Goal: Task Accomplishment & Management: Manage account settings

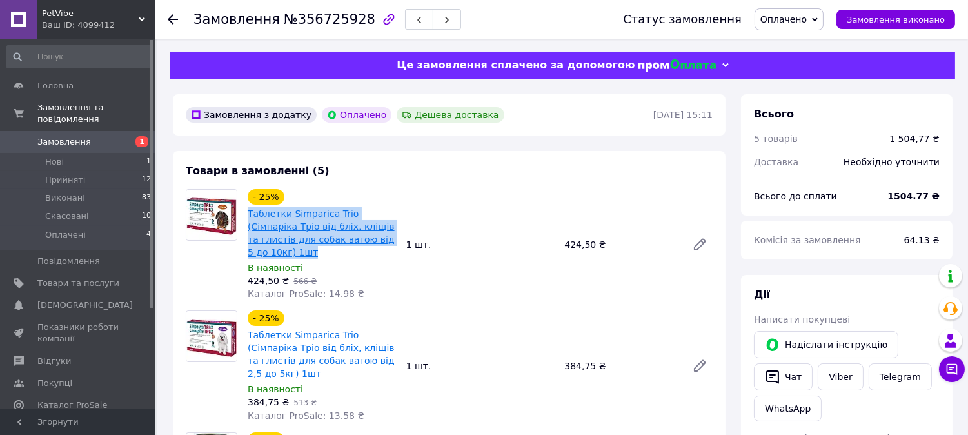
drag, startPoint x: 246, startPoint y: 210, endPoint x: 373, endPoint y: 243, distance: 130.6
click at [373, 243] on div "Таблетки Simparica Trio (Сімпаріка Тріо від бліх, кліщів та глистів для собак в…" at bounding box center [321, 233] width 151 height 54
copy link "Таблетки Simparica Trio (Сімпаріка Тріо від бліх, кліщів та глистів для собак в…"
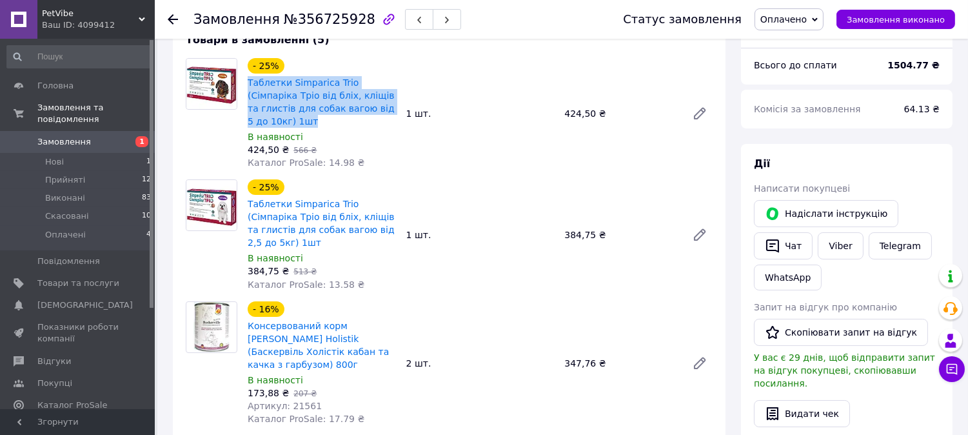
scroll to position [143, 0]
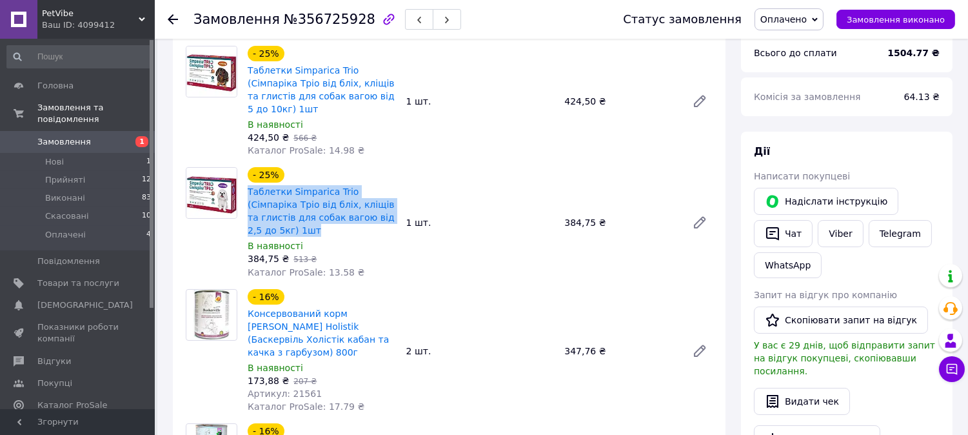
drag, startPoint x: 244, startPoint y: 171, endPoint x: 387, endPoint y: 210, distance: 148.7
click at [387, 210] on div "- 25% Таблетки Simparica Trio (Сімпаріка Тріо від бліх, кліщів та глистів для с…" at bounding box center [321, 222] width 159 height 116
copy link "Таблетки Simparica Trio (Сімпаріка Тріо від бліх, кліщів та глистів для собак в…"
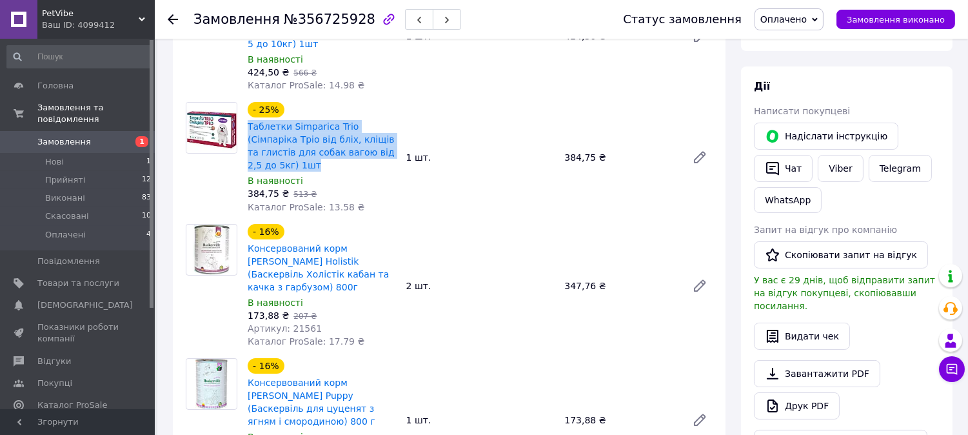
scroll to position [286, 0]
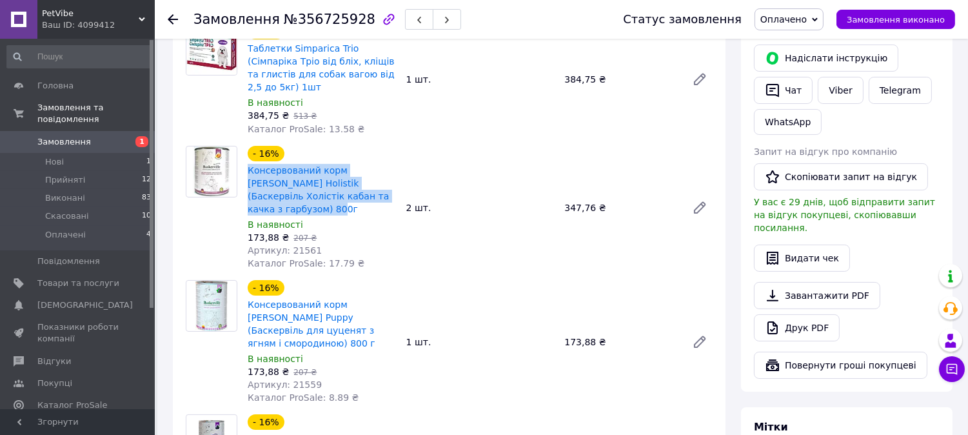
drag, startPoint x: 245, startPoint y: 143, endPoint x: 357, endPoint y: 170, distance: 114.8
click at [357, 170] on div "- 16% Консервований корм Baskerville Holistik (Баскервіль Холістік кабан та кач…" at bounding box center [321, 207] width 159 height 129
copy link "Консервований корм [PERSON_NAME] Holistik (Баскервіль Холістік кабан та качка з…"
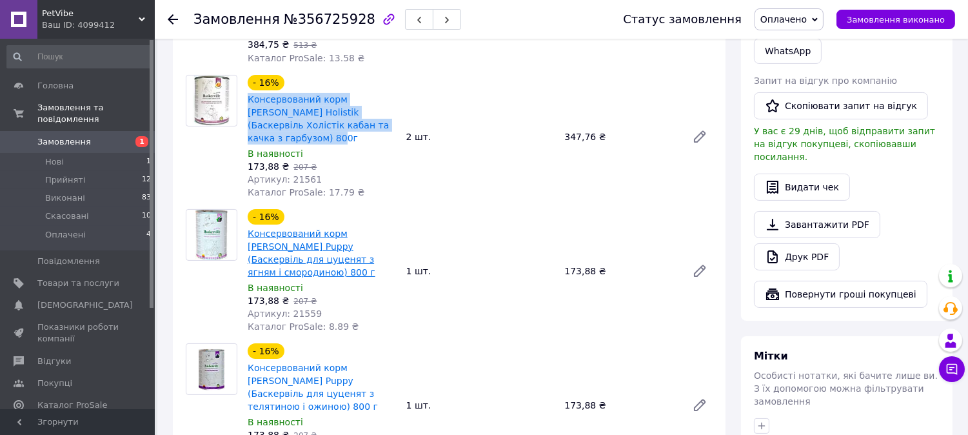
scroll to position [358, 0]
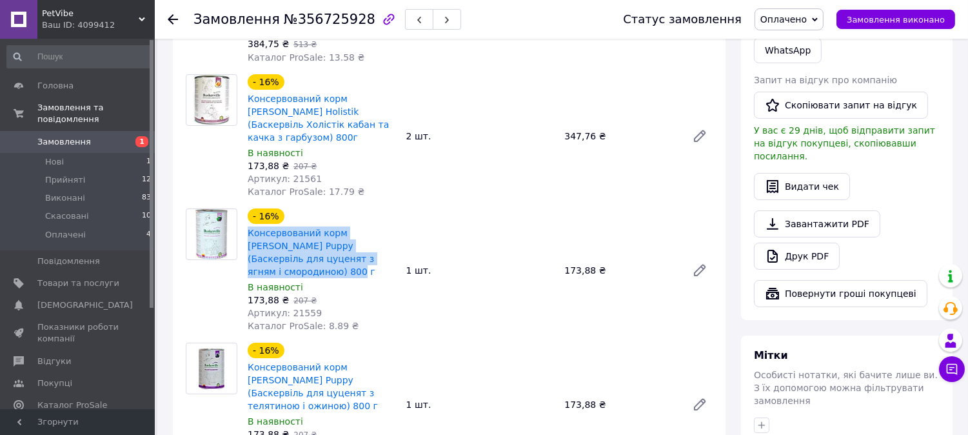
drag, startPoint x: 246, startPoint y: 190, endPoint x: 365, endPoint y: 215, distance: 121.3
click at [365, 225] on div "Консервований корм Baskerville Puppy (Баскервіль для цуценят з ягням і смородин…" at bounding box center [321, 252] width 151 height 54
copy link "Консервований корм Baskerville Puppy (Баскервіль для цуценят з ягням і смородин…"
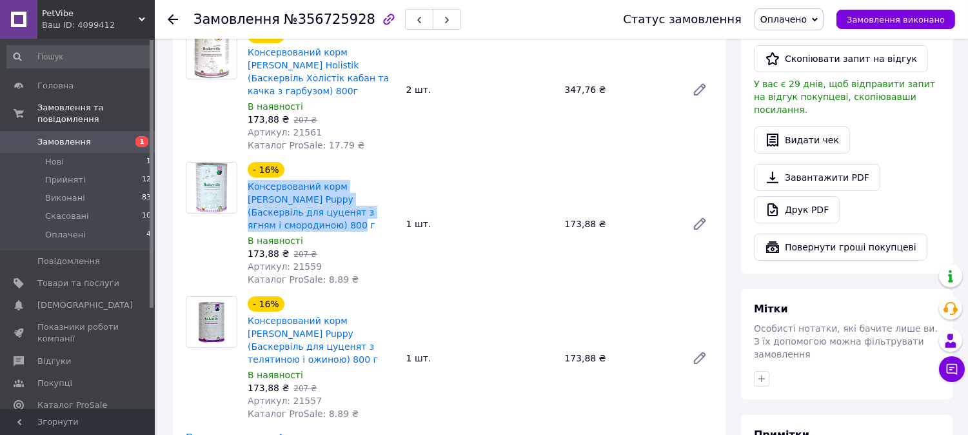
scroll to position [429, 0]
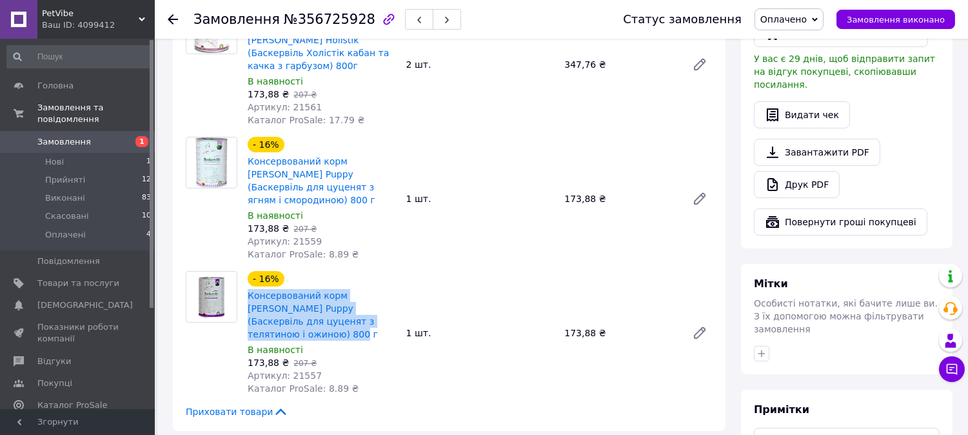
drag, startPoint x: 245, startPoint y: 237, endPoint x: 375, endPoint y: 262, distance: 132.1
click at [375, 268] on div "- 16% Консервований корм Baskerville Puppy (Баскервіль для цуценят з телятиною …" at bounding box center [321, 332] width 159 height 129
click at [375, 289] on span "Консервований корм Baskerville Puppy (Баскервіль для цуценят з телятиною і ожин…" at bounding box center [322, 315] width 148 height 52
drag, startPoint x: 363, startPoint y: 271, endPoint x: 248, endPoint y: 246, distance: 118.0
click at [248, 289] on span "Консервований корм Baskerville Puppy (Баскервіль для цуценят з телятиною і ожин…" at bounding box center [322, 315] width 148 height 52
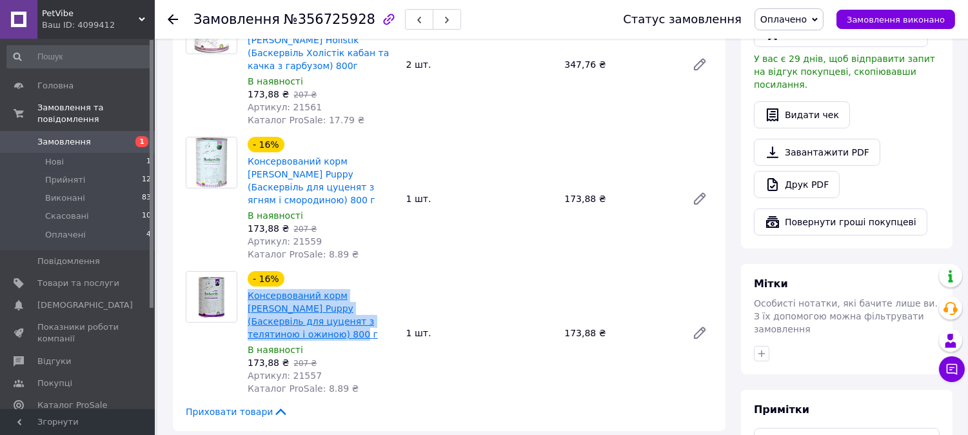
click at [248, 290] on link "Консервований корм Baskerville Puppy (Баскервіль для цуценят з телятиною і ожин…" at bounding box center [313, 314] width 130 height 49
copy link "Консервований корм Baskerville Puppy (Баскервіль для цуценят з телятиною і ожин…"
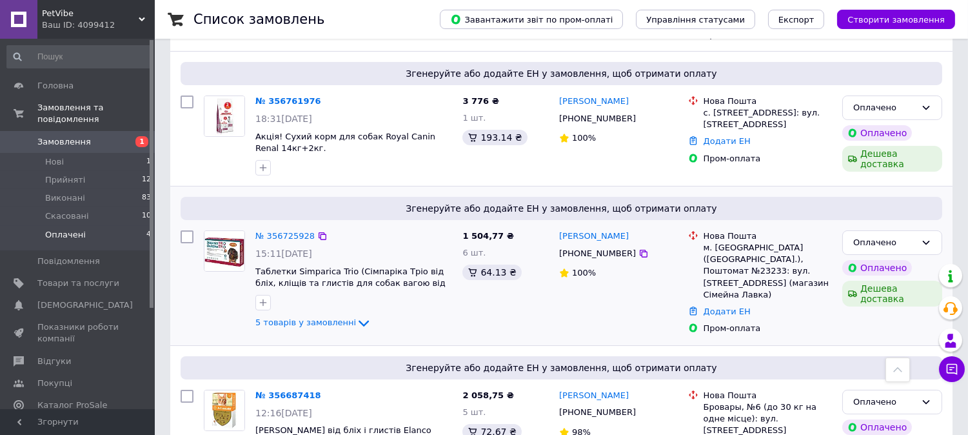
scroll to position [326, 0]
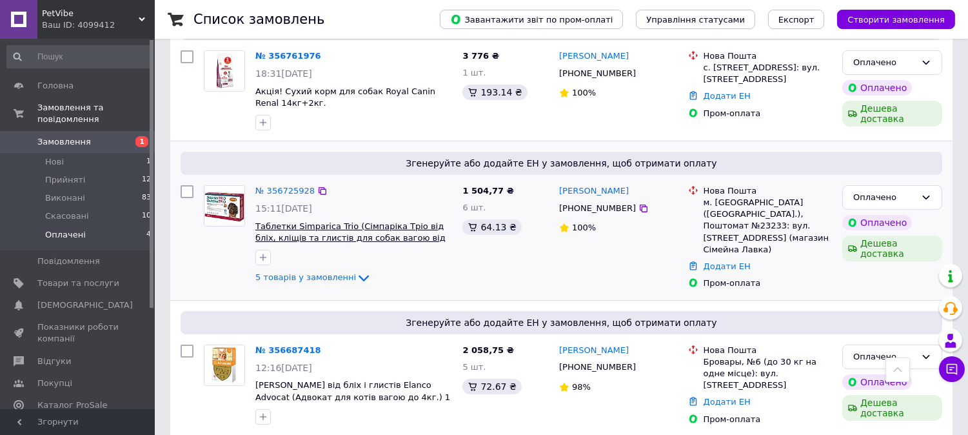
click at [340, 228] on span "Таблетки Simparica Trio (Сімпаріка Тріо від бліх, кліщів та глистів для собак в…" at bounding box center [350, 238] width 190 height 34
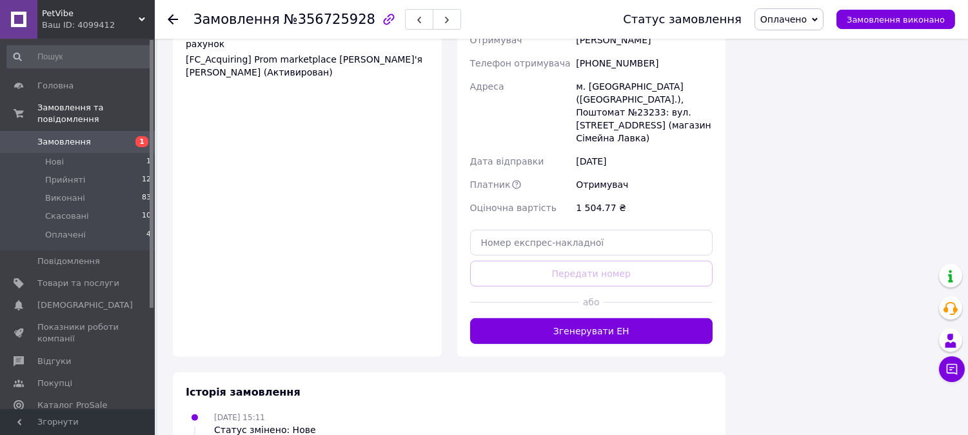
scroll to position [1099, 0]
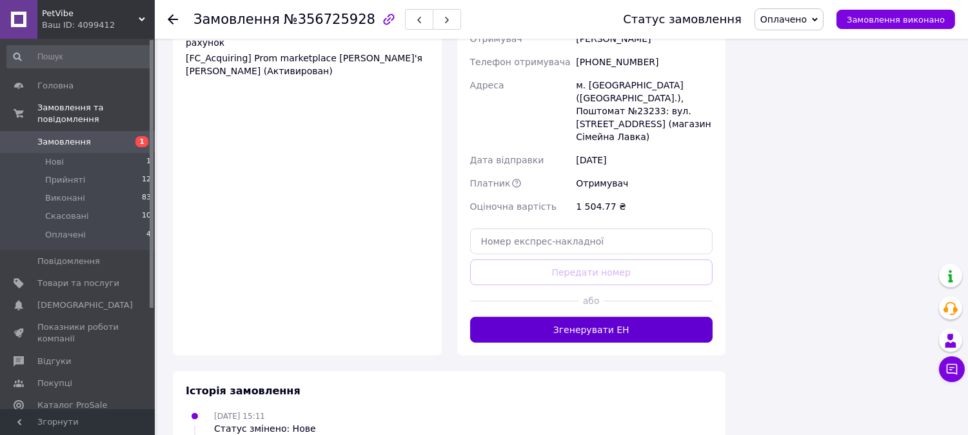
click at [563, 317] on button "Згенерувати ЕН" at bounding box center [591, 330] width 243 height 26
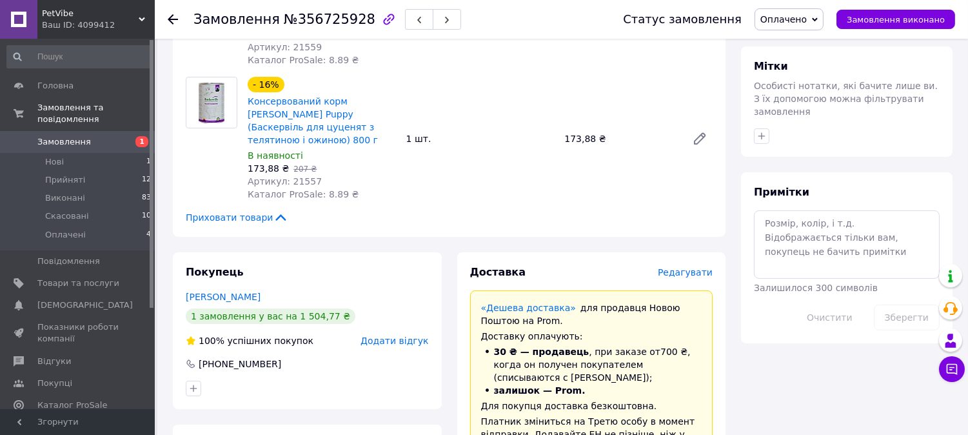
scroll to position [645, 0]
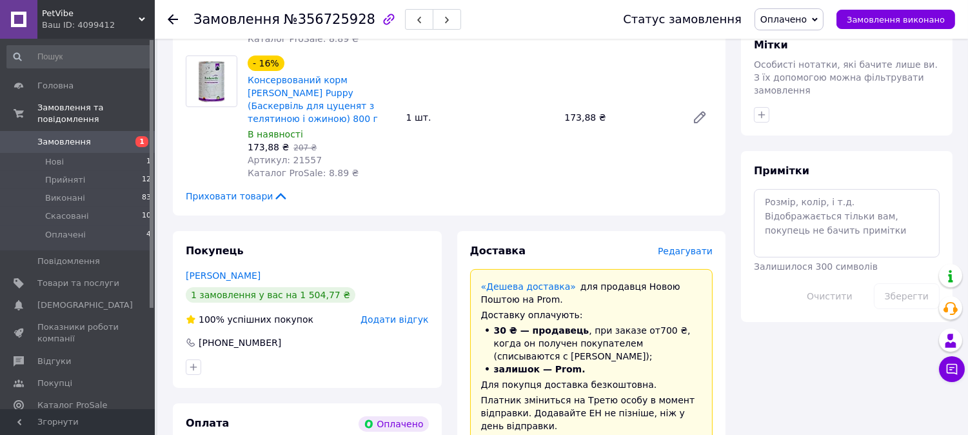
click at [79, 136] on span "Замовлення" at bounding box center [64, 142] width 54 height 12
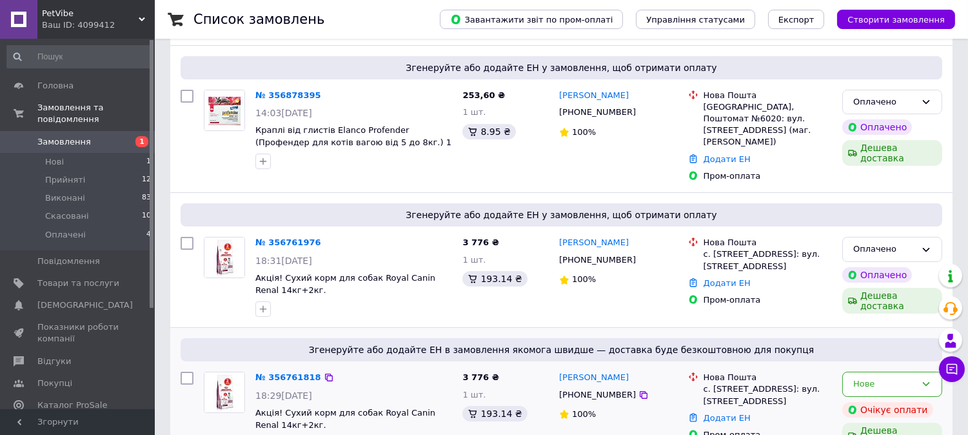
scroll to position [143, 0]
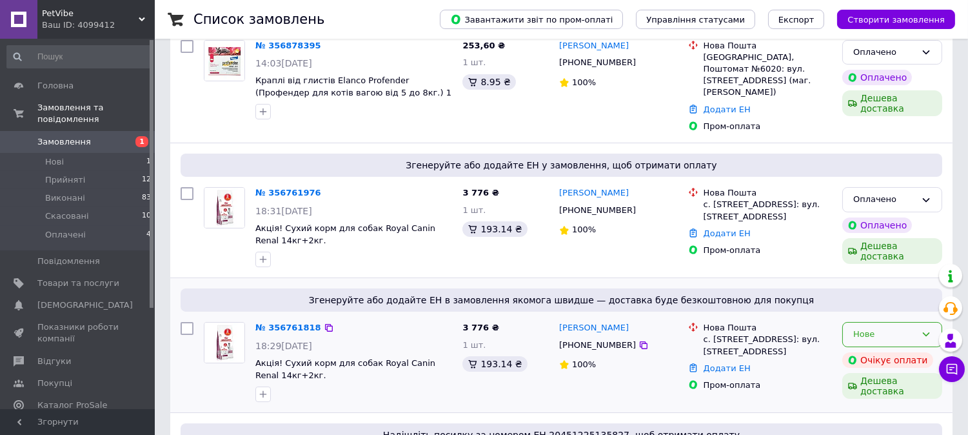
click at [891, 327] on div "Нове" at bounding box center [884, 334] width 63 height 14
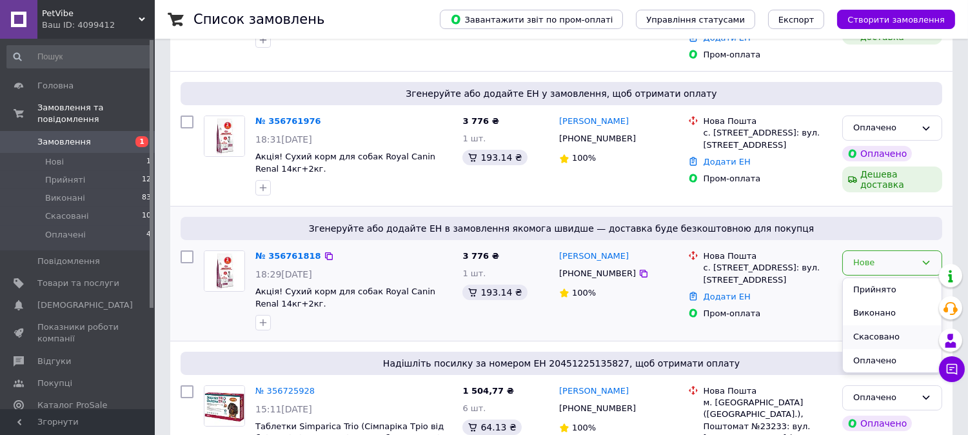
click at [859, 325] on li "Скасовано" at bounding box center [892, 337] width 99 height 24
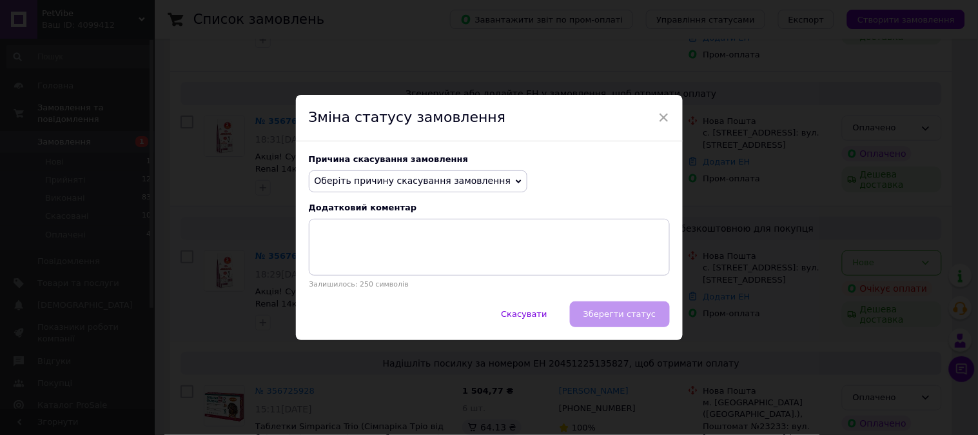
click at [445, 178] on span "Оберіть причину скасування замовлення" at bounding box center [413, 180] width 197 height 10
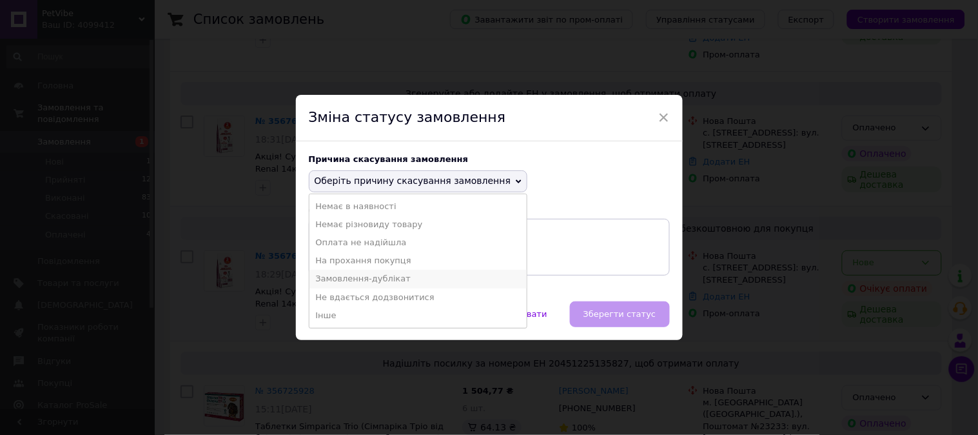
click at [391, 273] on li "Замовлення-дублікат" at bounding box center [418, 278] width 218 height 18
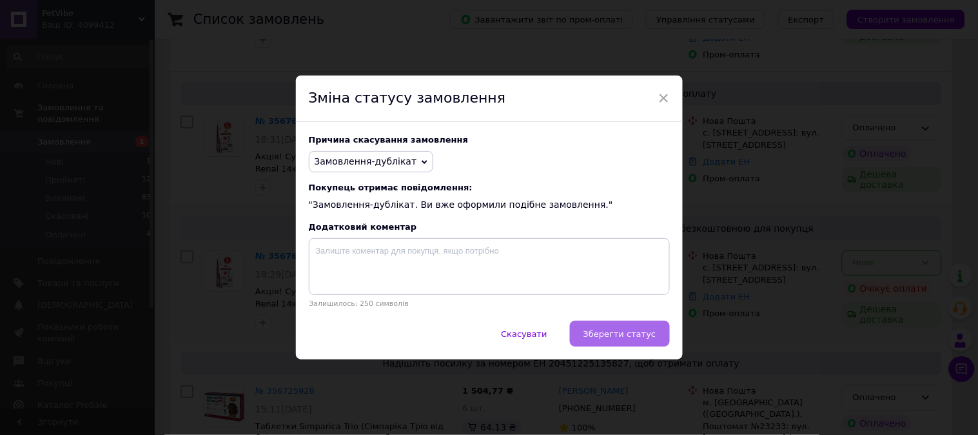
click at [607, 329] on button "Зберегти статус" at bounding box center [620, 333] width 100 height 26
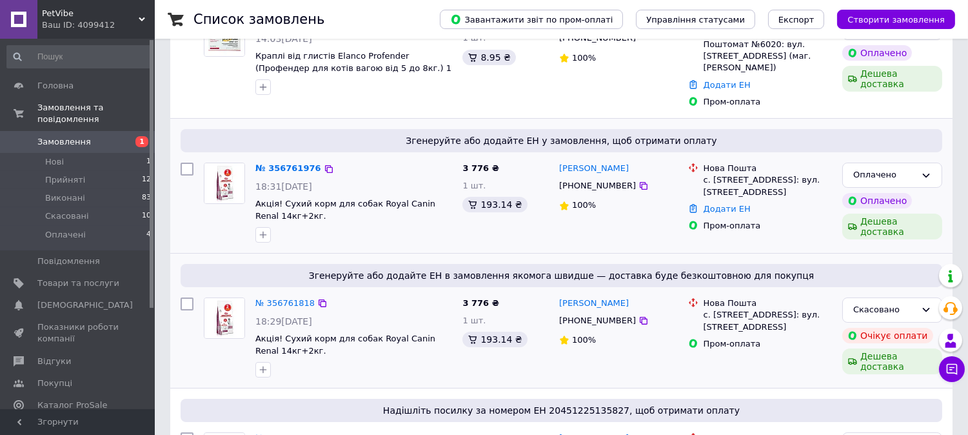
scroll to position [143, 0]
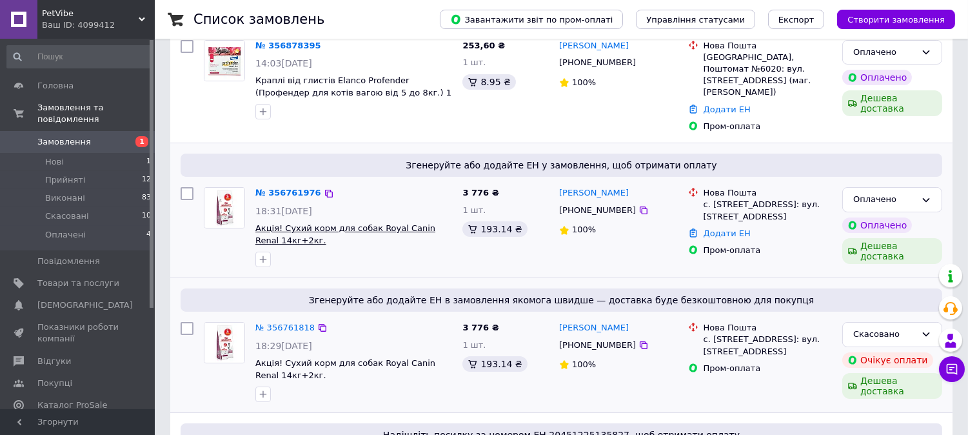
click at [312, 223] on span "Акція! Сухий корм для собак Royal Canin Renal 14кг+2кг." at bounding box center [345, 234] width 180 height 22
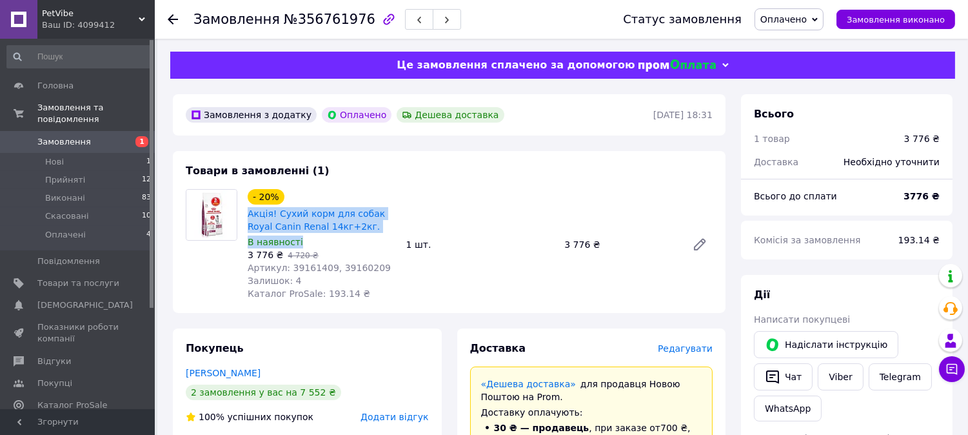
drag, startPoint x: 246, startPoint y: 214, endPoint x: 340, endPoint y: 236, distance: 96.6
click at [340, 236] on div "- 20% Акція! Сухий корм для собак Royal Canin Renal 14кг+2кг. В наявності 3 776…" at bounding box center [321, 244] width 159 height 116
copy div "Акція! Сухий корм для собак Royal Canin Renal 14кг+2кг. В наявності"
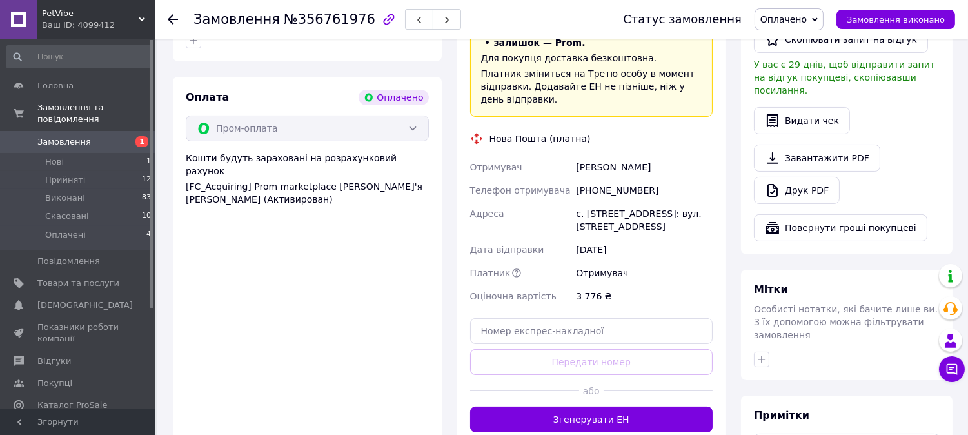
scroll to position [429, 0]
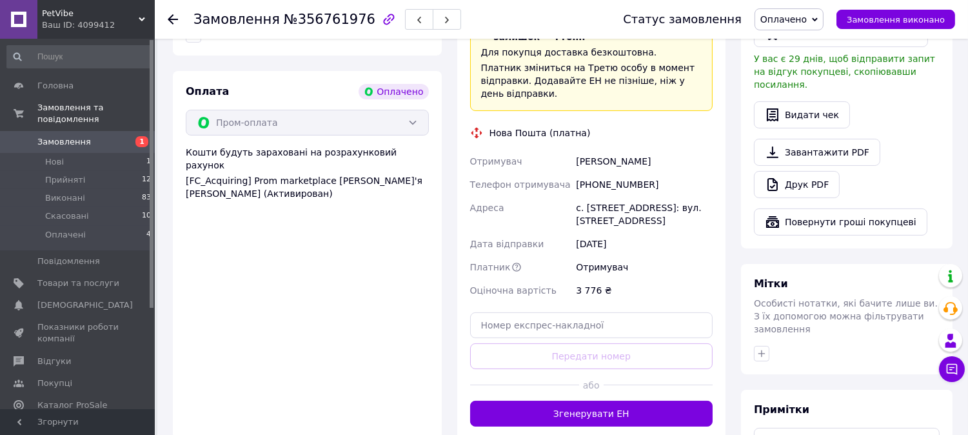
click at [600, 150] on div "Тимошенко Олег" at bounding box center [644, 161] width 142 height 23
copy div "Тимошенко"
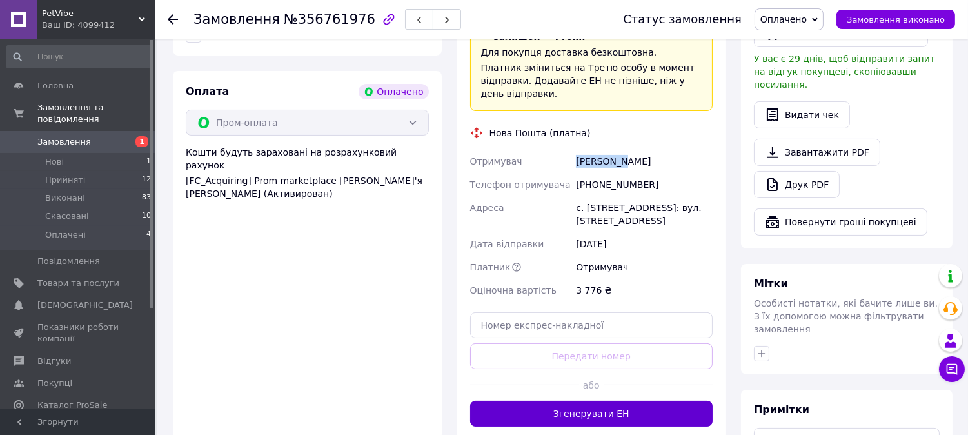
click at [569, 411] on button "Згенерувати ЕН" at bounding box center [591, 413] width 243 height 26
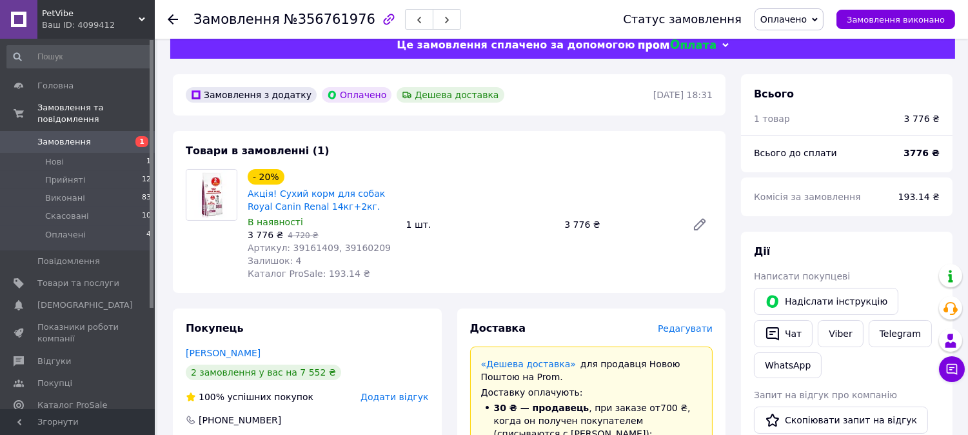
scroll to position [0, 0]
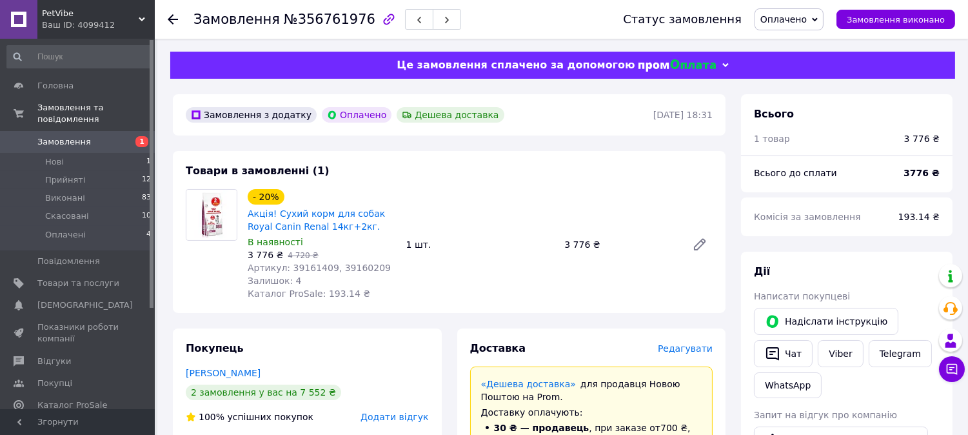
click at [88, 136] on span "Замовлення" at bounding box center [78, 142] width 82 height 12
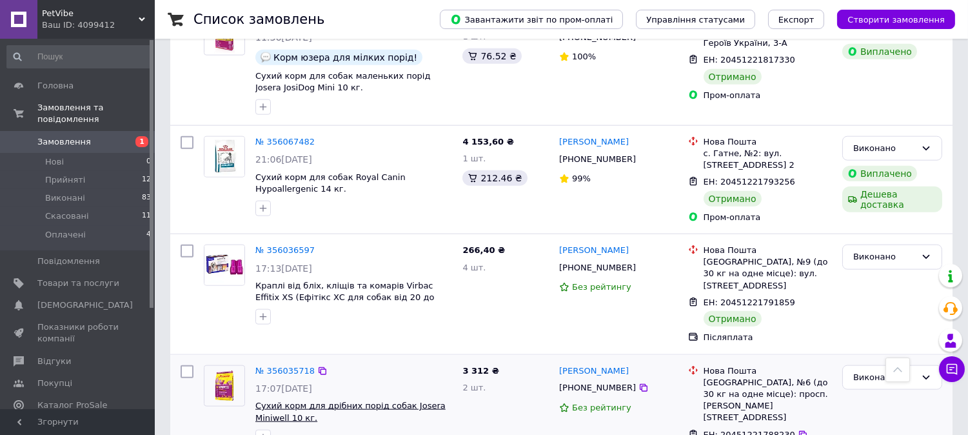
scroll to position [2793, 0]
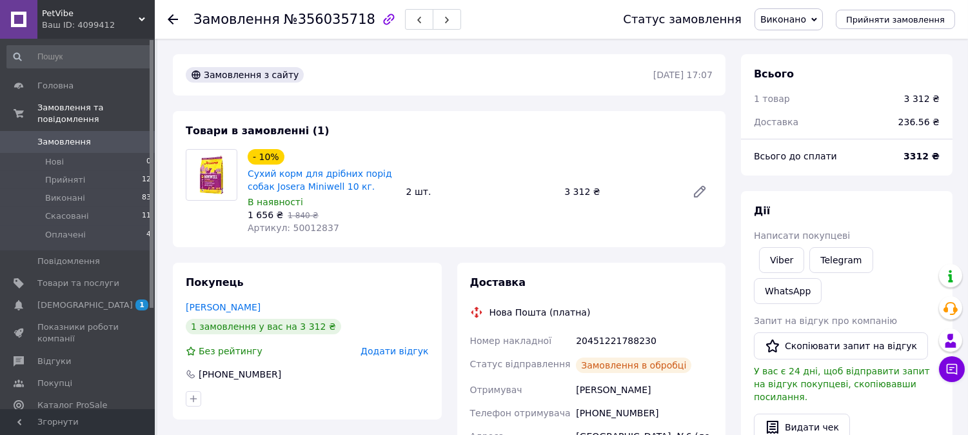
click at [311, 26] on span "№356035718" at bounding box center [330, 19] width 92 height 15
copy span "356035718"
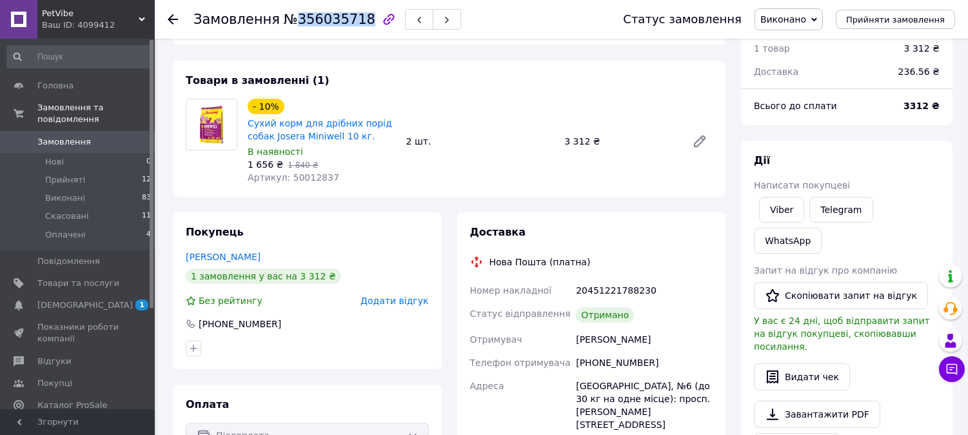
scroll to position [72, 0]
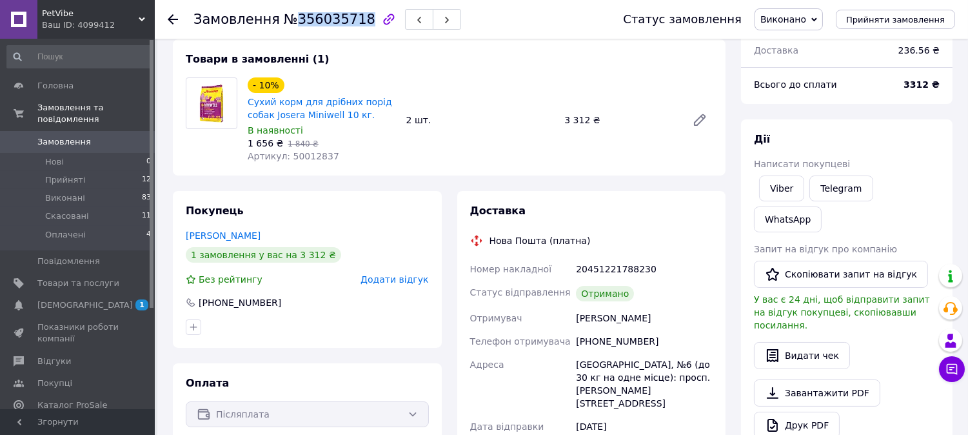
drag, startPoint x: 574, startPoint y: 317, endPoint x: 649, endPoint y: 324, distance: 75.8
click at [649, 324] on div "[PERSON_NAME]" at bounding box center [644, 317] width 142 height 23
copy div "[PERSON_NAME]"
click at [604, 333] on div "[PHONE_NUMBER]" at bounding box center [644, 340] width 142 height 23
click at [601, 340] on div "[PHONE_NUMBER]" at bounding box center [644, 340] width 142 height 23
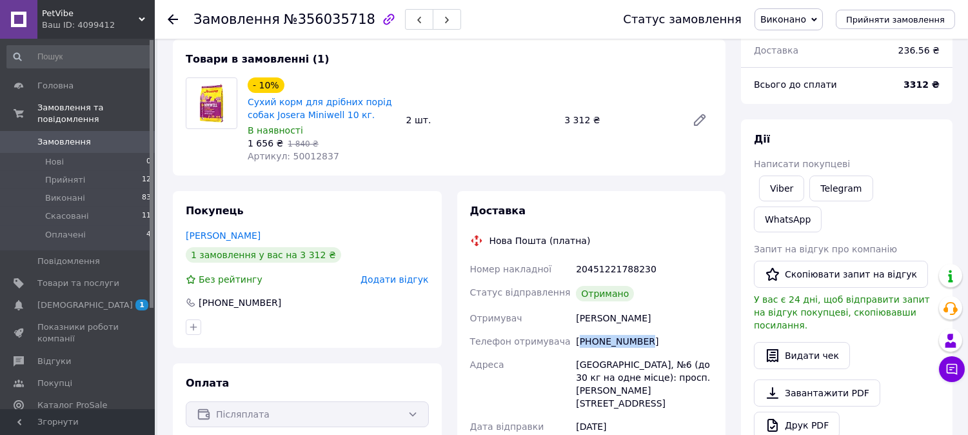
click at [601, 340] on div "[PHONE_NUMBER]" at bounding box center [644, 340] width 142 height 23
copy div "380634287090"
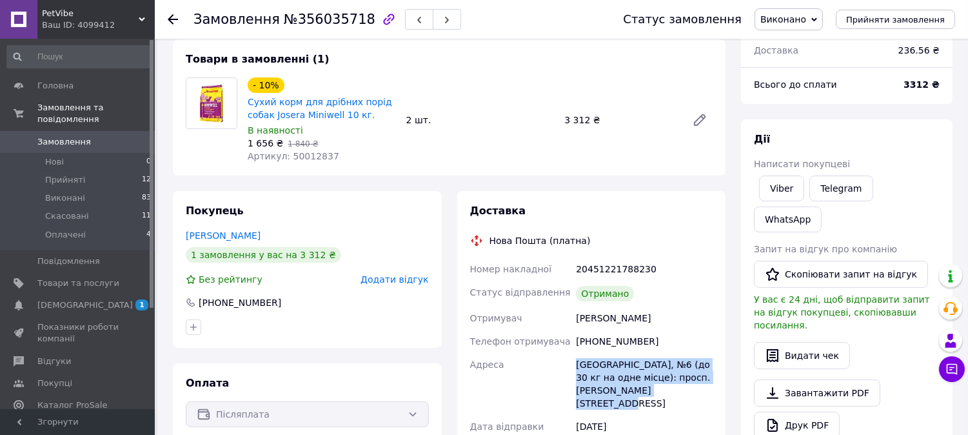
drag, startPoint x: 685, startPoint y: 391, endPoint x: 577, endPoint y: 362, distance: 111.3
click at [577, 362] on div "[GEOGRAPHIC_DATA], №6 (до 30 кг на одне місце): просп. [PERSON_NAME][STREET_ADD…" at bounding box center [644, 384] width 142 height 62
copy div "[GEOGRAPHIC_DATA], №6 (до 30 кг на одне місце): просп. [PERSON_NAME][STREET_ADD…"
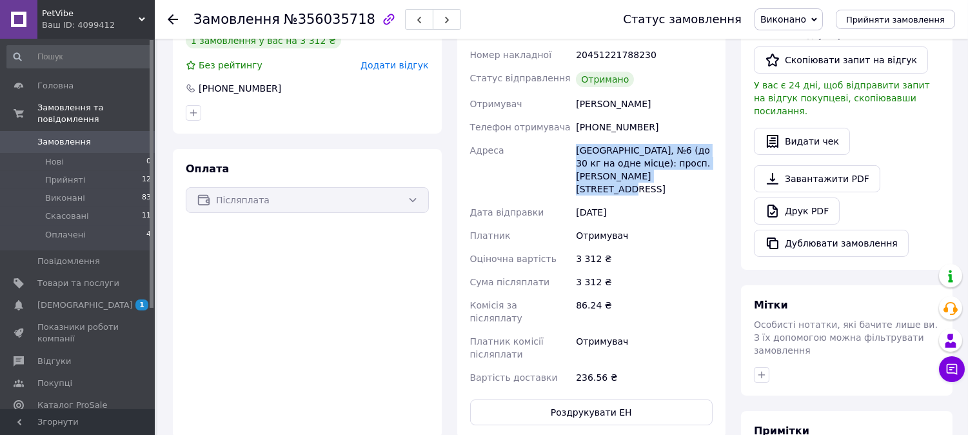
scroll to position [286, 0]
click at [763, 369] on icon "button" at bounding box center [761, 374] width 10 height 10
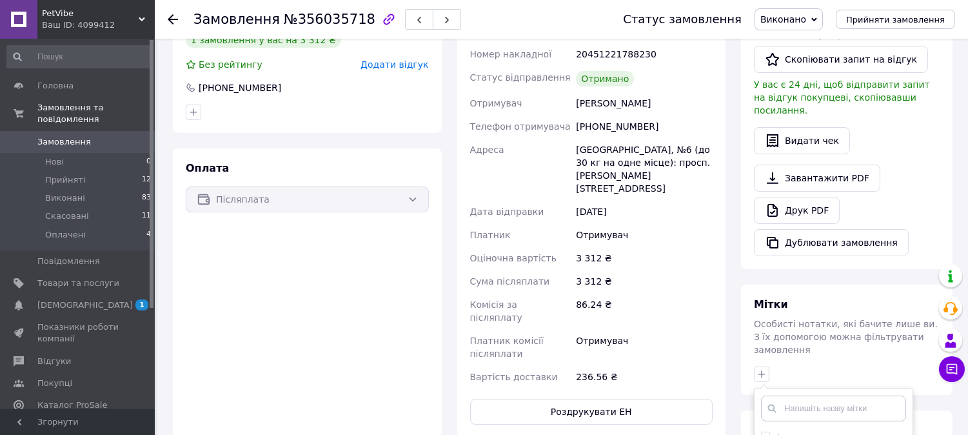
drag, startPoint x: 766, startPoint y: 381, endPoint x: 767, endPoint y: 358, distance: 23.2
click at [765, 431] on input "+" at bounding box center [765, 435] width 8 height 8
checkbox input "true"
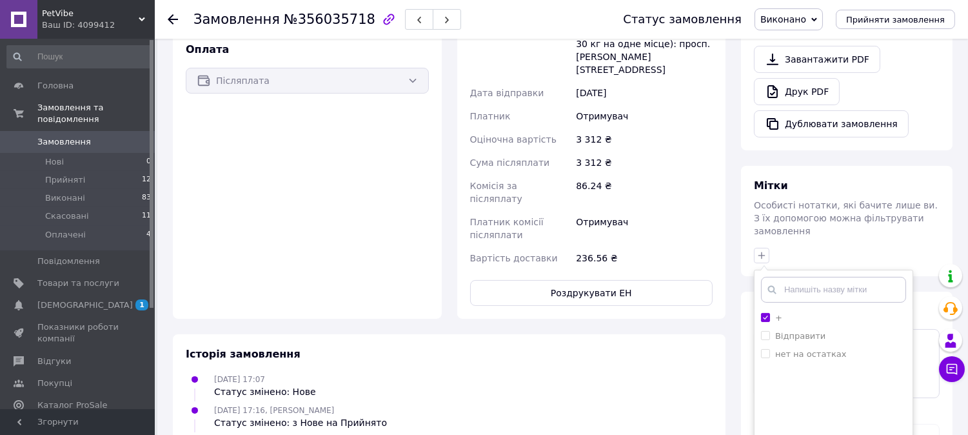
scroll to position [429, 0]
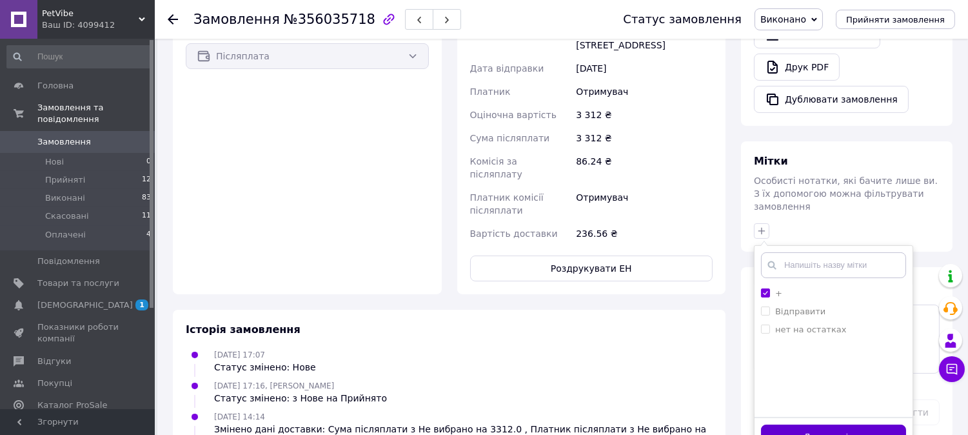
click at [810, 424] on button "Додати мітку" at bounding box center [833, 436] width 145 height 25
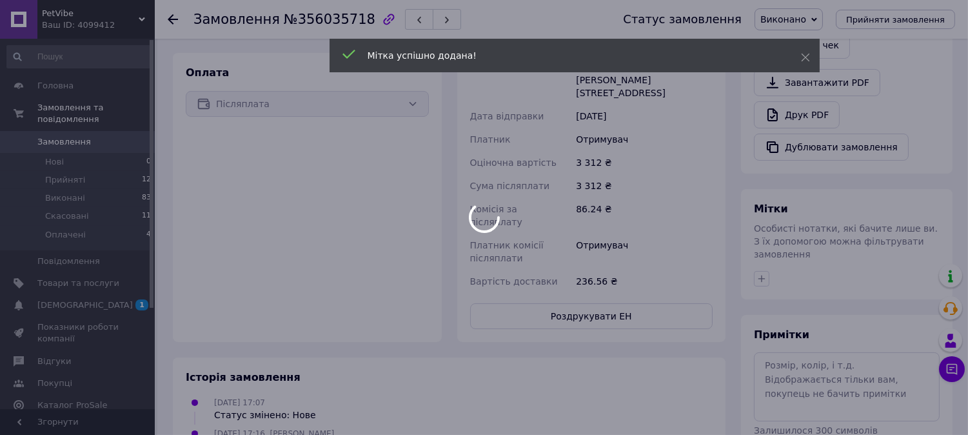
scroll to position [358, 0]
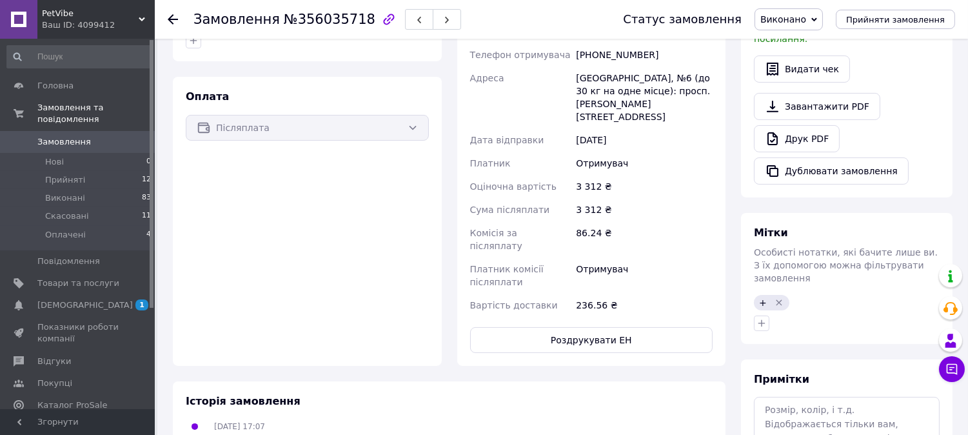
click at [98, 136] on span "Замовлення" at bounding box center [78, 142] width 82 height 12
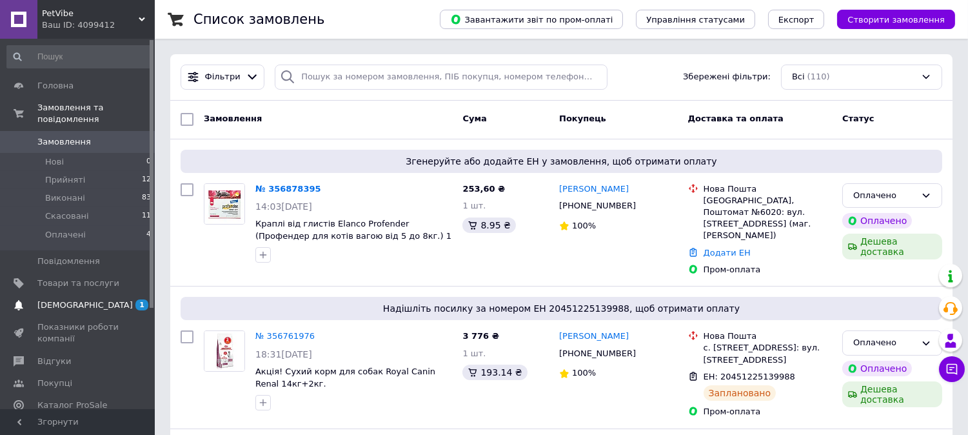
click at [130, 299] on span "1 0" at bounding box center [136, 305] width 35 height 12
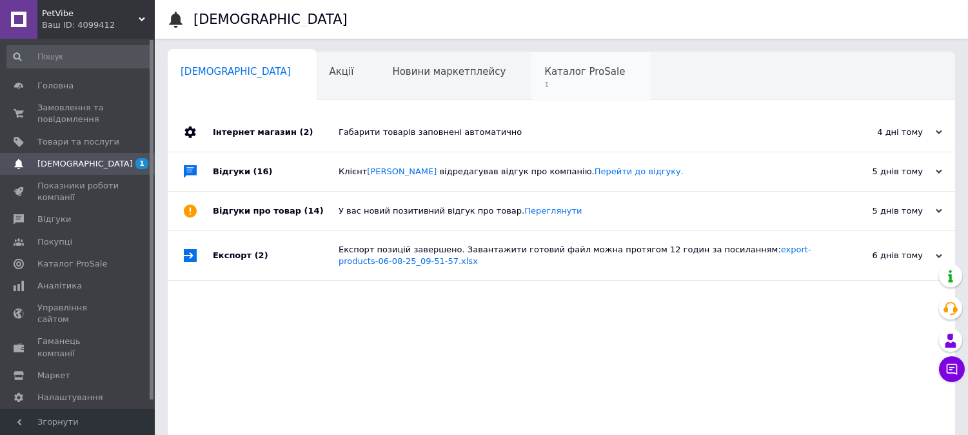
click at [544, 66] on span "Каталог ProSale" at bounding box center [584, 72] width 81 height 12
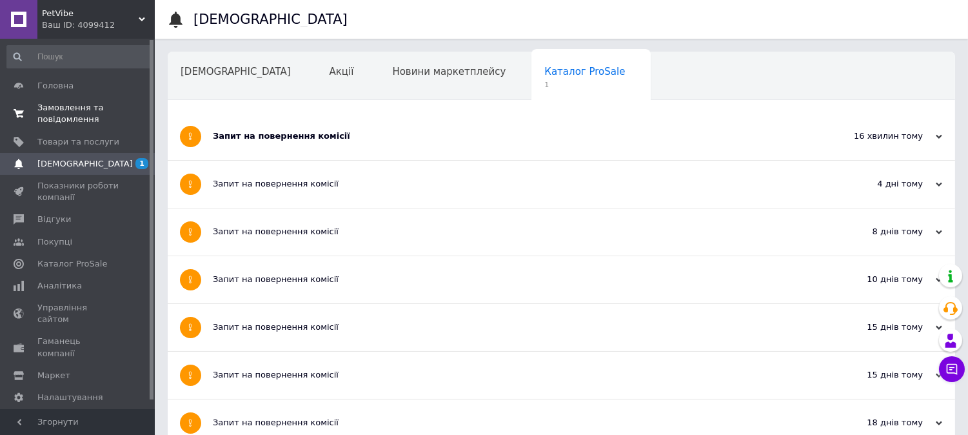
click at [84, 120] on span "Замовлення та повідомлення" at bounding box center [78, 113] width 82 height 23
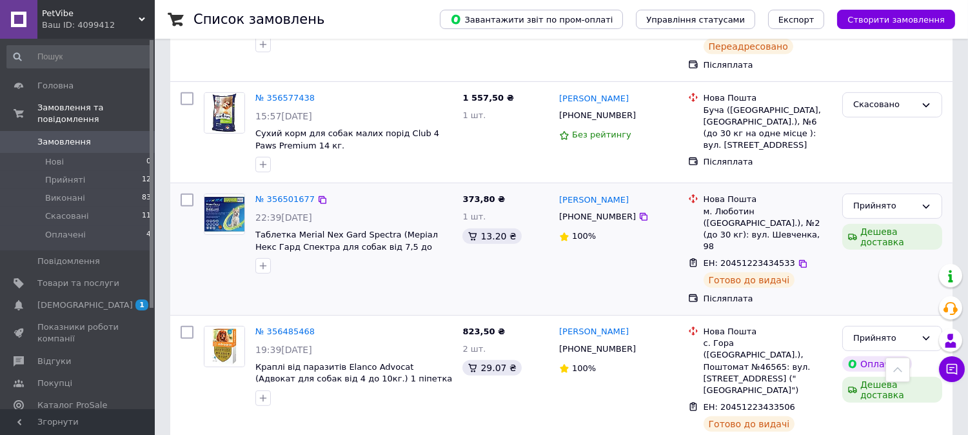
scroll to position [1146, 0]
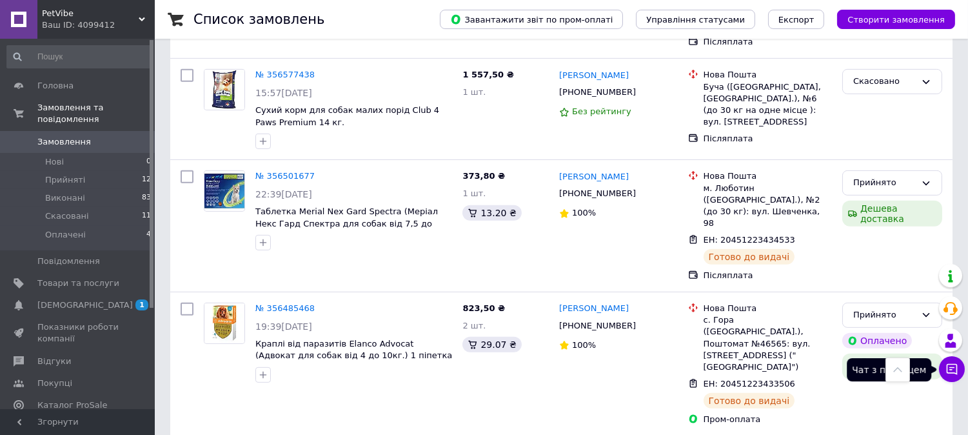
click at [952, 366] on icon at bounding box center [951, 368] width 13 height 13
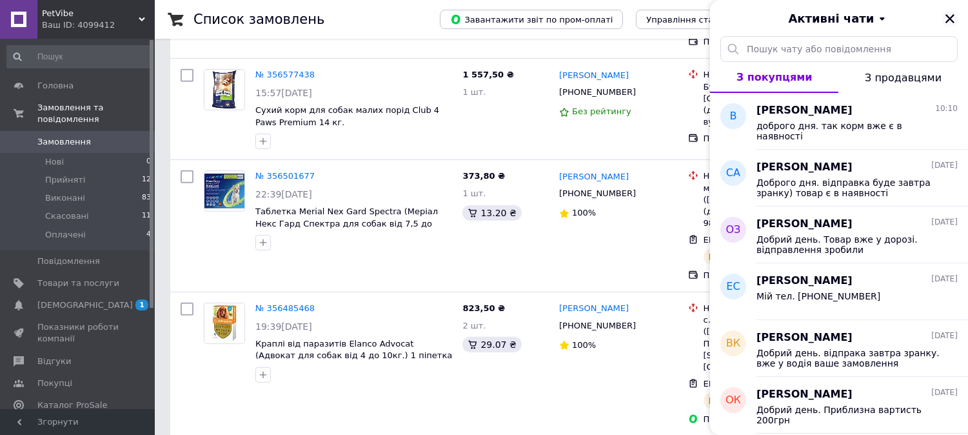
click at [946, 16] on icon "Закрити" at bounding box center [950, 19] width 12 height 12
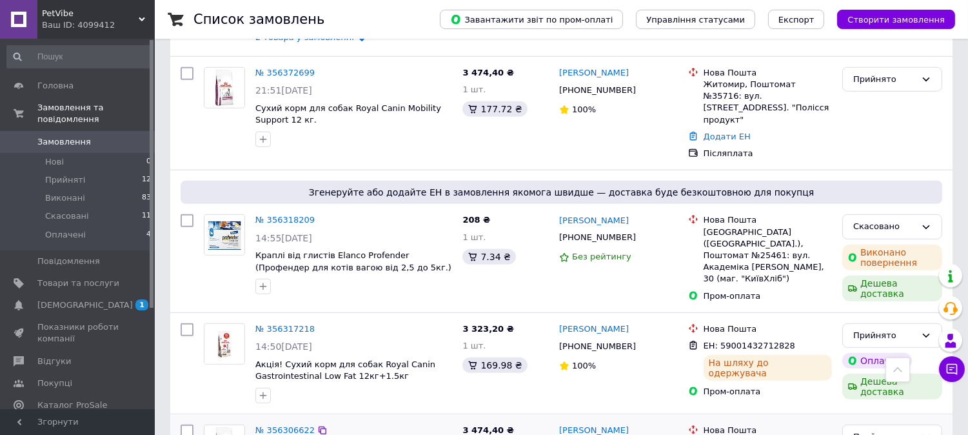
scroll to position [1862, 0]
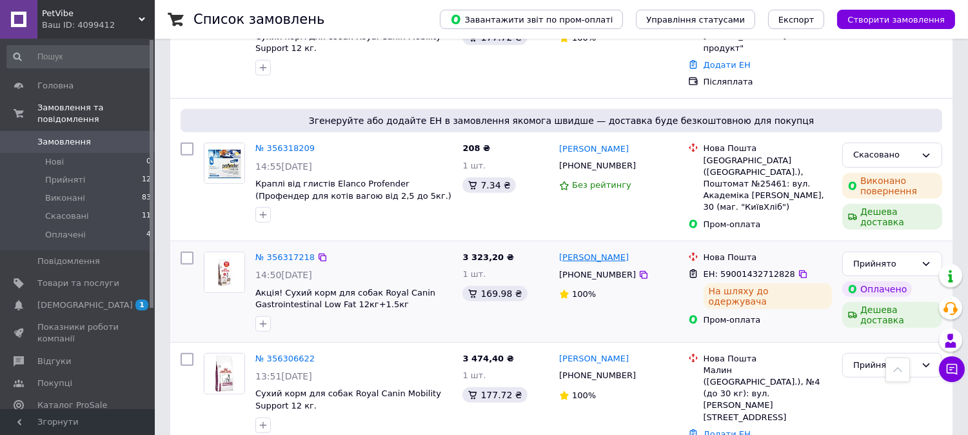
click at [591, 251] on link "[PERSON_NAME]" at bounding box center [594, 257] width 70 height 12
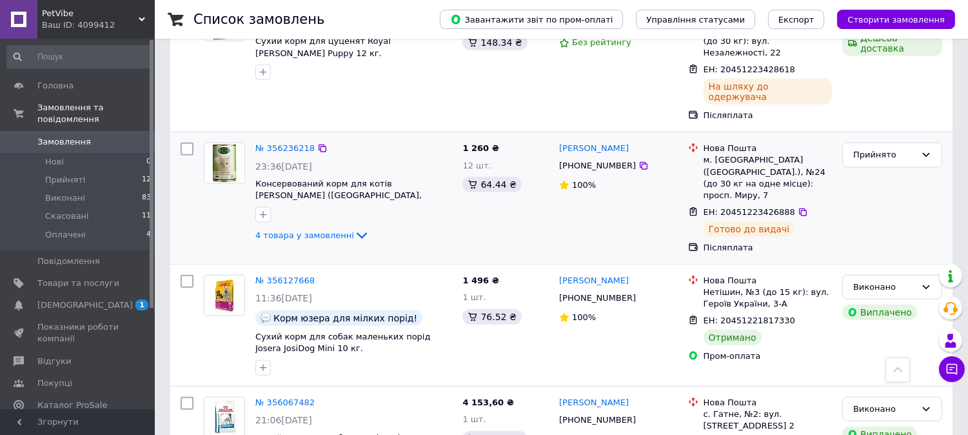
scroll to position [2650, 0]
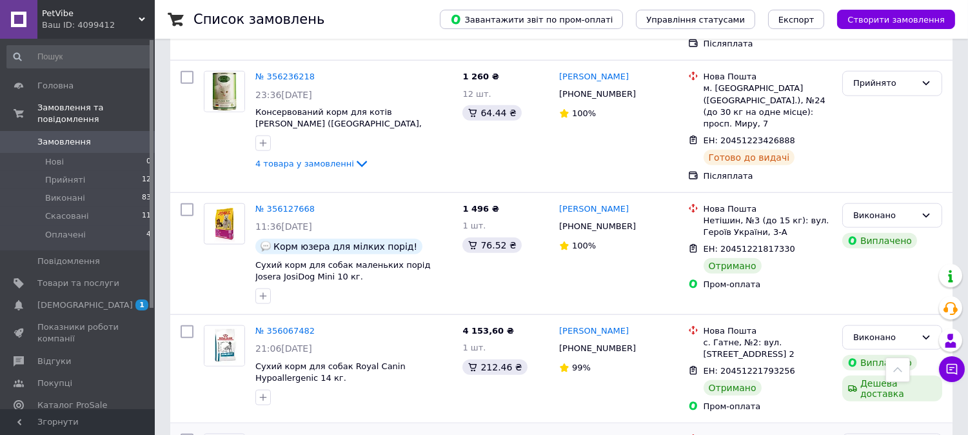
click at [274, 432] on div "№ 356036597" at bounding box center [285, 439] width 62 height 15
click at [271, 434] on link "№ 356036597" at bounding box center [284, 439] width 59 height 10
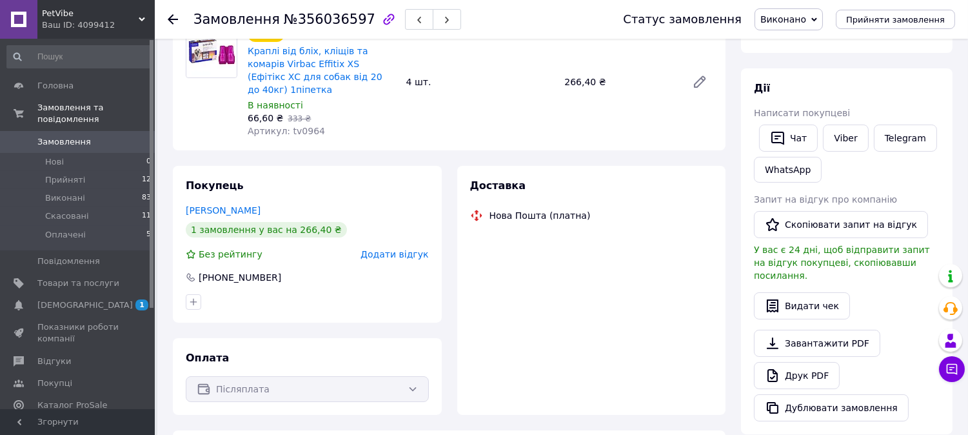
scroll to position [725, 0]
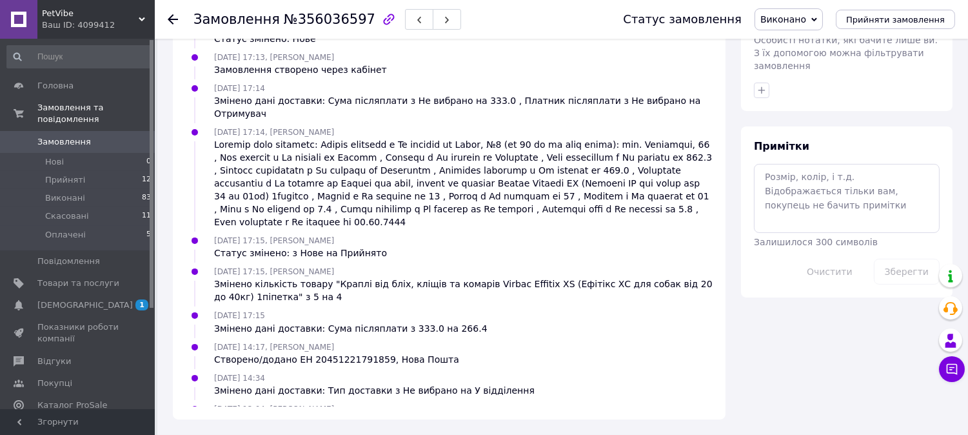
click at [319, 19] on span "№356036597" at bounding box center [330, 19] width 92 height 15
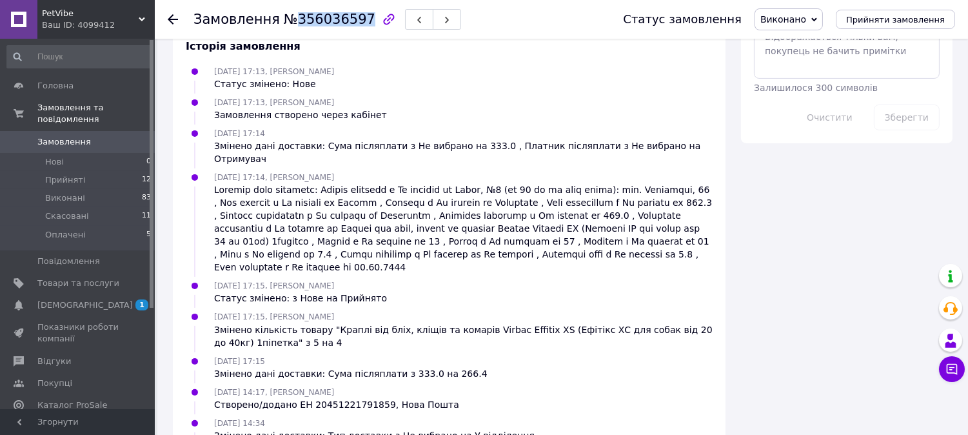
click at [319, 19] on span "№356036597" at bounding box center [330, 19] width 92 height 15
copy span "356036597"
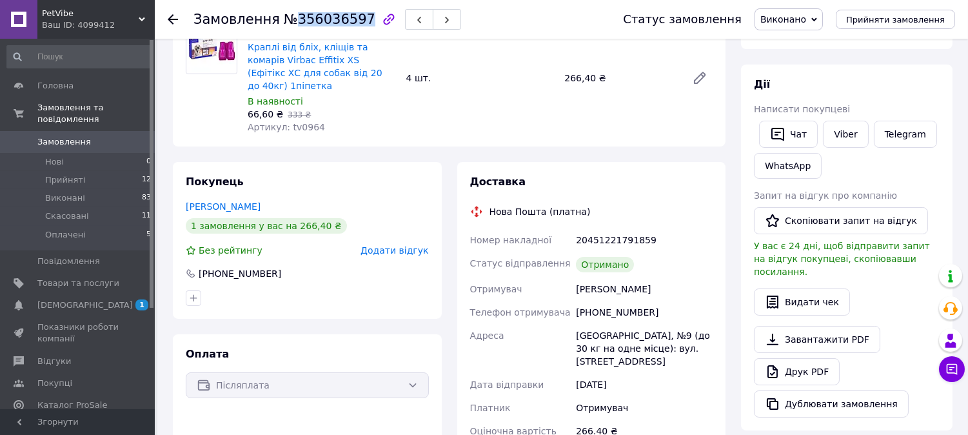
scroll to position [152, 0]
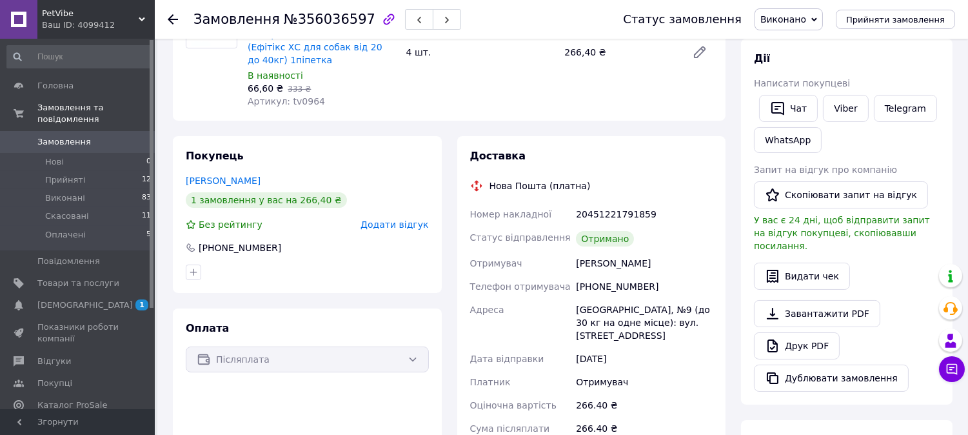
click at [617, 251] on div "Тимофеева Наталья" at bounding box center [644, 262] width 142 height 23
copy div "Тимофеева Наталья"
click at [621, 275] on div "[PHONE_NUMBER]" at bounding box center [644, 286] width 142 height 23
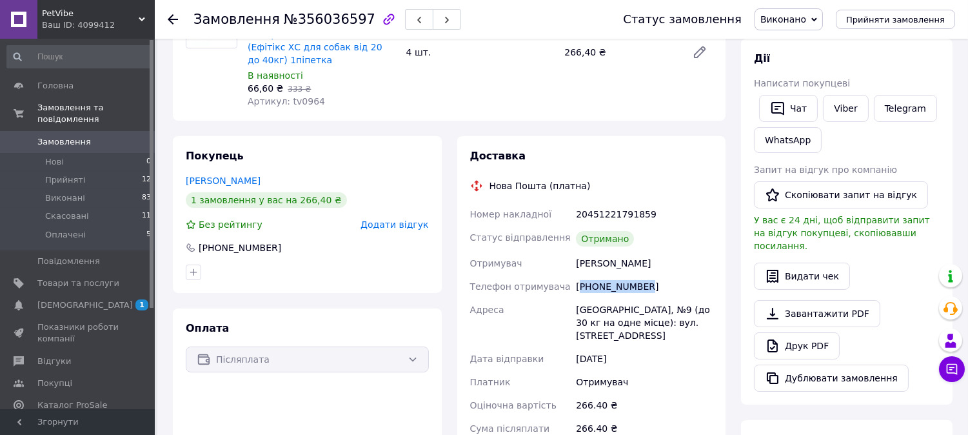
click at [621, 275] on div "[PHONE_NUMBER]" at bounding box center [644, 286] width 142 height 23
copy div "380630571172"
drag, startPoint x: 576, startPoint y: 299, endPoint x: 692, endPoint y: 314, distance: 117.0
click at [705, 318] on div "[GEOGRAPHIC_DATA], №9 (до 30 кг на одне місце): вул. [STREET_ADDRESS]" at bounding box center [644, 322] width 142 height 49
copy div "[GEOGRAPHIC_DATA], №9 (до 30 кг на одне місце): вул. [STREET_ADDRESS]"
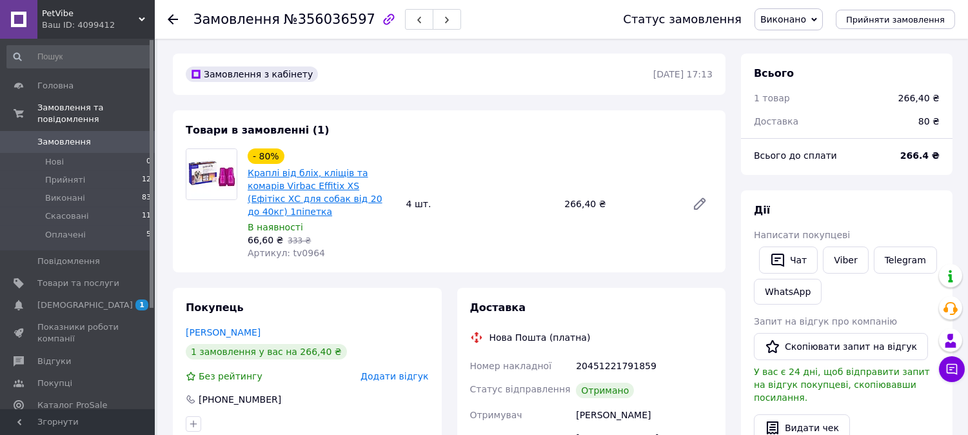
scroll to position [0, 0]
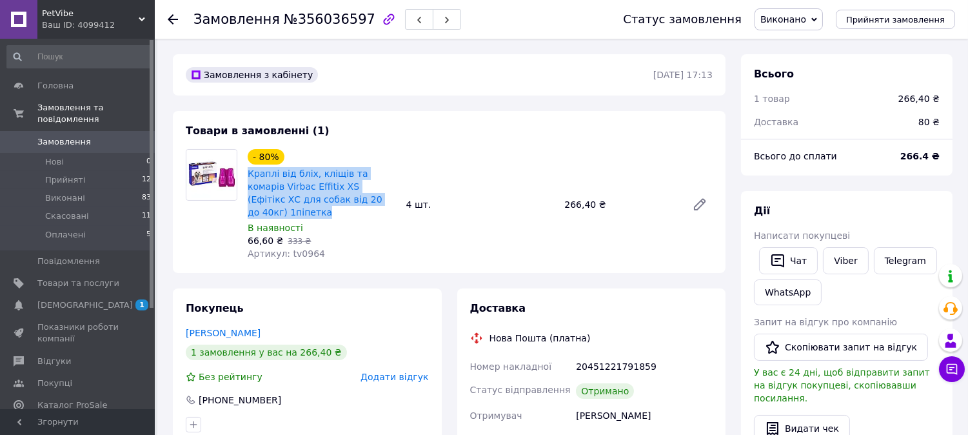
drag, startPoint x: 245, startPoint y: 170, endPoint x: 377, endPoint y: 202, distance: 136.0
click at [377, 202] on div "- 80% Краплі від бліх, кліщів та комарів Virbac Effitix XS (Ефітікс ХС для соба…" at bounding box center [321, 204] width 159 height 116
copy link "Краплі від бліх, кліщів та комарів Virbac Effitix XS (Ефітікс ХС для собак від …"
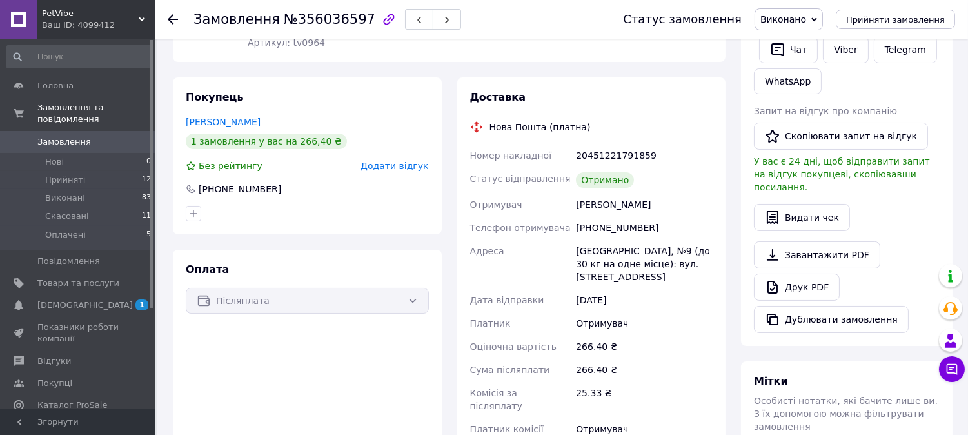
scroll to position [286, 0]
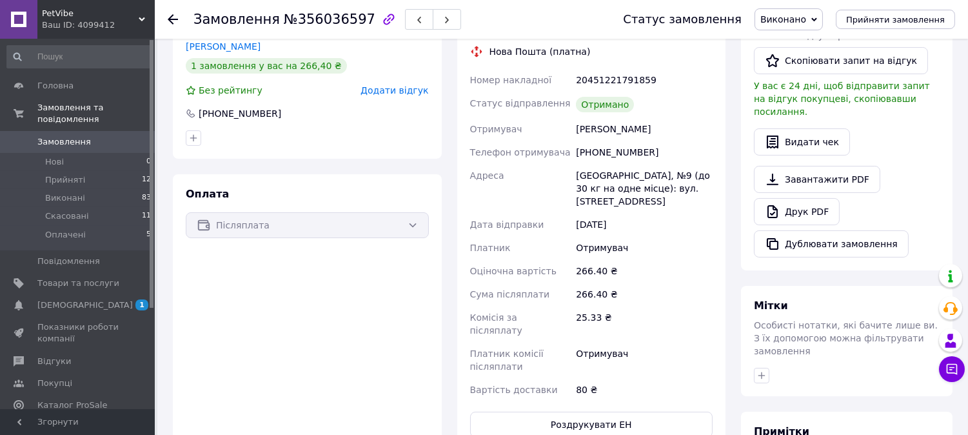
click at [769, 365] on div at bounding box center [846, 375] width 191 height 21
click at [765, 370] on icon "button" at bounding box center [761, 375] width 10 height 10
click at [763, 433] on input "+" at bounding box center [765, 437] width 8 height 8
checkbox input "true"
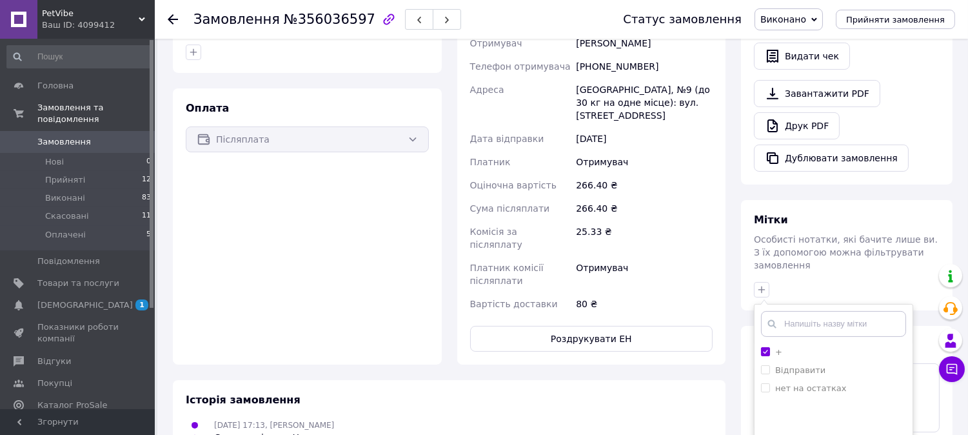
scroll to position [501, 0]
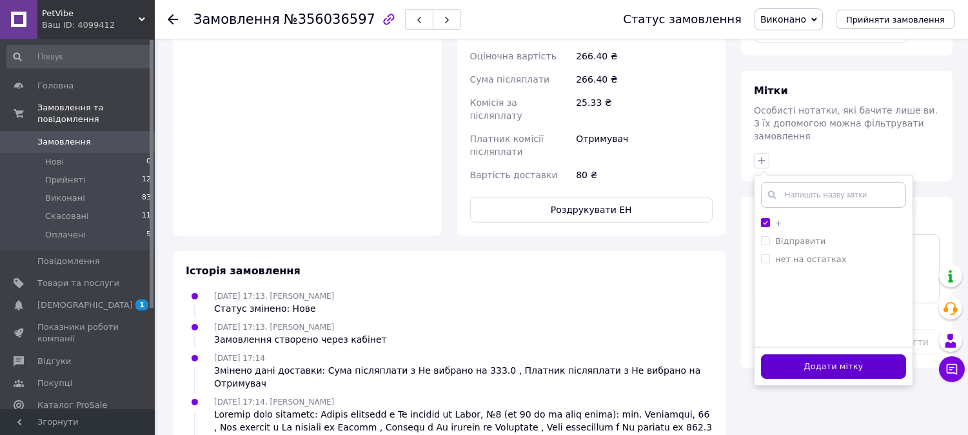
click at [814, 354] on button "Додати мітку" at bounding box center [833, 366] width 145 height 25
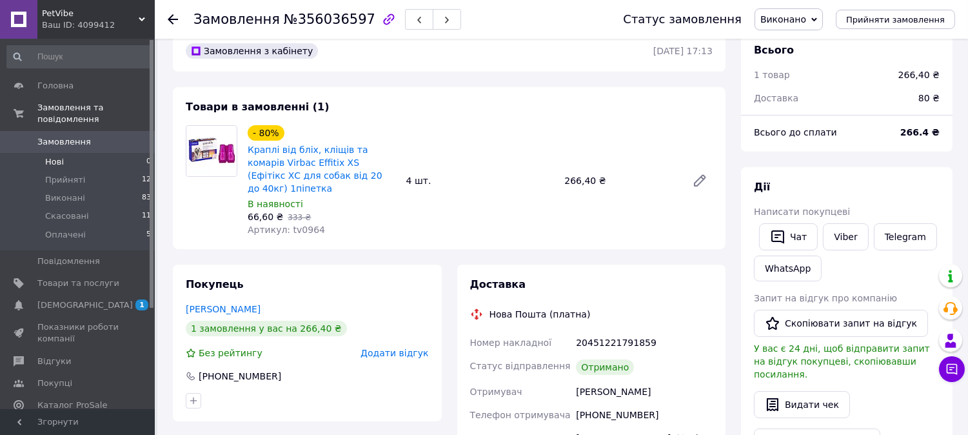
scroll to position [0, 0]
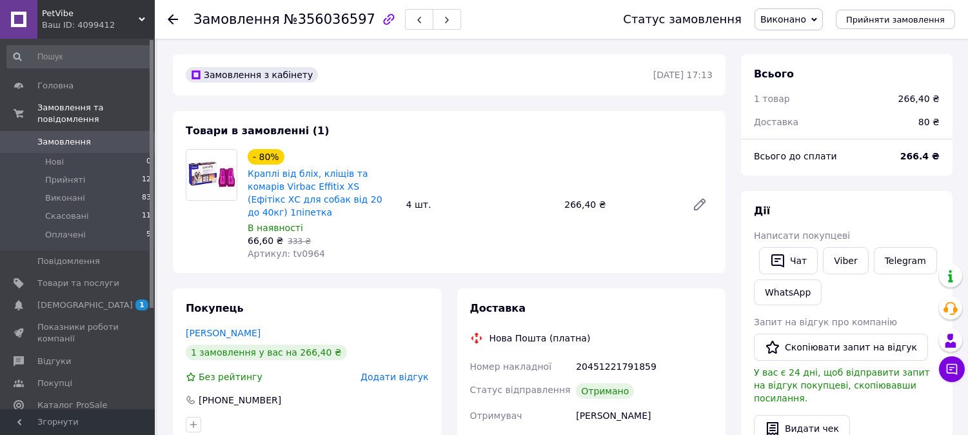
click at [77, 136] on link "Замовлення 0" at bounding box center [79, 142] width 159 height 22
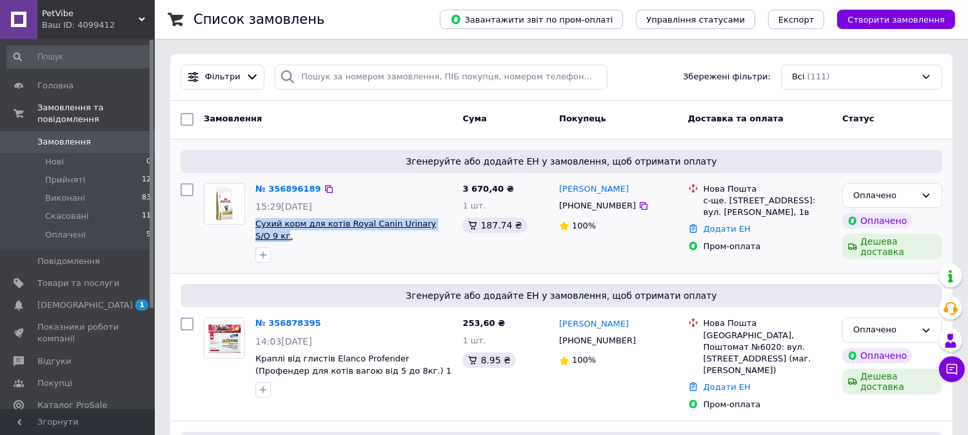
drag, startPoint x: 250, startPoint y: 223, endPoint x: 445, endPoint y: 229, distance: 194.8
click at [445, 229] on div "№ 356896189 15:29, 12.08.2025 Сухий корм для котів Royal Canin Urinary S/O 9 кг." at bounding box center [353, 223] width 207 height 90
copy span "Сухий корм для котів Royal Canin Urinary S/O 9 кг"
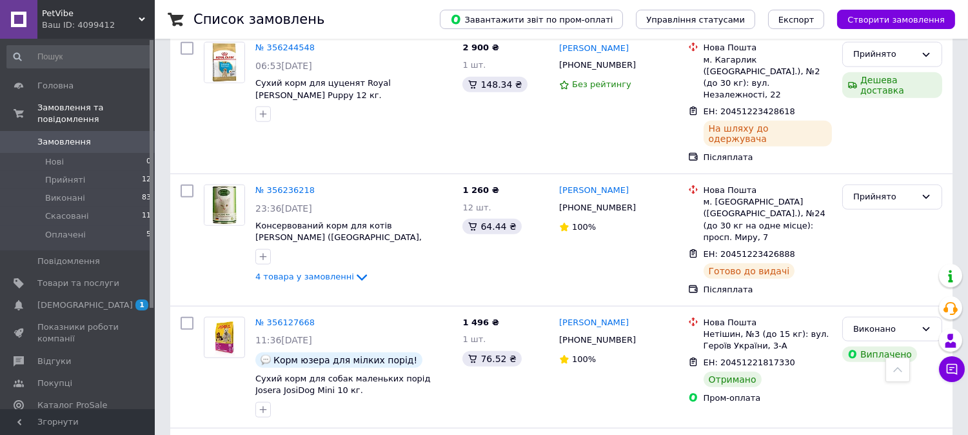
scroll to position [2650, 0]
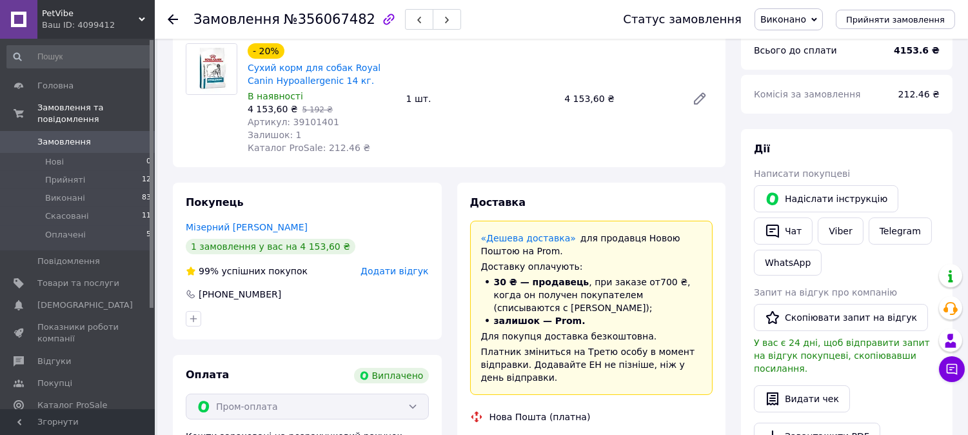
scroll to position [72, 0]
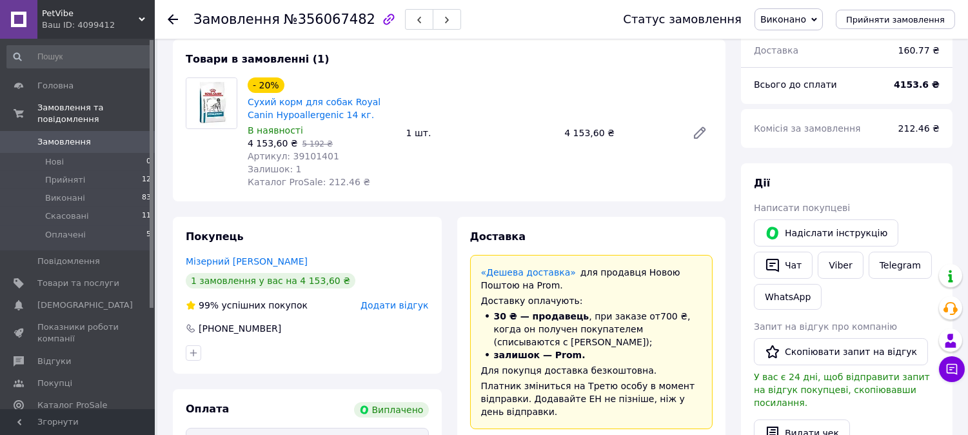
click at [329, 24] on span "№356067482" at bounding box center [330, 19] width 92 height 15
copy span "356067482"
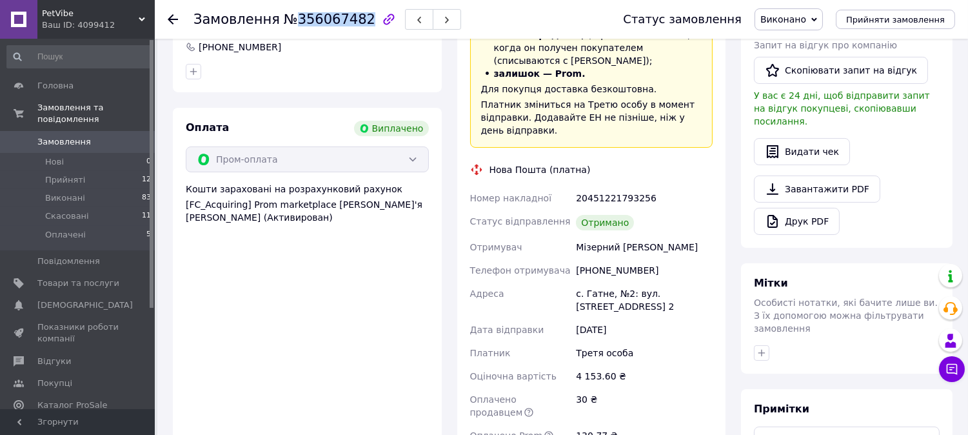
scroll to position [429, 0]
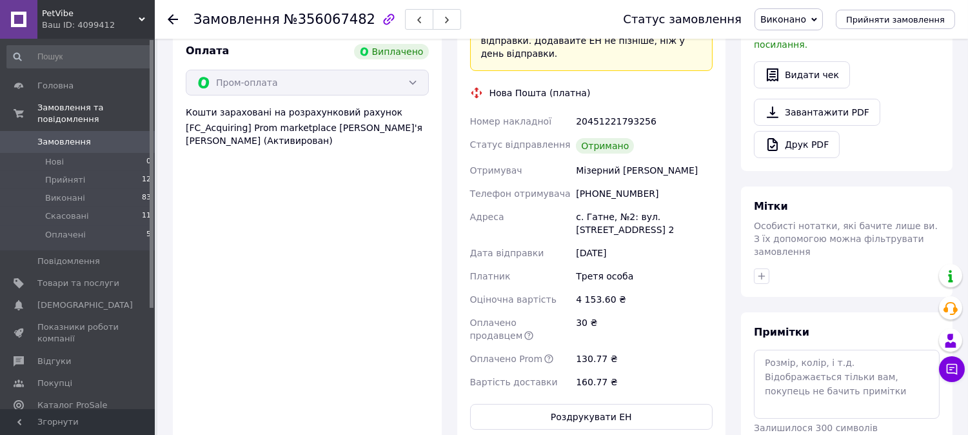
click at [600, 182] on div "[PHONE_NUMBER]" at bounding box center [644, 193] width 142 height 23
copy div "380935210632"
click at [612, 159] on div "Мізерний [PERSON_NAME]" at bounding box center [644, 170] width 142 height 23
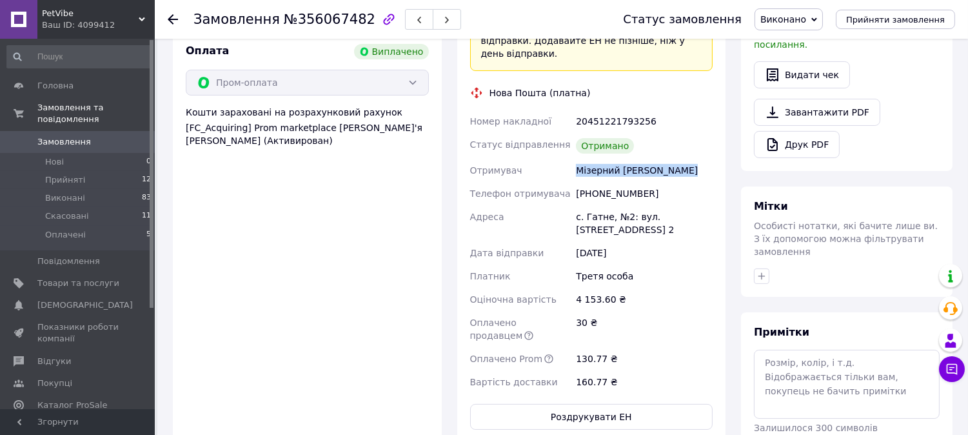
click at [612, 159] on div "Мізерний [PERSON_NAME]" at bounding box center [644, 170] width 142 height 23
copy div "Мізерний [PERSON_NAME]"
click at [607, 182] on div "[PHONE_NUMBER]" at bounding box center [644, 193] width 142 height 23
drag, startPoint x: 616, startPoint y: 217, endPoint x: 564, endPoint y: 215, distance: 51.6
click at [564, 215] on div "Номер накладної 20451221793256 Статус відправлення Отримано Отримувач Мізерний …" at bounding box center [591, 252] width 248 height 284
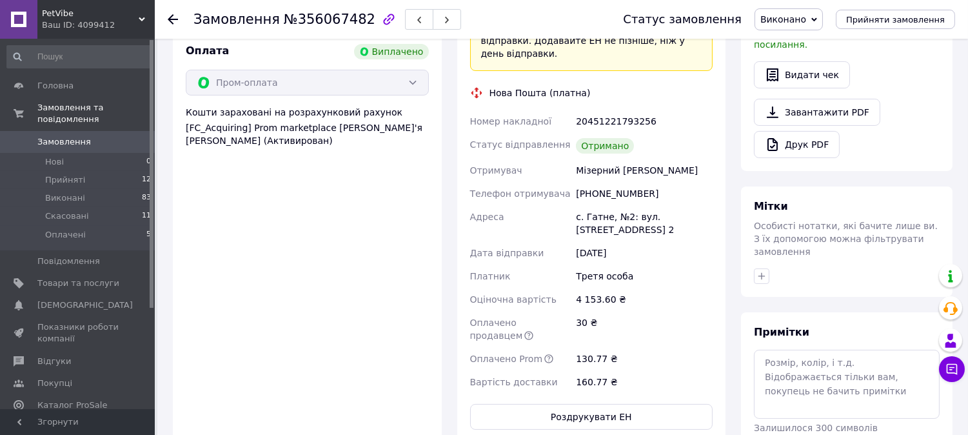
copy div "Адреса с. Гатне, №2: вул. [STREET_ADDRESS] 2"
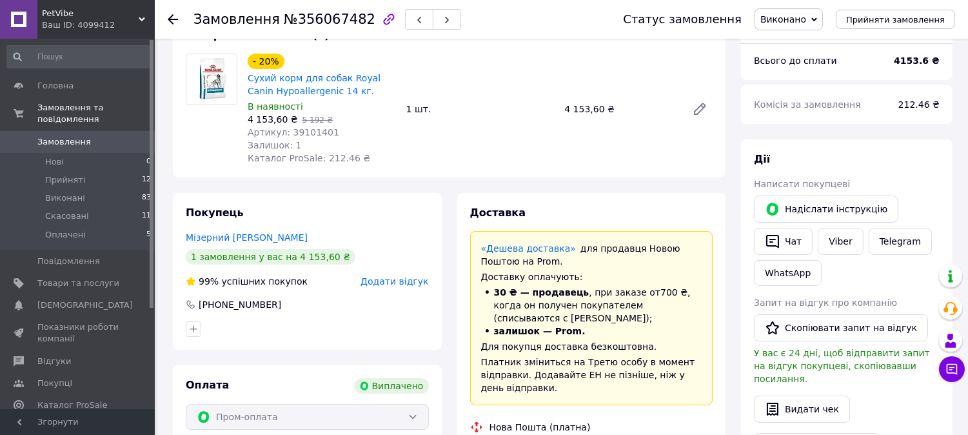
scroll to position [72, 0]
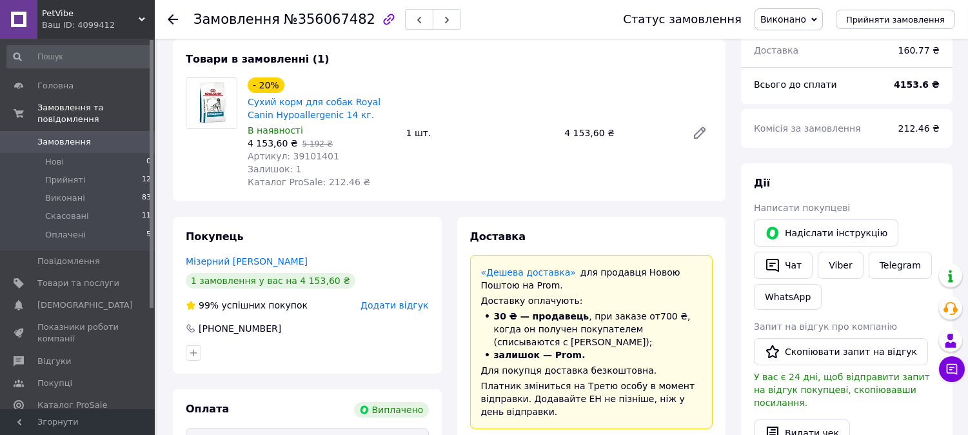
click at [308, 159] on span "Артикул: 39101401" at bounding box center [294, 156] width 92 height 10
copy span "39101401"
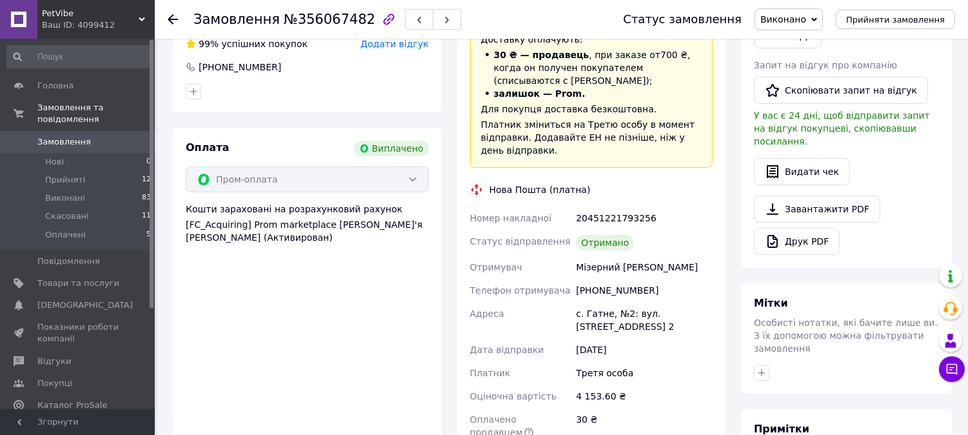
scroll to position [429, 0]
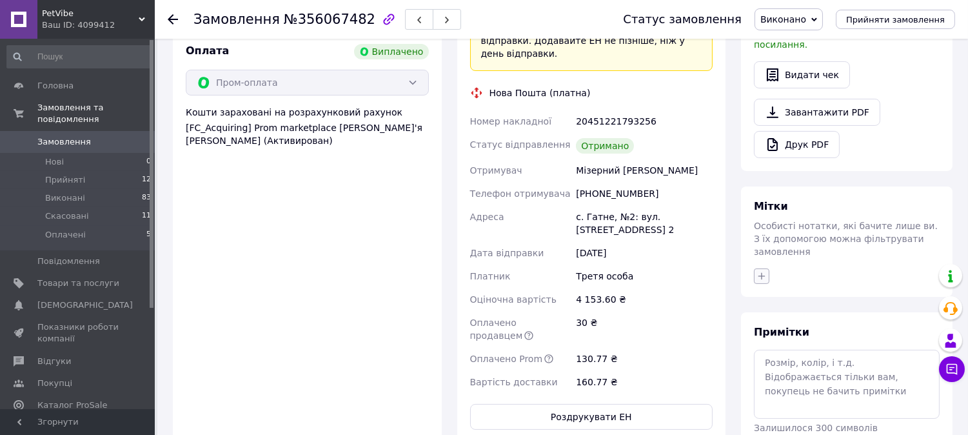
click at [756, 271] on icon "button" at bounding box center [761, 276] width 10 height 10
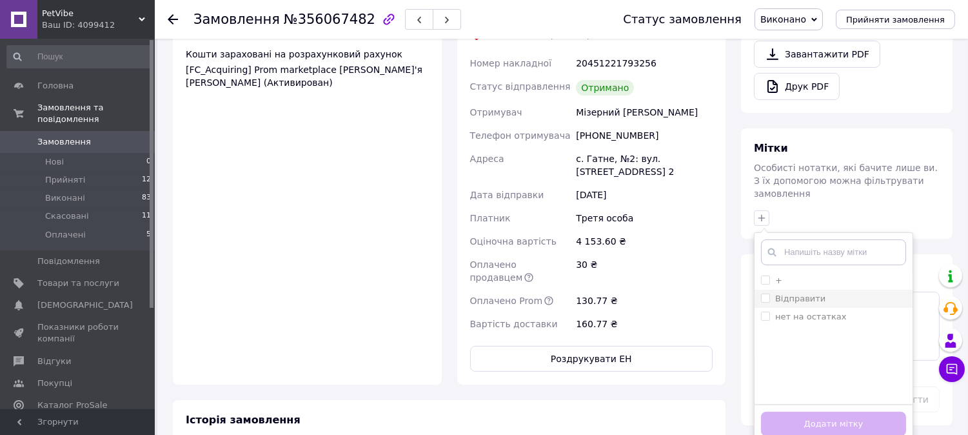
scroll to position [572, 0]
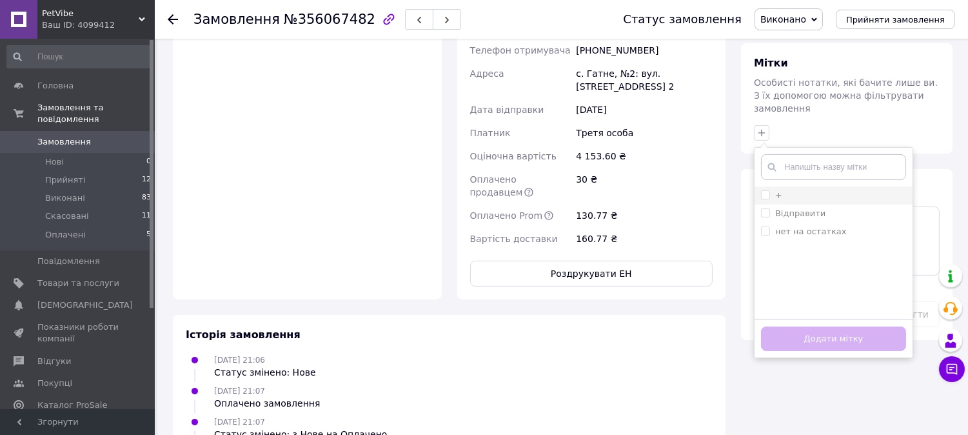
click at [764, 190] on span at bounding box center [765, 194] width 9 height 9
click at [764, 190] on input "+" at bounding box center [765, 194] width 8 height 8
checkbox input "false"
drag, startPoint x: 817, startPoint y: 311, endPoint x: 794, endPoint y: 297, distance: 27.8
click at [816, 326] on button "Додати мітку" at bounding box center [833, 338] width 145 height 25
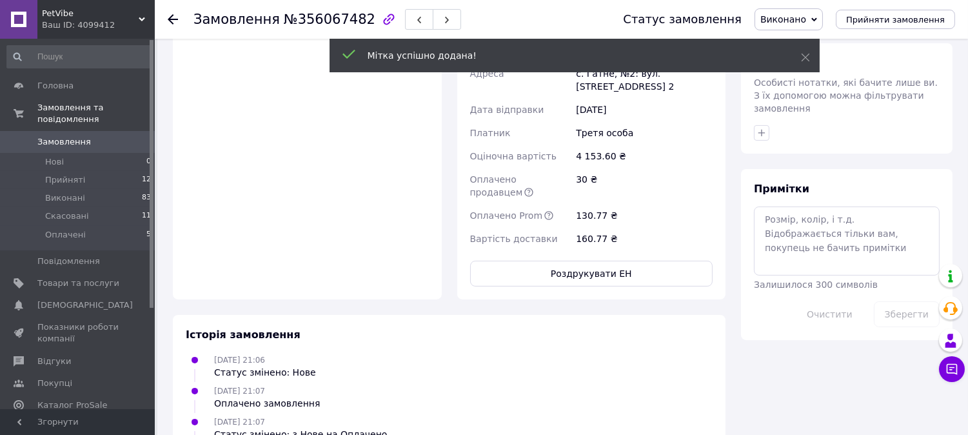
click at [765, 120] on div "Мітки Особисті нотатки, які бачите лише ви. З їх допомогою можна фільтрувати за…" at bounding box center [846, 98] width 211 height 110
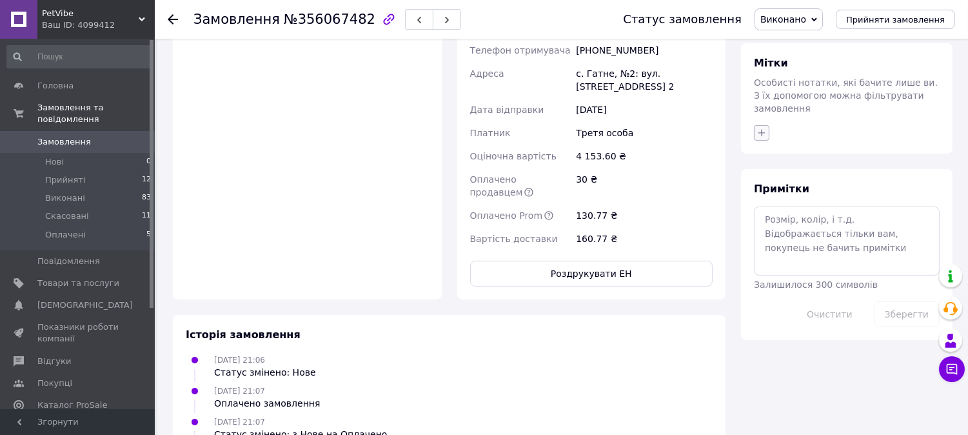
click at [756, 128] on icon "button" at bounding box center [761, 133] width 10 height 10
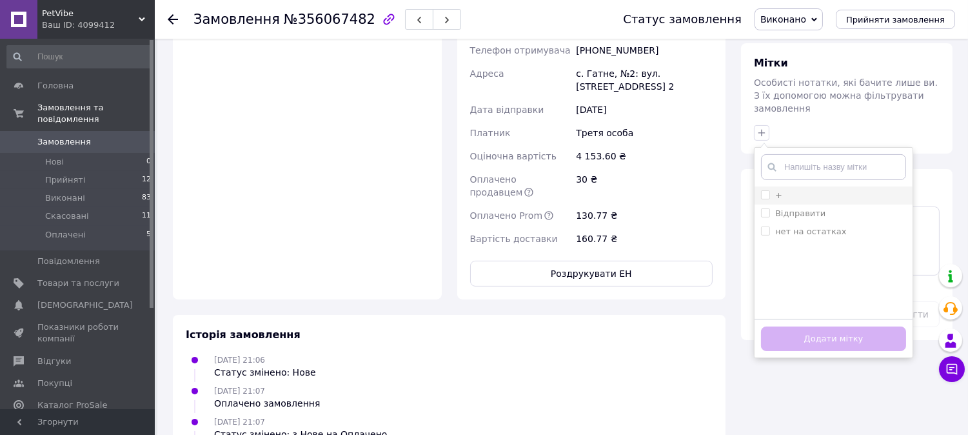
click at [762, 190] on input "+" at bounding box center [765, 194] width 8 height 8
checkbox input "true"
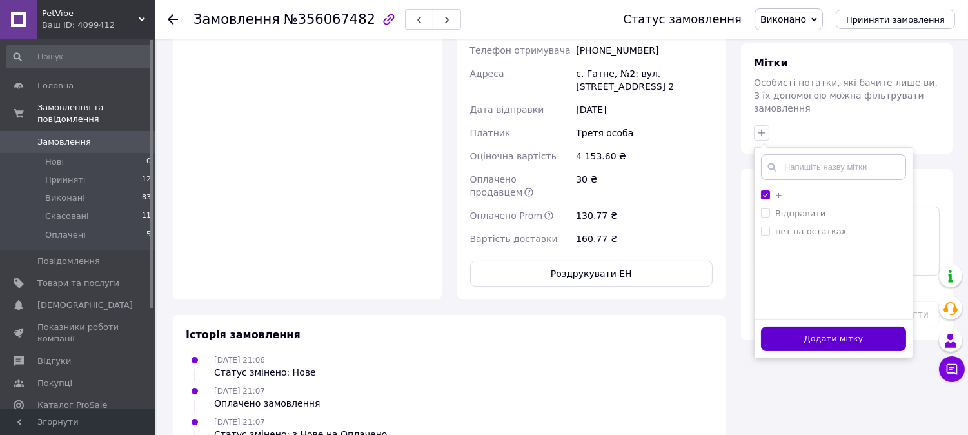
drag, startPoint x: 794, startPoint y: 313, endPoint x: 764, endPoint y: 298, distance: 33.2
click at [794, 326] on button "Додати мітку" at bounding box center [833, 338] width 145 height 25
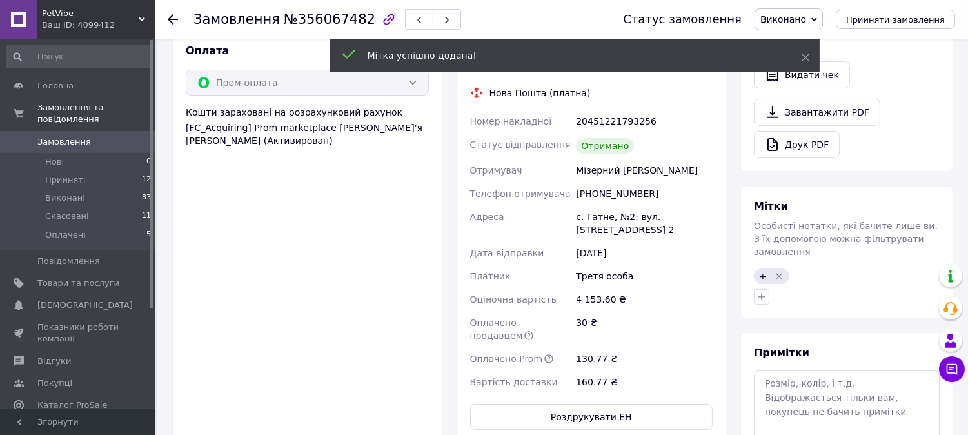
scroll to position [10, 0]
click at [114, 136] on span "Замовлення" at bounding box center [78, 142] width 82 height 12
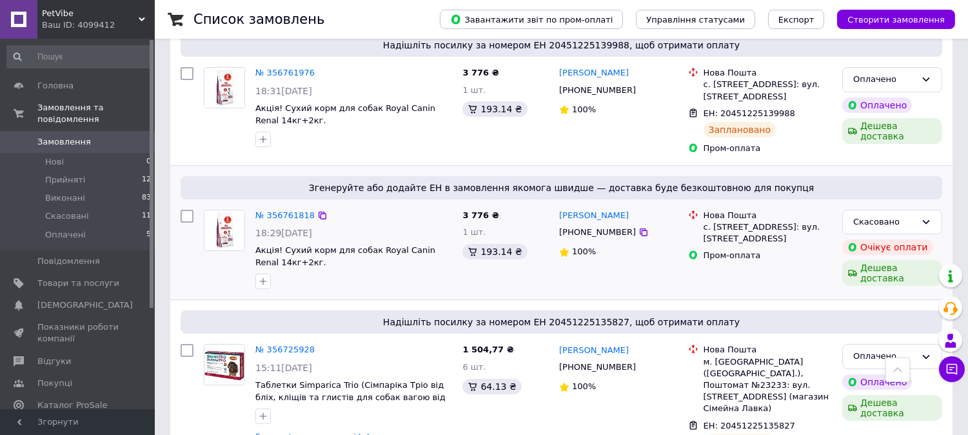
scroll to position [215, 0]
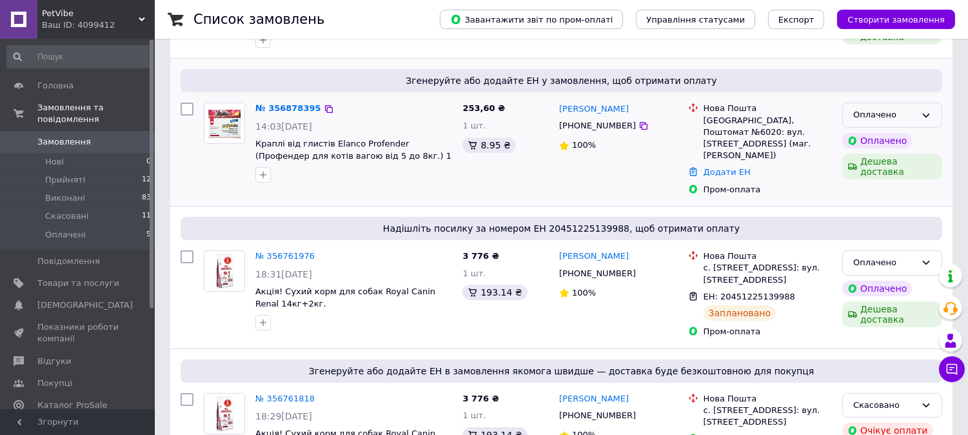
click at [881, 108] on div "Оплачено" at bounding box center [884, 115] width 63 height 14
click at [879, 181] on li "Скасовано" at bounding box center [892, 189] width 99 height 24
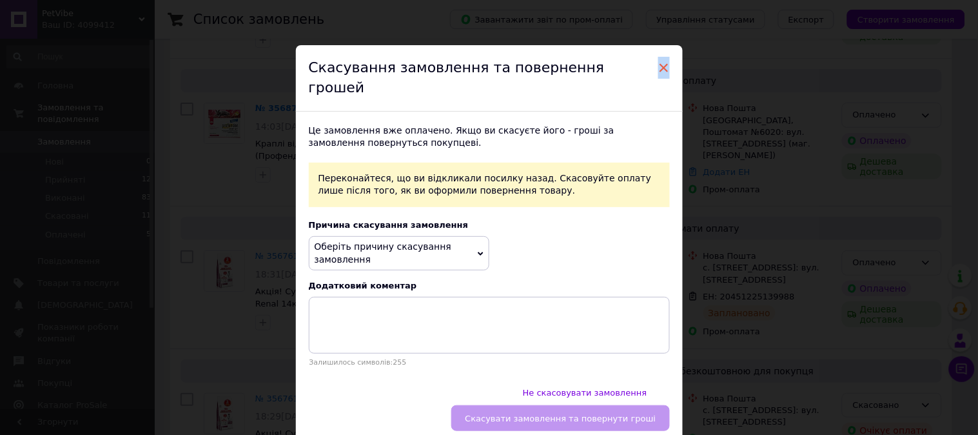
click at [662, 66] on span "×" at bounding box center [664, 68] width 12 height 22
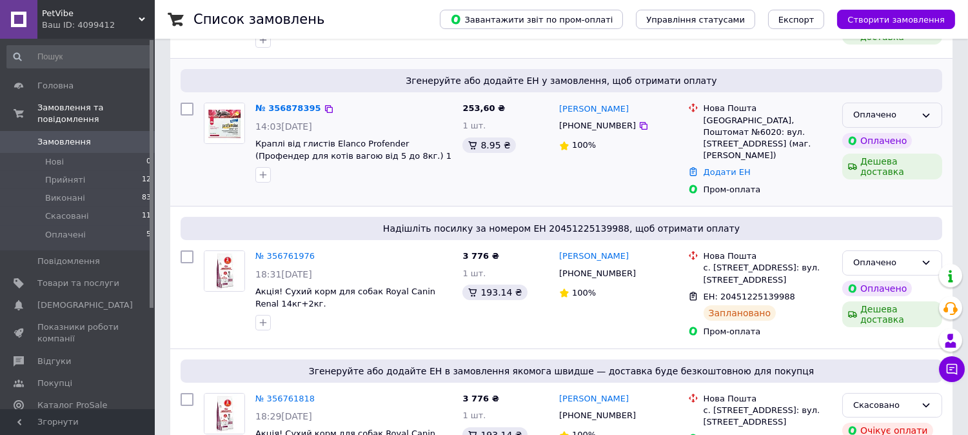
click at [912, 108] on div "Оплачено" at bounding box center [884, 115] width 63 height 14
click at [883, 177] on li "Скасовано" at bounding box center [892, 189] width 99 height 24
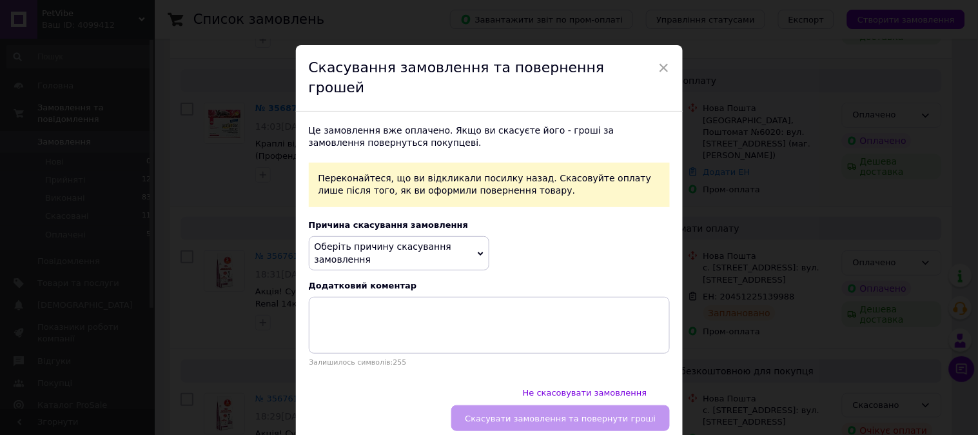
click at [669, 61] on div "Скасування замовлення та повернення грошей" at bounding box center [489, 78] width 387 height 66
click at [668, 62] on div "Скасування замовлення та повернення грошей" at bounding box center [489, 78] width 387 height 66
drag, startPoint x: 665, startPoint y: 64, endPoint x: 668, endPoint y: 92, distance: 27.8
click at [665, 66] on span "×" at bounding box center [664, 68] width 12 height 22
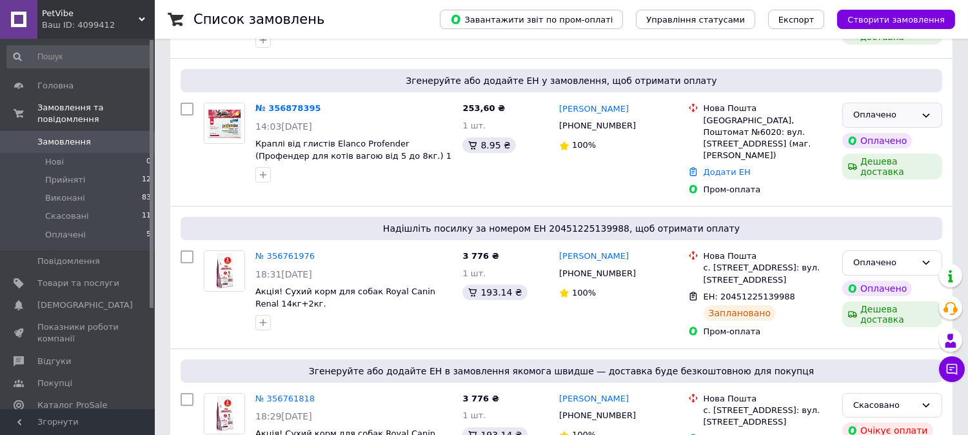
click at [936, 105] on div "Оплачено" at bounding box center [892, 115] width 100 height 25
click at [895, 132] on li "Прийнято" at bounding box center [892, 142] width 99 height 24
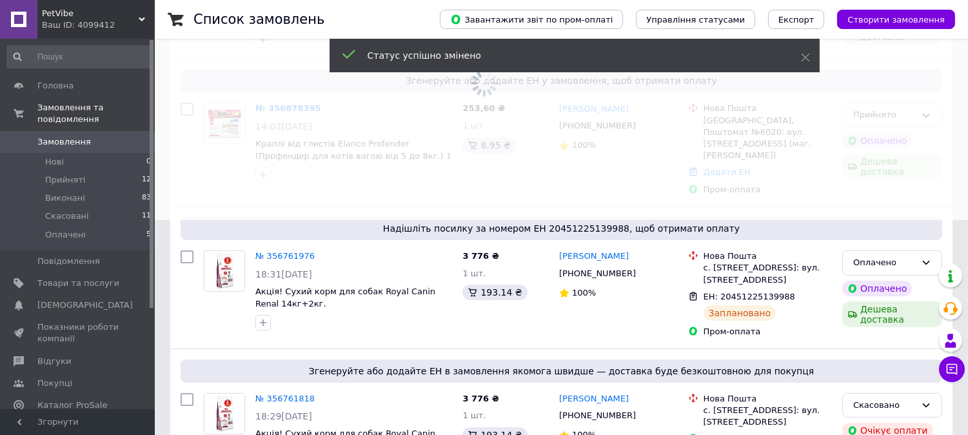
click at [930, 104] on span at bounding box center [484, 2] width 968 height 435
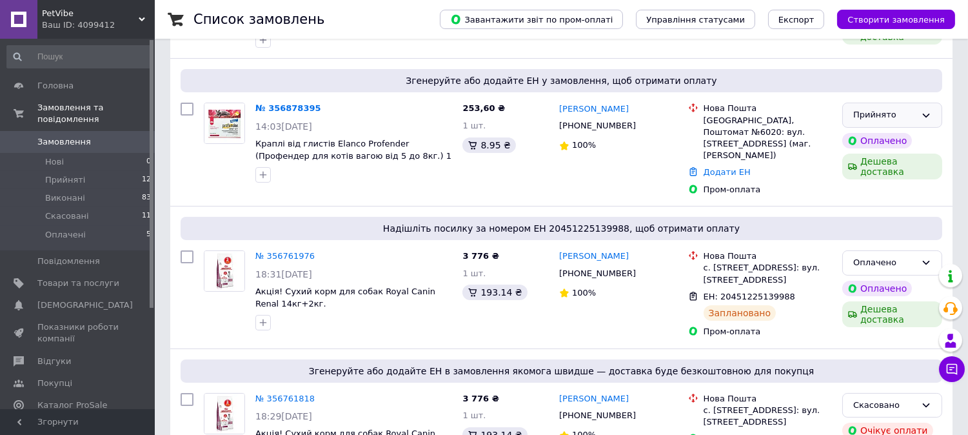
click at [915, 108] on div "Прийнято" at bounding box center [884, 115] width 63 height 14
click at [872, 156] on li "Скасовано" at bounding box center [892, 166] width 99 height 24
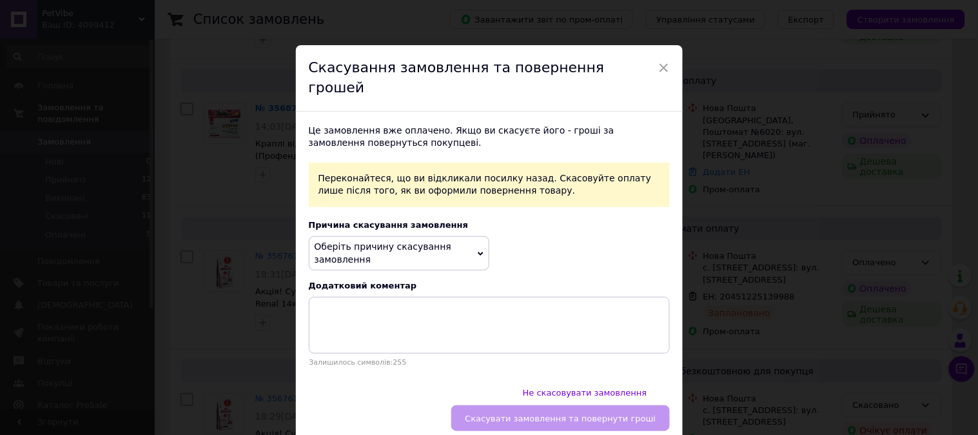
click at [460, 236] on span "Оберіть причину скасування замовлення" at bounding box center [399, 253] width 181 height 34
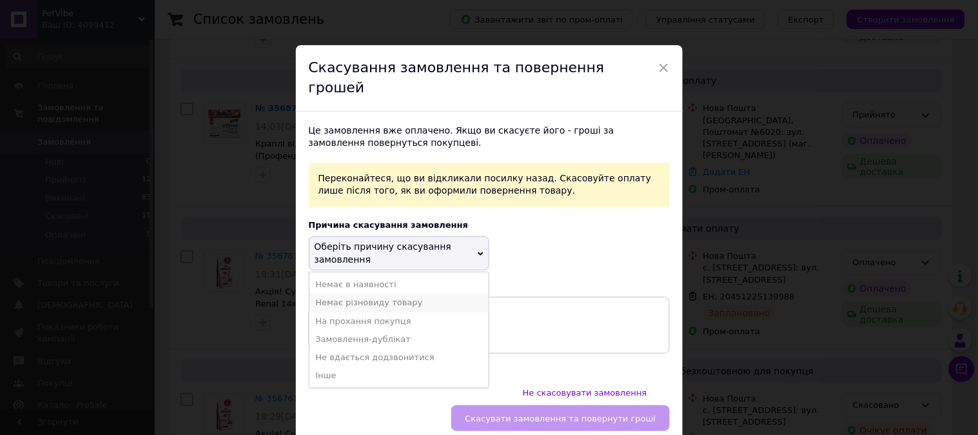
click at [369, 293] on li "Немає різновиду товару" at bounding box center [398, 302] width 179 height 18
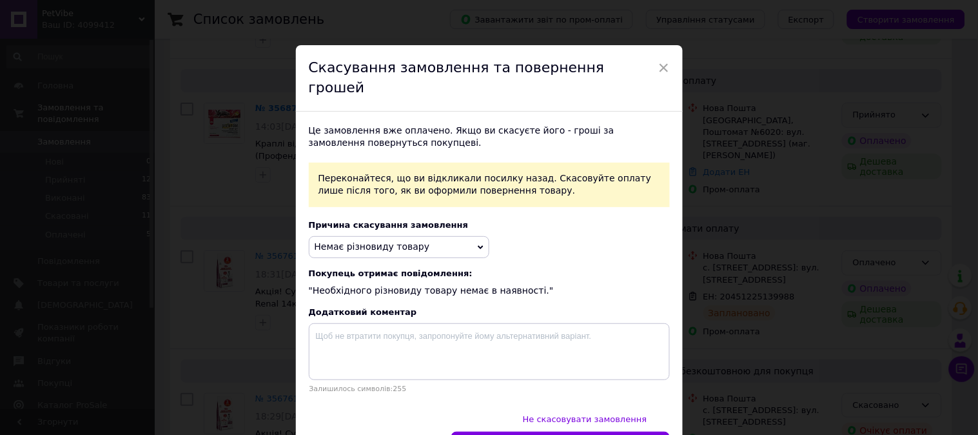
click at [428, 236] on span "Немає різновиду товару" at bounding box center [399, 247] width 181 height 22
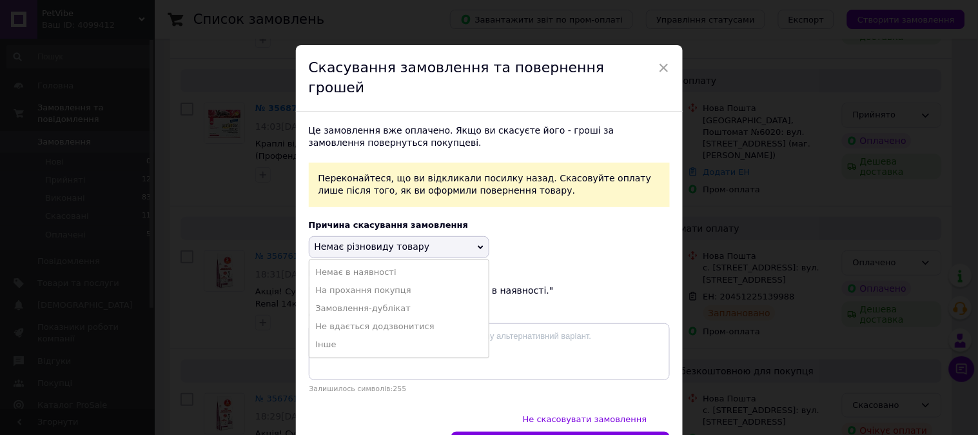
drag, startPoint x: 401, startPoint y: 258, endPoint x: 445, endPoint y: 281, distance: 49.6
click at [402, 263] on li "Немає в наявності" at bounding box center [398, 272] width 179 height 18
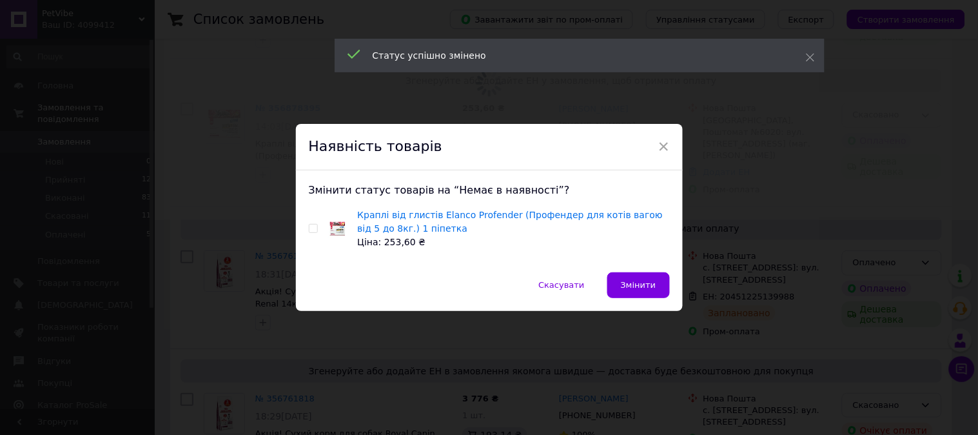
click at [310, 228] on input "checkbox" at bounding box center [313, 228] width 8 height 8
checkbox input "true"
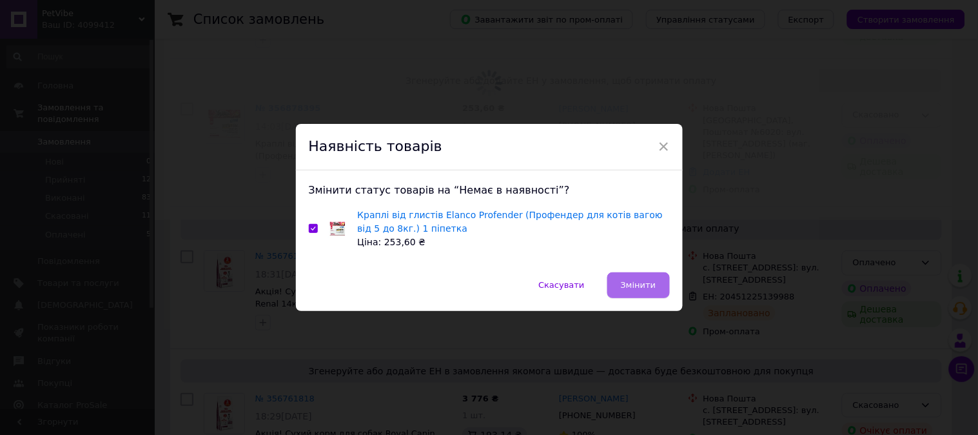
click at [623, 284] on span "Змінити" at bounding box center [638, 285] width 35 height 10
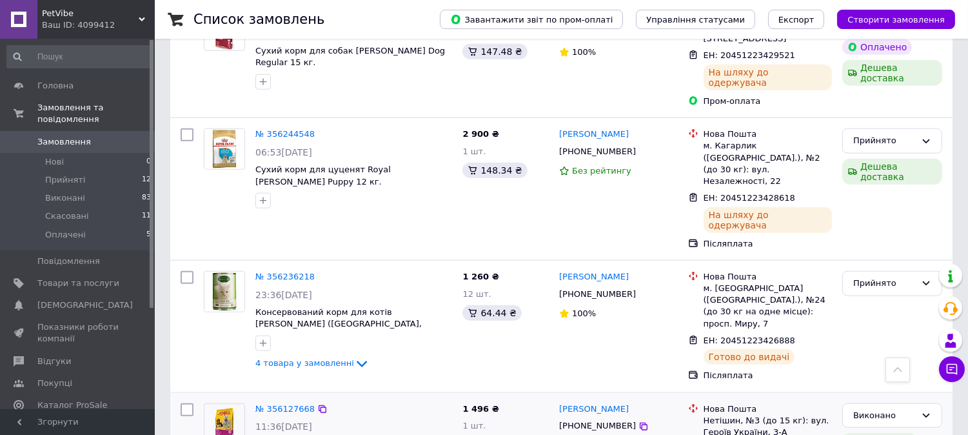
scroll to position [2579, 0]
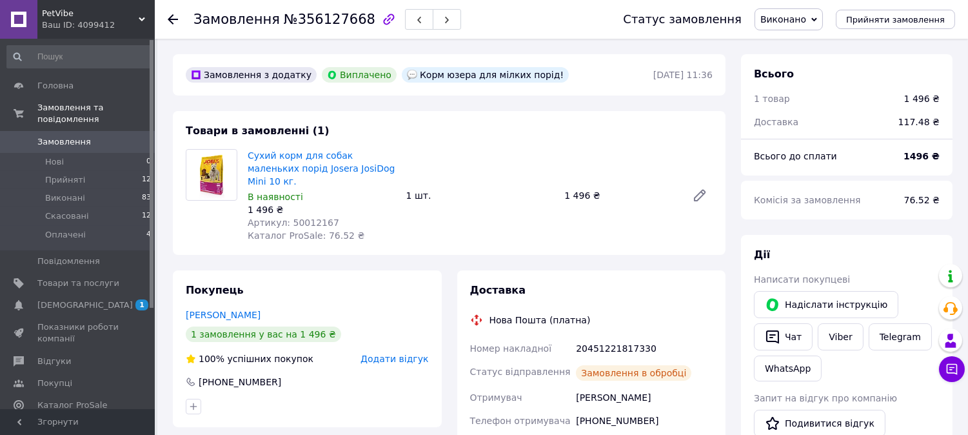
scroll to position [10, 0]
click at [327, 27] on div "Замовлення №356127668" at bounding box center [327, 19] width 268 height 22
click at [327, 26] on div "Замовлення №356127668" at bounding box center [327, 19] width 268 height 22
copy span "356127668"
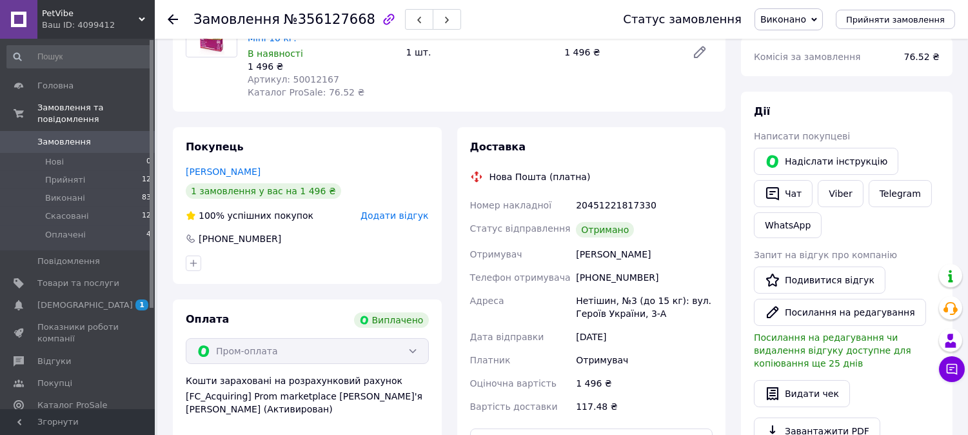
click at [601, 242] on div "Наумчук Зоя" at bounding box center [644, 253] width 142 height 23
copy div "Наумчук Зоя"
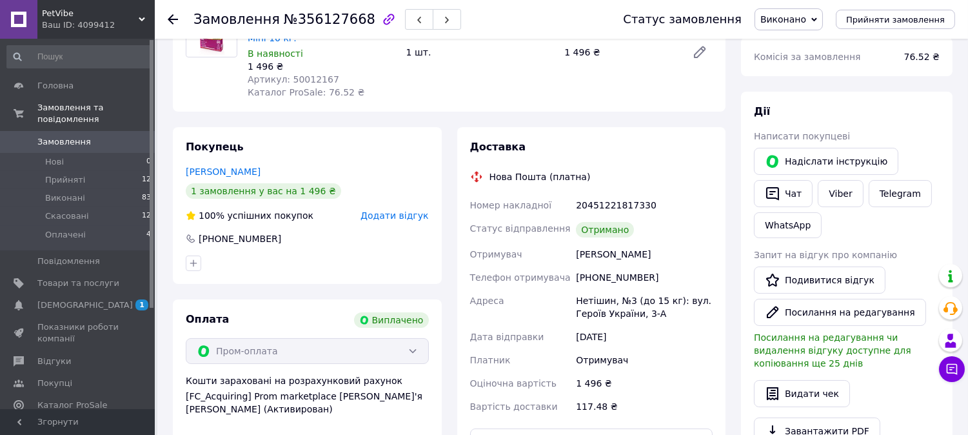
click at [600, 267] on div "[PHONE_NUMBER]" at bounding box center [644, 277] width 142 height 23
copy div "380974642948"
drag, startPoint x: 665, startPoint y: 294, endPoint x: 576, endPoint y: 292, distance: 89.6
click at [576, 292] on div "Нетішин, №3 (до 15 кг): вул. Героїв України, 3-А" at bounding box center [644, 307] width 142 height 36
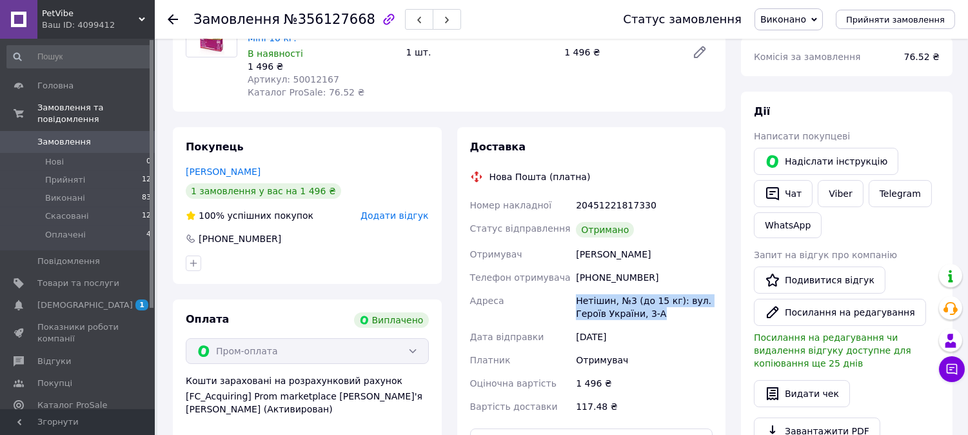
copy div "Нетішин, №3 (до 15 кг): вул. Героїв України, 3-А"
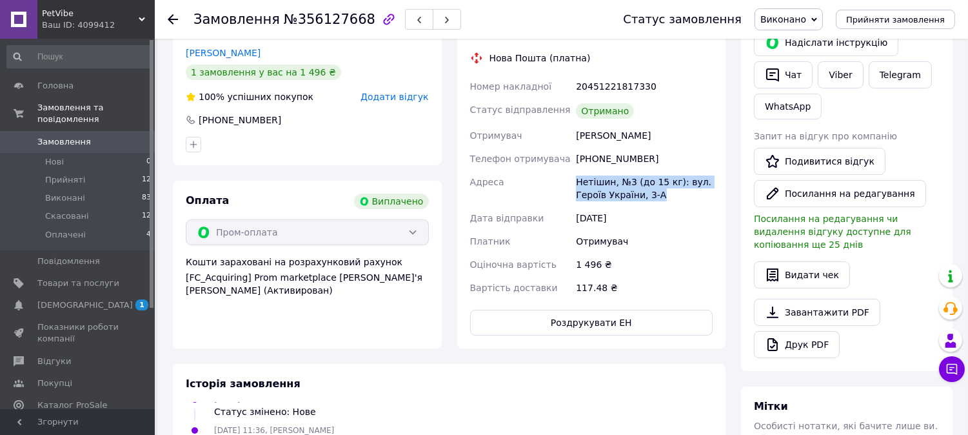
scroll to position [286, 0]
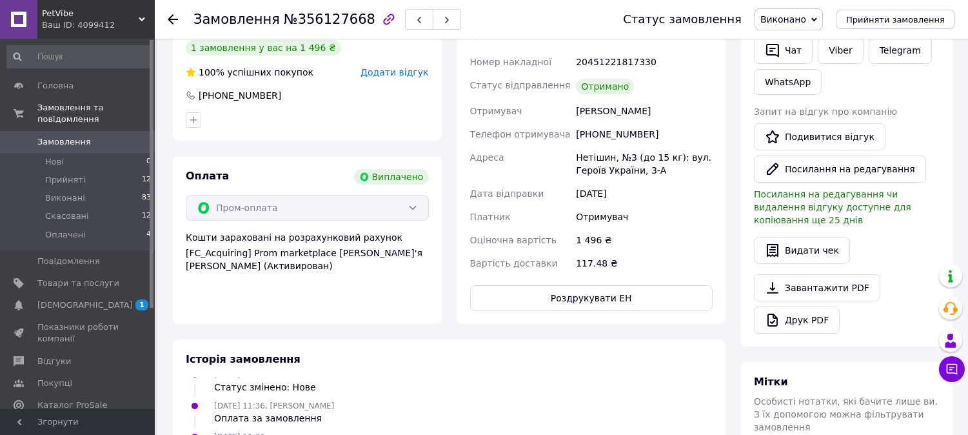
drag, startPoint x: 770, startPoint y: 431, endPoint x: 765, endPoint y: 424, distance: 7.9
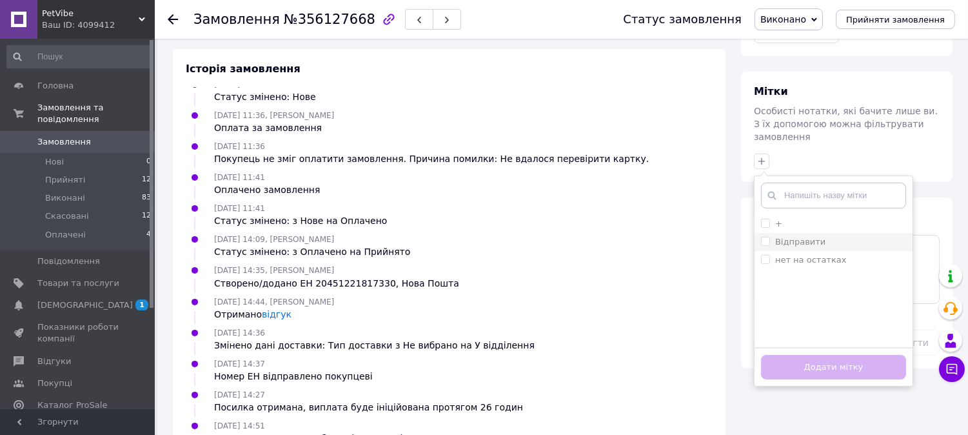
scroll to position [601, 0]
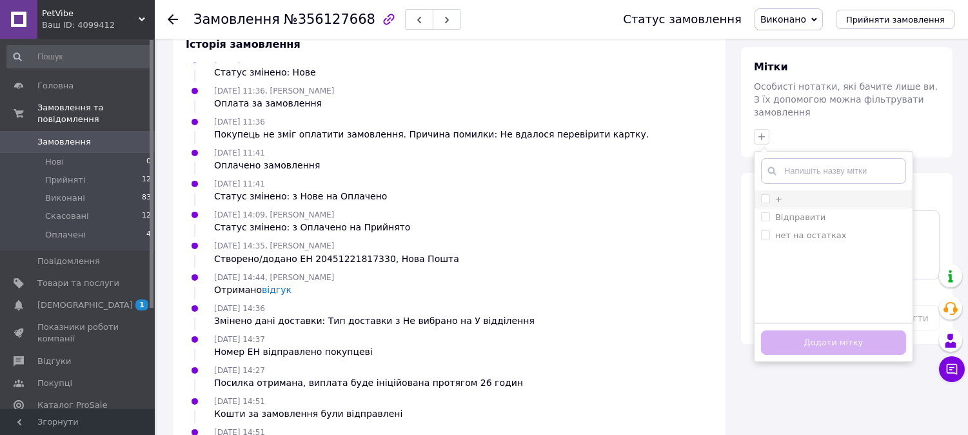
click at [765, 194] on input "+" at bounding box center [765, 198] width 8 height 8
checkbox input "true"
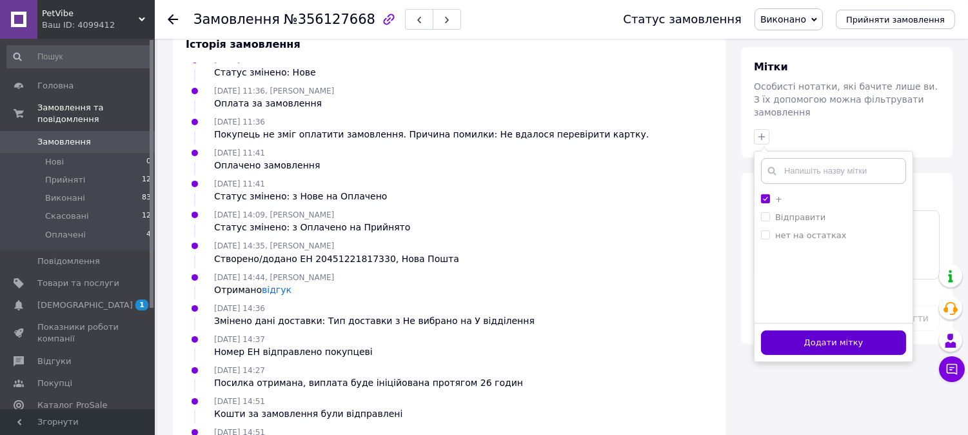
click at [791, 330] on button "Додати мітку" at bounding box center [833, 342] width 145 height 25
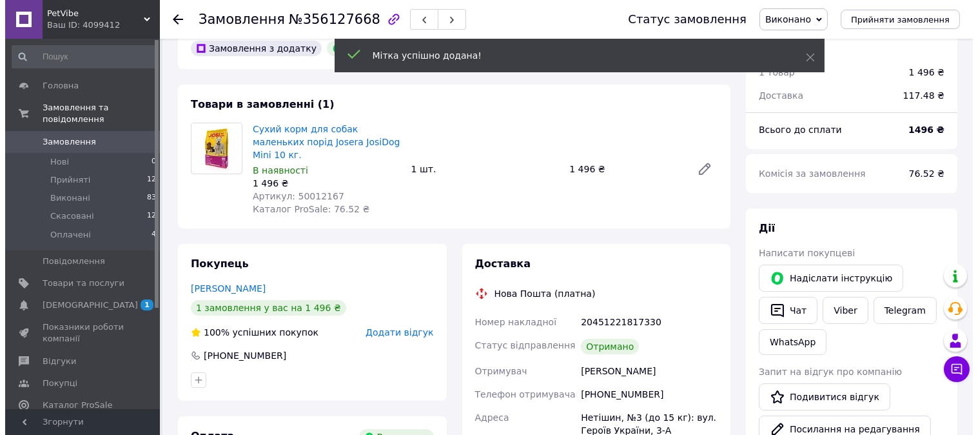
scroll to position [0, 0]
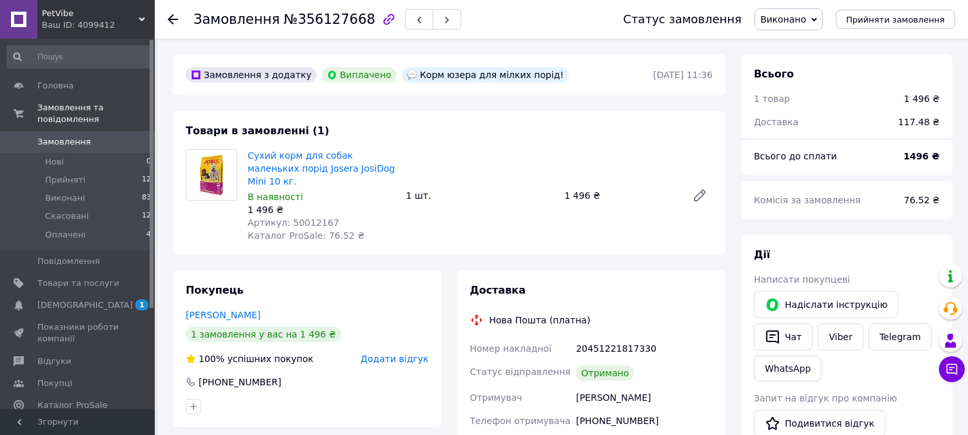
click at [101, 131] on link "Замовлення 0" at bounding box center [79, 142] width 159 height 22
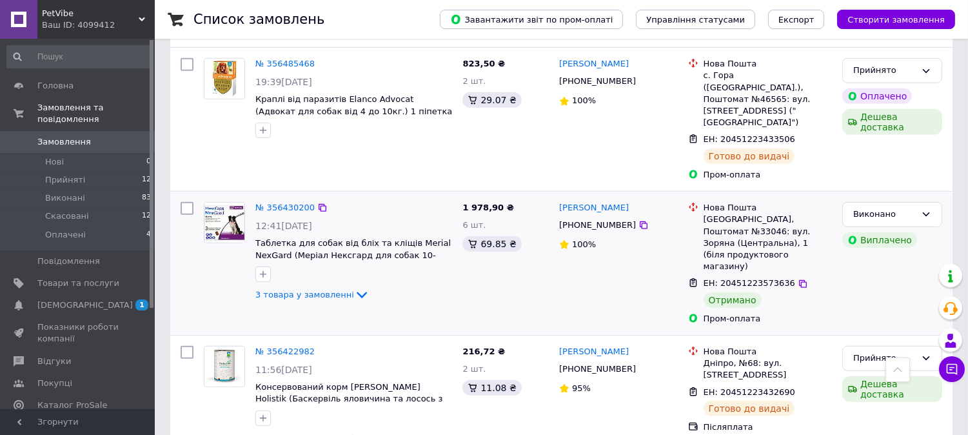
scroll to position [1428, 0]
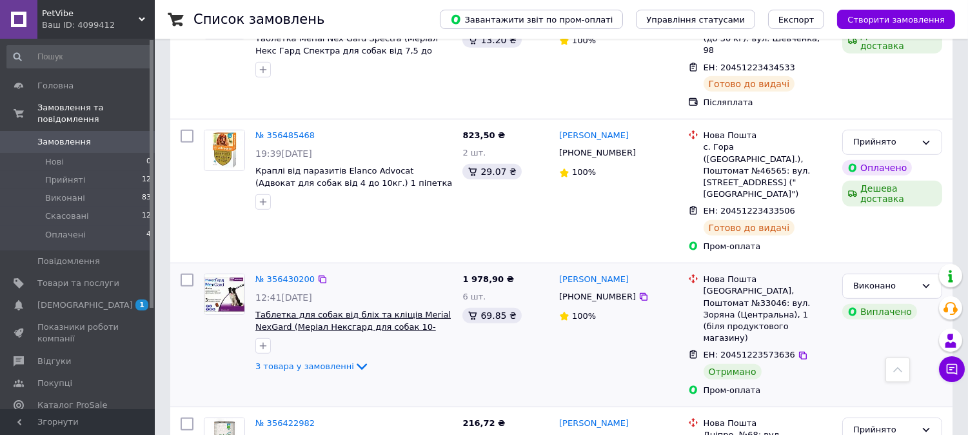
click at [372, 309] on span "Таблетка для собак від бліх та кліщів Merial NexGard (Меріал Нексгард для собак…" at bounding box center [352, 326] width 195 height 34
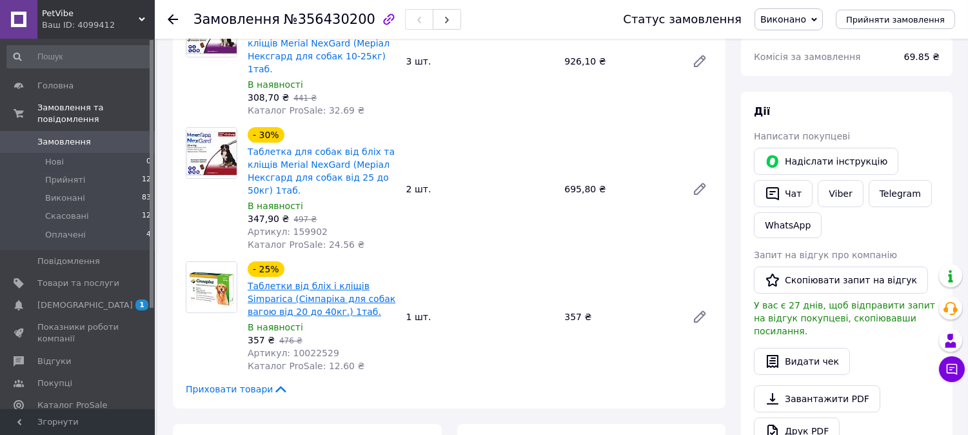
scroll to position [72, 0]
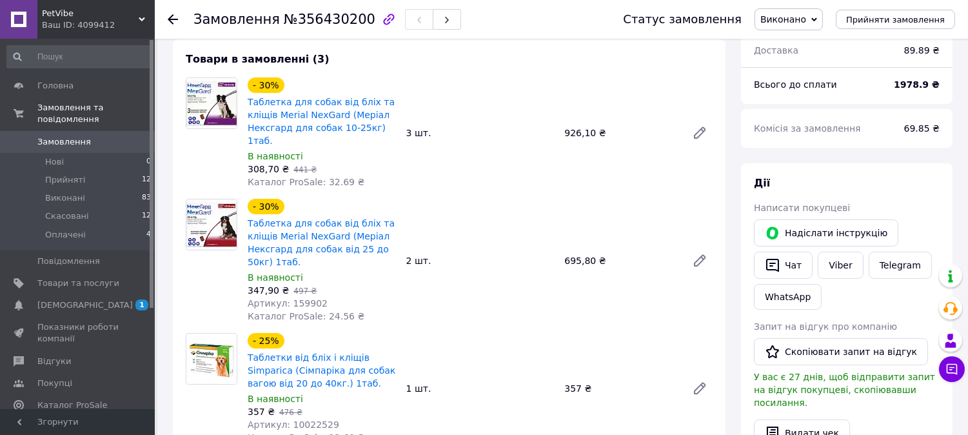
click at [295, 13] on span "№356430200" at bounding box center [330, 19] width 92 height 15
copy span "356430200"
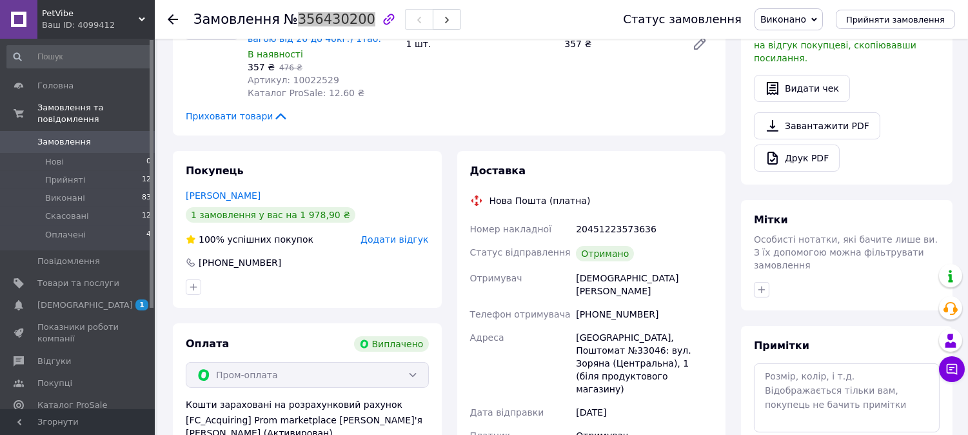
scroll to position [429, 0]
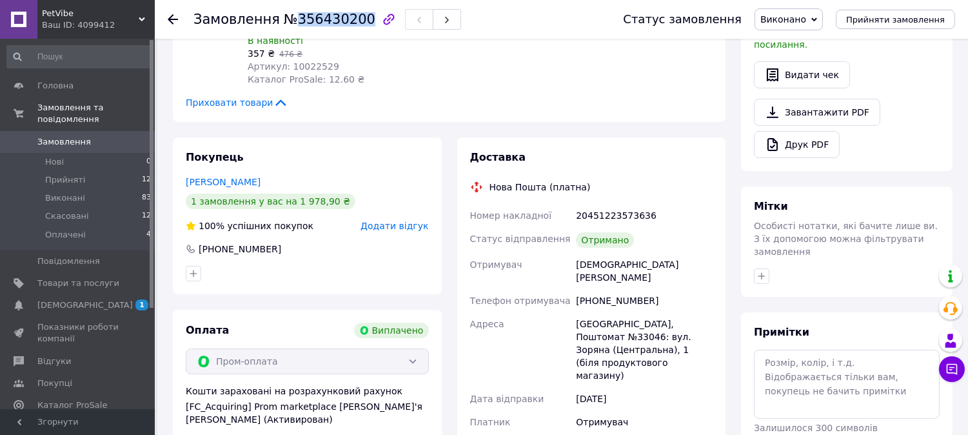
click at [447, 277] on div "Покупець [PERSON_NAME] 1 замовлення у вас на 1 978,90 ₴ 100% успішних покупок Д…" at bounding box center [307, 332] width 284 height 391
click at [594, 254] on div "[DEMOGRAPHIC_DATA][PERSON_NAME]" at bounding box center [644, 271] width 142 height 36
copy div "[DEMOGRAPHIC_DATA][PERSON_NAME]"
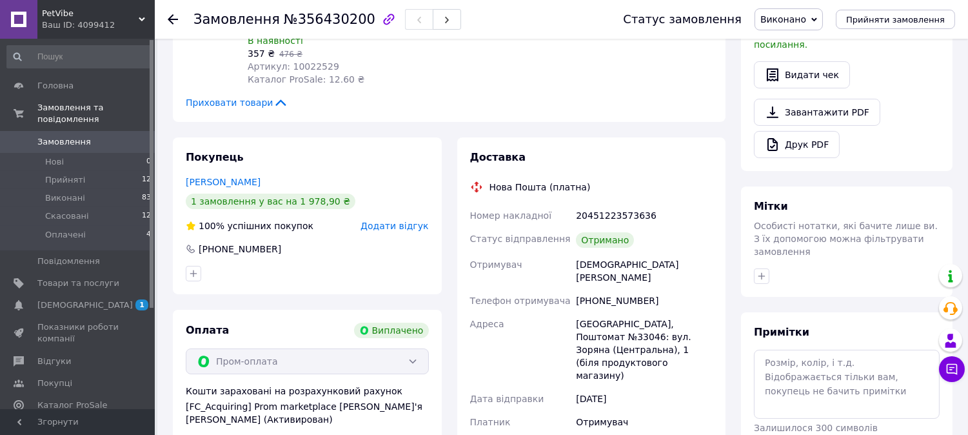
click at [621, 289] on div "[PHONE_NUMBER]" at bounding box center [644, 300] width 142 height 23
copy div "380662880127"
drag, startPoint x: 685, startPoint y: 336, endPoint x: 652, endPoint y: 318, distance: 38.1
click at [634, 311] on div "Номер накладної 20451223573636 Статус відправлення Отримано Отримувач [DEMOGRAP…" at bounding box center [591, 342] width 248 height 276
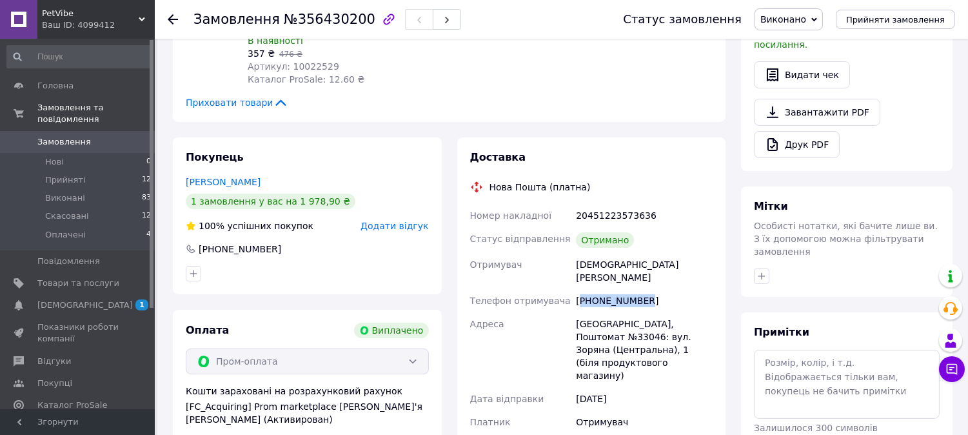
click at [694, 325] on div "[GEOGRAPHIC_DATA], Поштомат №33046: вул. Зоряна (Центральна), 1 (біля продуктов…" at bounding box center [644, 349] width 142 height 75
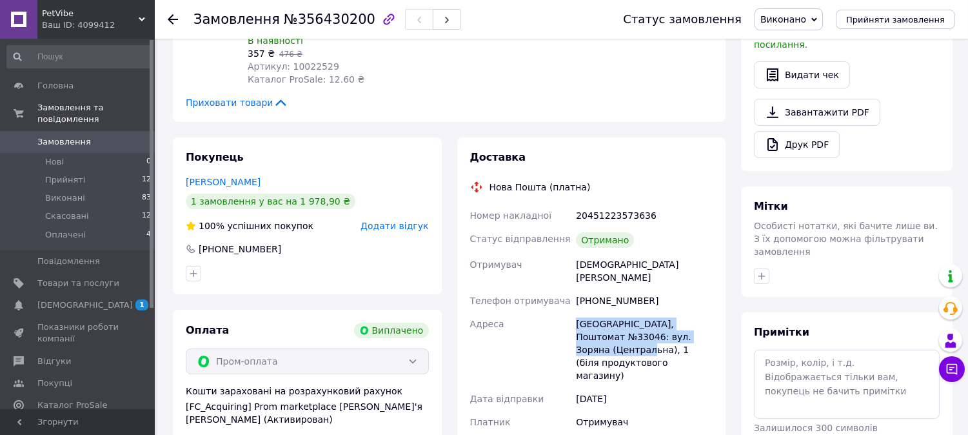
drag, startPoint x: 687, startPoint y: 316, endPoint x: 571, endPoint y: 302, distance: 117.5
click at [571, 302] on div "Номер накладної 20451223573636 Статус відправлення Отримано Отримувач [DEMOGRAP…" at bounding box center [591, 342] width 248 height 276
click at [576, 312] on div "[GEOGRAPHIC_DATA], Поштомат №33046: вул. Зоряна (Центральна), 1 (біля продуктов…" at bounding box center [644, 349] width 142 height 75
drag, startPoint x: 576, startPoint y: 295, endPoint x: 686, endPoint y: 320, distance: 112.4
click at [686, 320] on div "[GEOGRAPHIC_DATA], Поштомат №33046: вул. Зоряна (Центральна), 1 (біля продуктов…" at bounding box center [644, 349] width 142 height 75
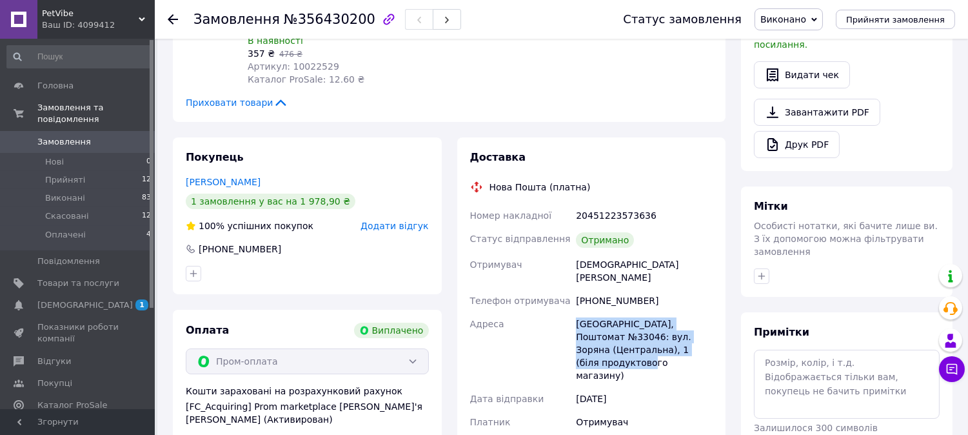
copy div "[GEOGRAPHIC_DATA], Поштомат №33046: вул. Зоряна (Центральна), 1 (біля продуктов…"
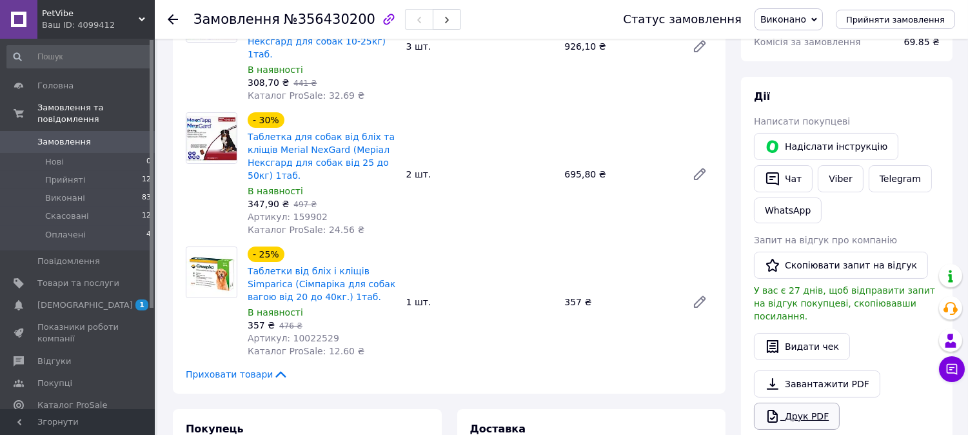
scroll to position [286, 0]
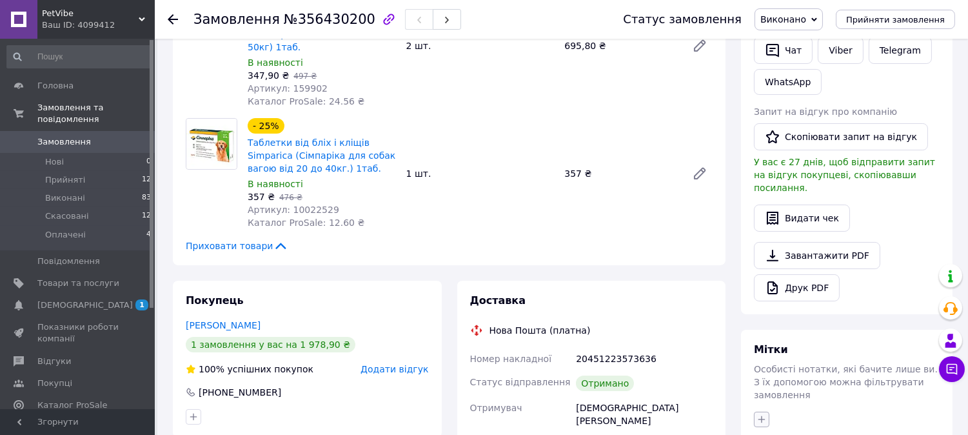
drag, startPoint x: 763, startPoint y: 389, endPoint x: 792, endPoint y: 312, distance: 82.4
click at [763, 414] on icon "button" at bounding box center [761, 419] width 10 height 10
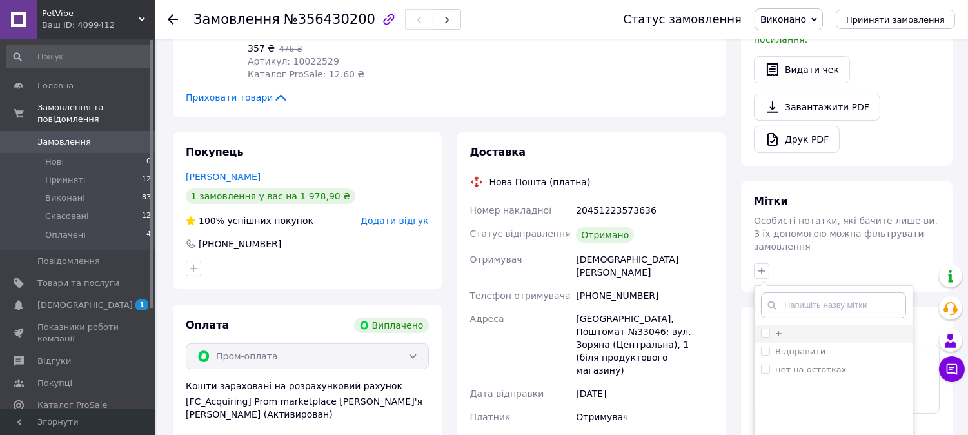
scroll to position [435, 0]
click at [765, 327] on input "+" at bounding box center [765, 331] width 8 height 8
checkbox input "true"
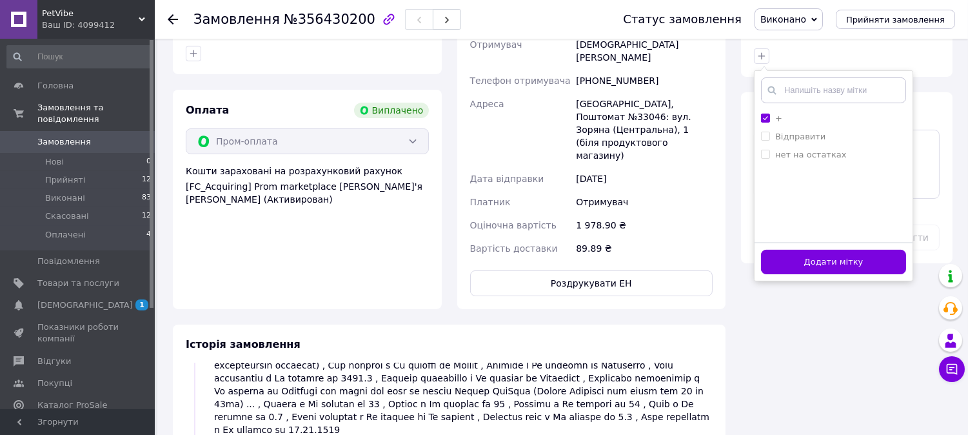
scroll to position [650, 0]
click at [783, 249] on button "Додати мітку" at bounding box center [833, 261] width 145 height 25
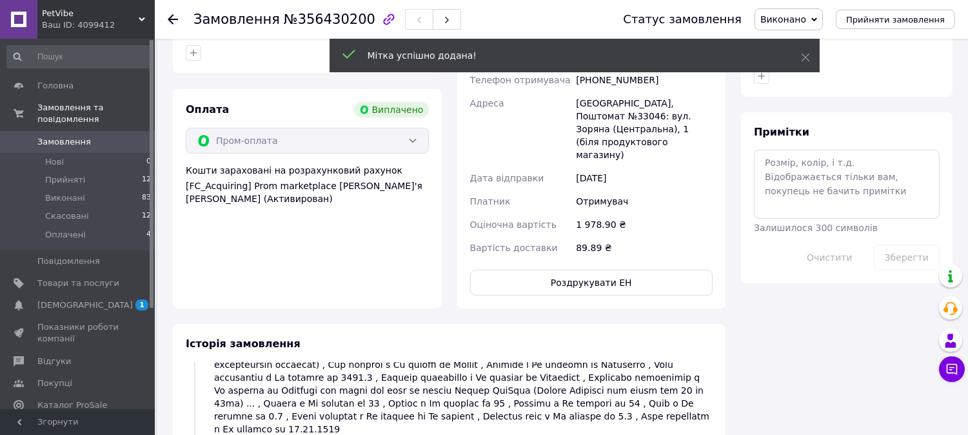
scroll to position [286, 0]
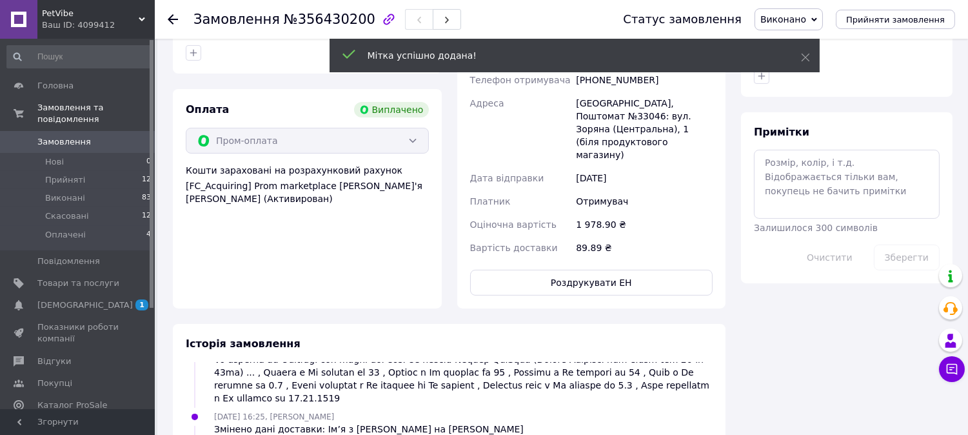
click at [106, 136] on span "Замовлення" at bounding box center [78, 142] width 82 height 12
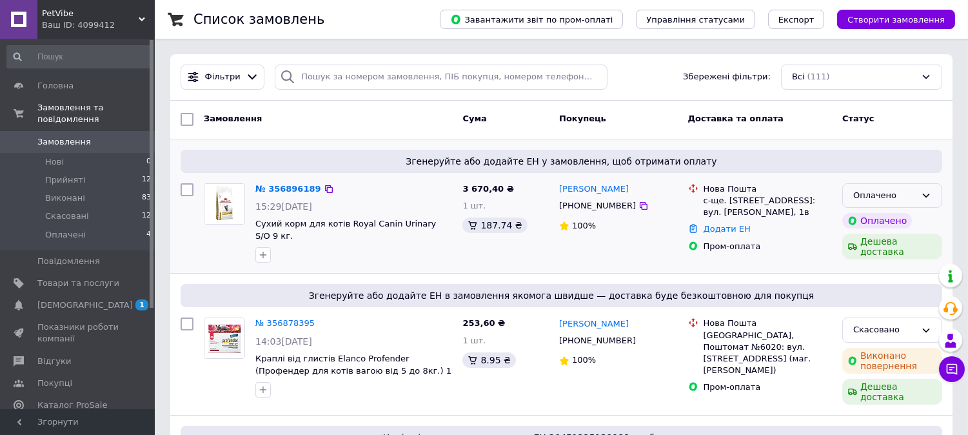
click at [856, 201] on div "Оплачено" at bounding box center [884, 196] width 63 height 14
click at [872, 222] on li "Прийнято" at bounding box center [892, 222] width 99 height 24
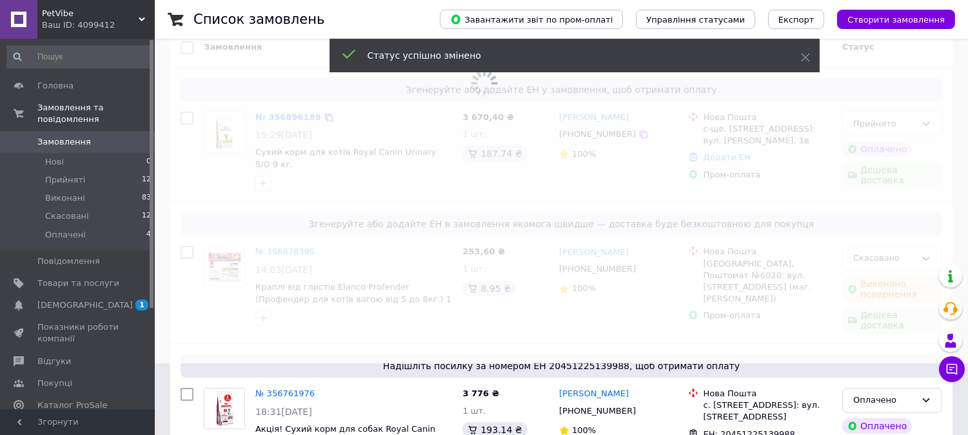
scroll to position [143, 0]
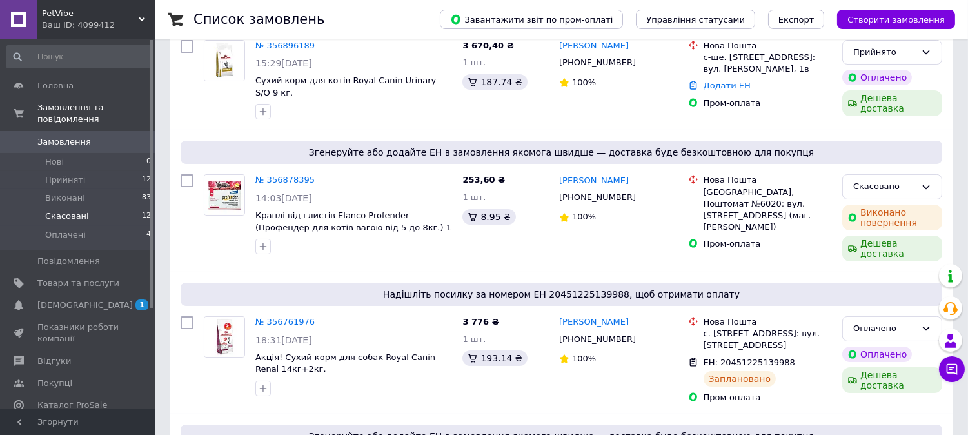
click at [125, 207] on li "Скасовані 12" at bounding box center [79, 216] width 159 height 18
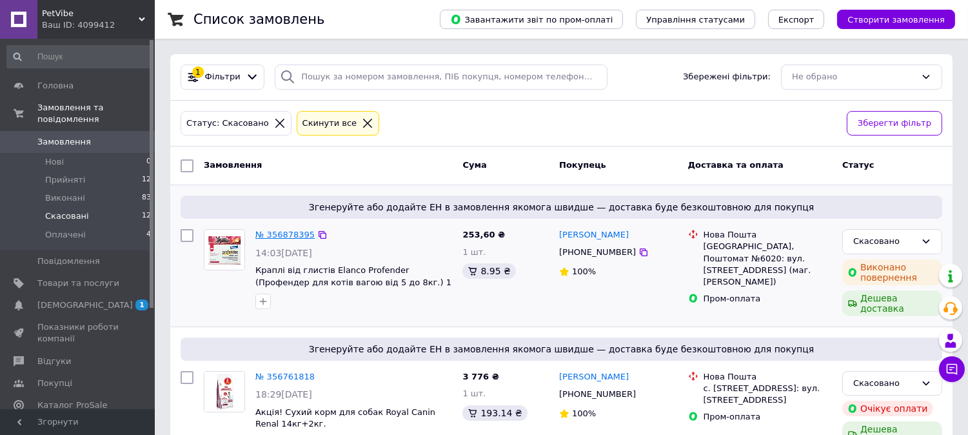
click at [279, 236] on link "№ 356878395" at bounding box center [284, 235] width 59 height 10
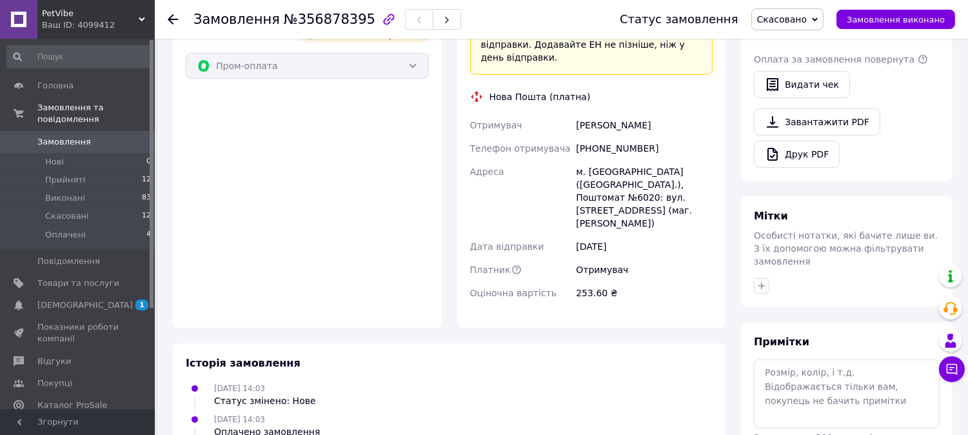
scroll to position [498, 0]
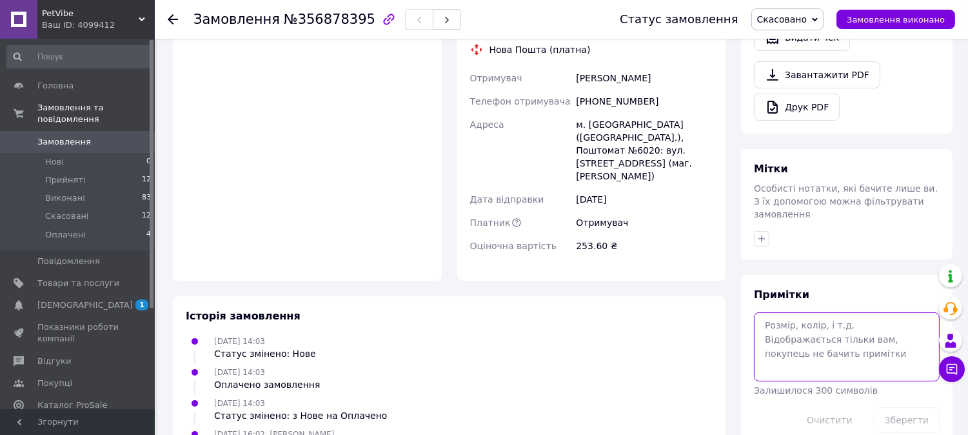
click at [814, 312] on textarea at bounding box center [847, 346] width 186 height 68
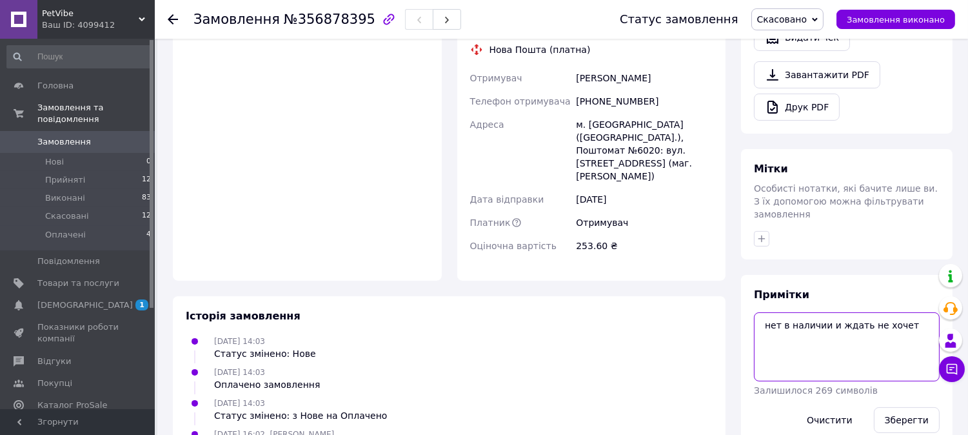
click at [835, 312] on textarea "нет в наличии и ждать не хочет" at bounding box center [847, 346] width 186 height 68
type textarea "нет в наличии и ждать не хочет"
click at [918, 407] on button "Зберегти" at bounding box center [907, 420] width 66 height 26
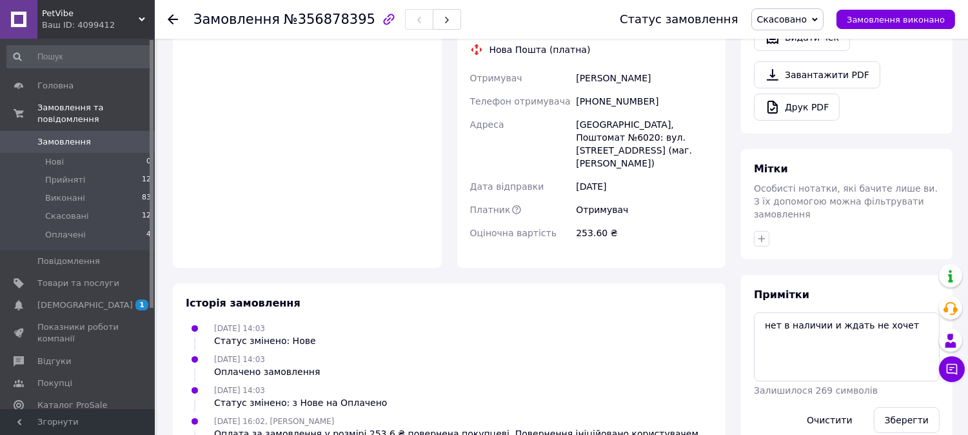
click at [52, 131] on link "Замовлення 0" at bounding box center [79, 142] width 159 height 22
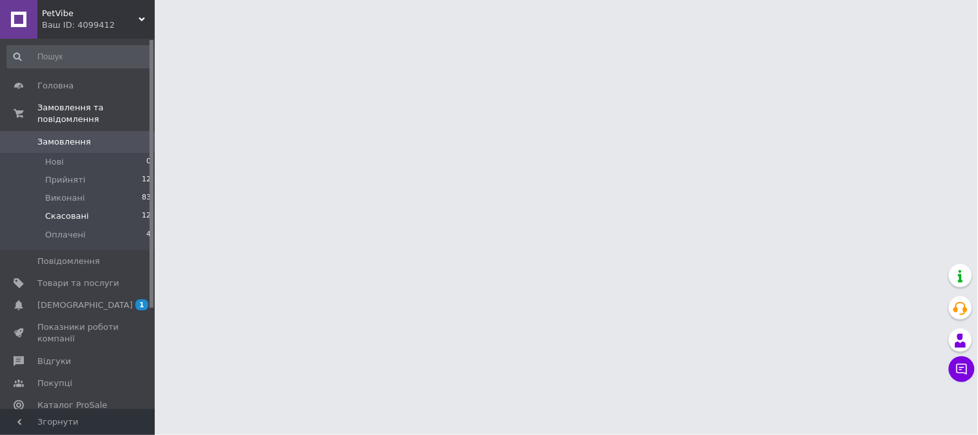
click at [93, 207] on li "Скасовані 12" at bounding box center [79, 216] width 159 height 18
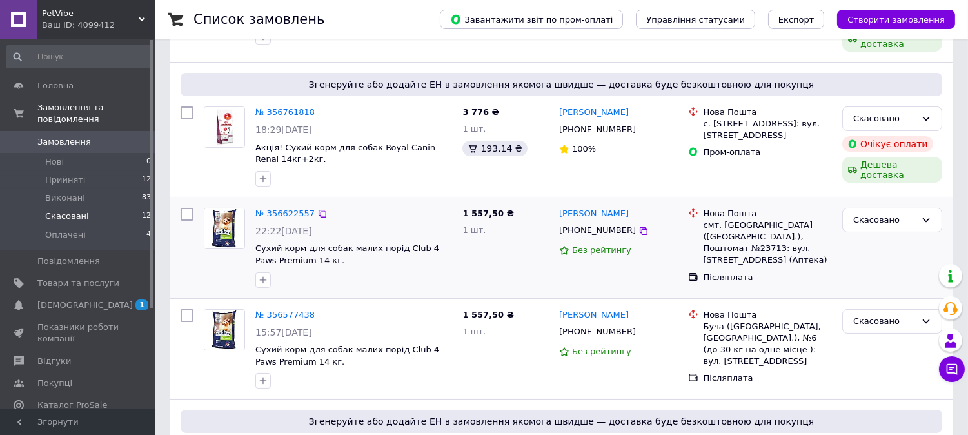
scroll to position [286, 0]
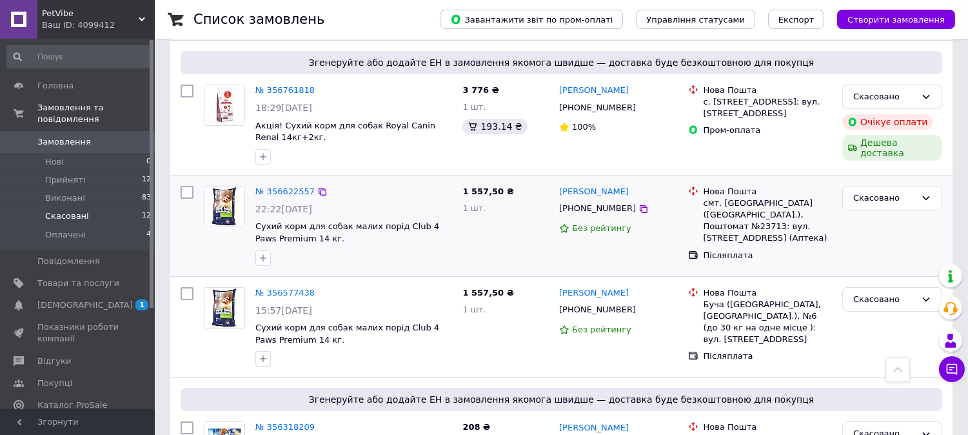
click at [291, 181] on div "№ 356622557 22:22, 10.08.2025 Сухий корм для собак малих порід Club 4 Paws Prem…" at bounding box center [353, 226] width 207 height 90
click at [280, 186] on link "№ 356622557" at bounding box center [284, 191] width 59 height 10
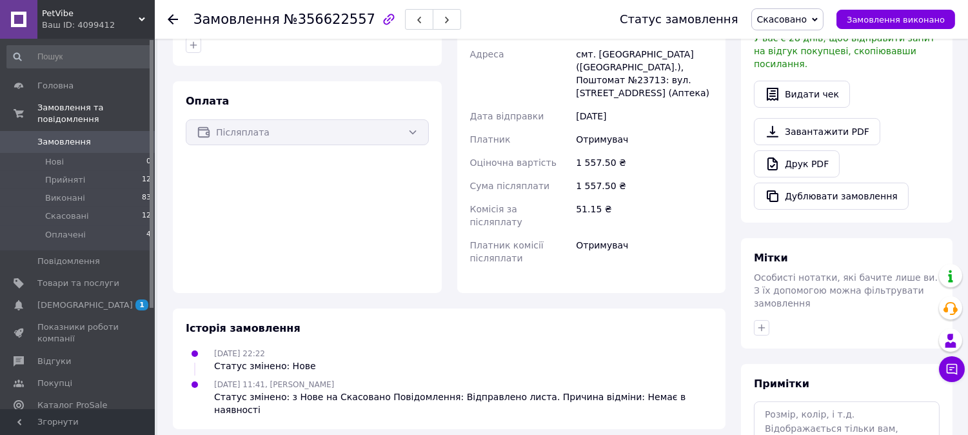
scroll to position [358, 0]
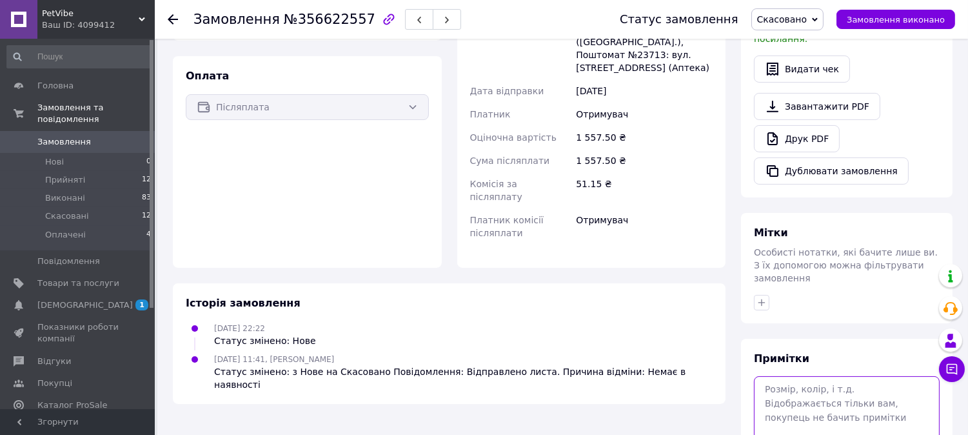
click at [802, 376] on textarea at bounding box center [847, 410] width 186 height 68
paste textarea "нет в наличии и ждать не хочет"
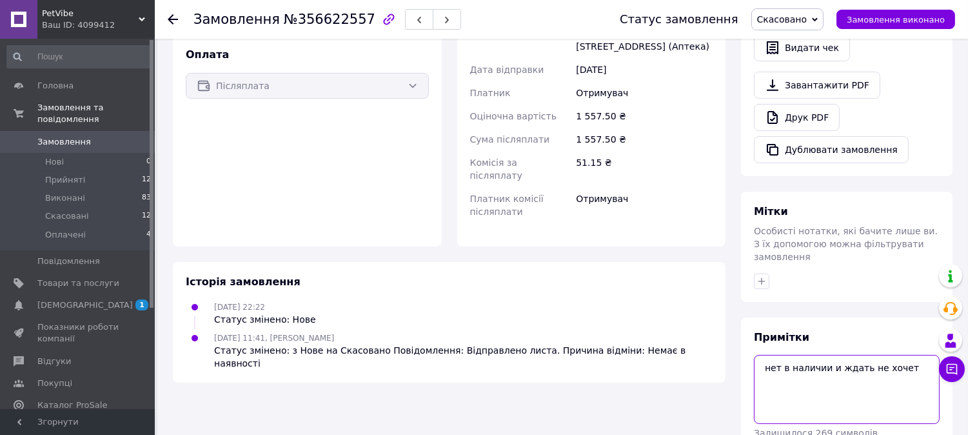
scroll to position [391, 0]
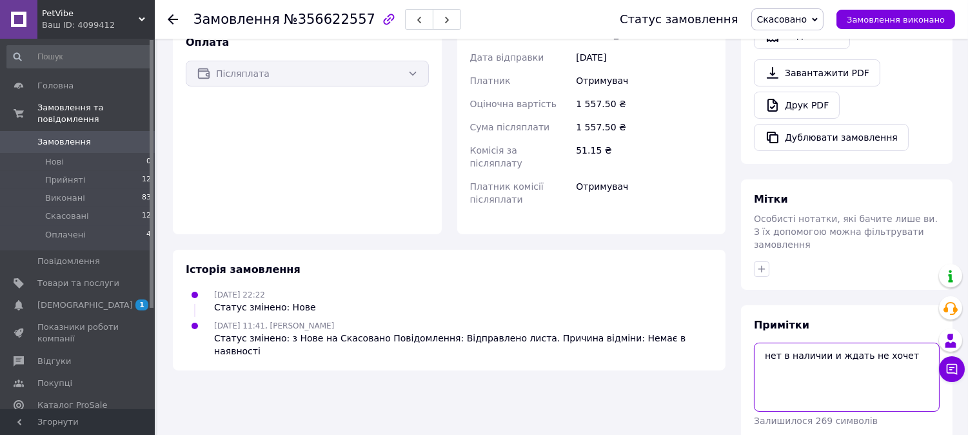
type textarea "нет в наличии и ждать не хочет"
drag, startPoint x: 910, startPoint y: 397, endPoint x: 903, endPoint y: 392, distance: 8.8
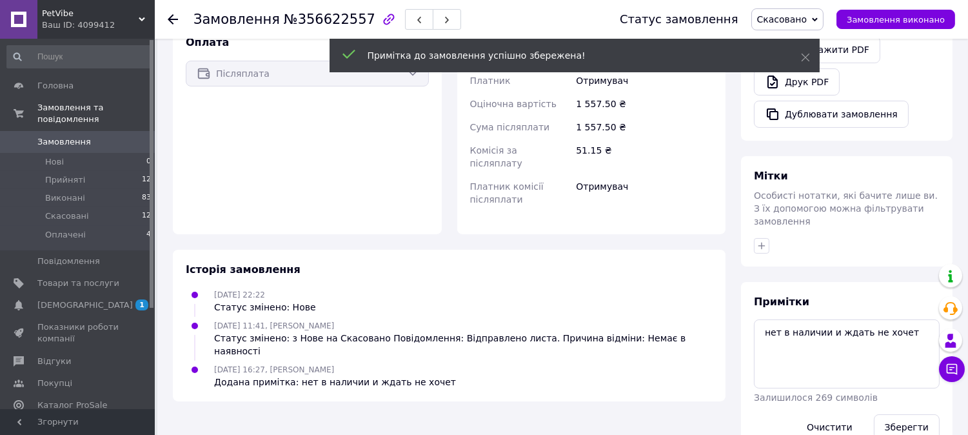
scroll to position [368, 0]
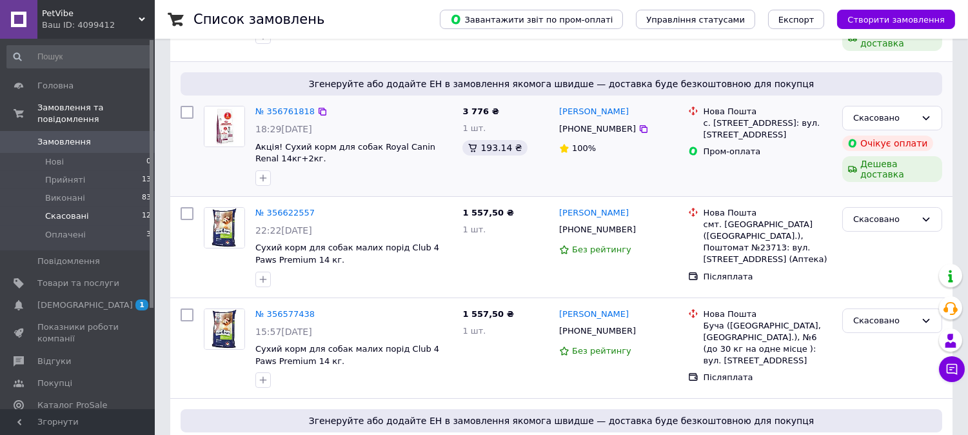
scroll to position [286, 0]
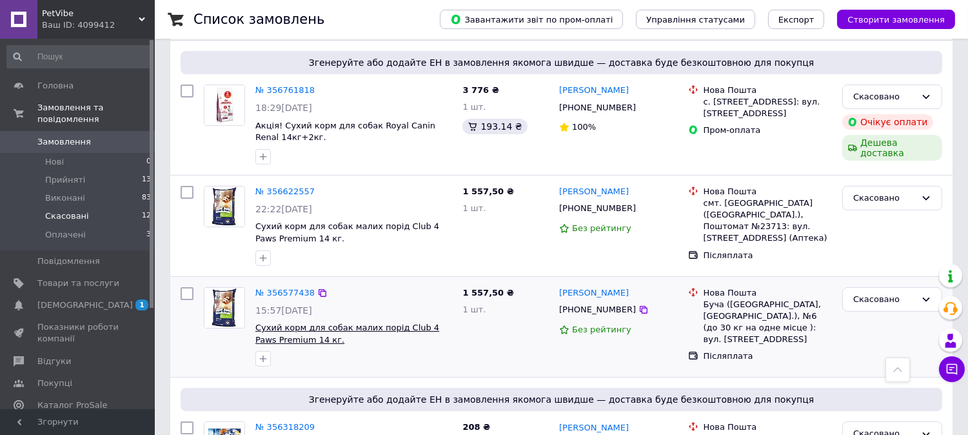
click at [340, 324] on span "Сухий корм для собак малих порід Club 4 Paws Premium 14 кг." at bounding box center [347, 333] width 184 height 22
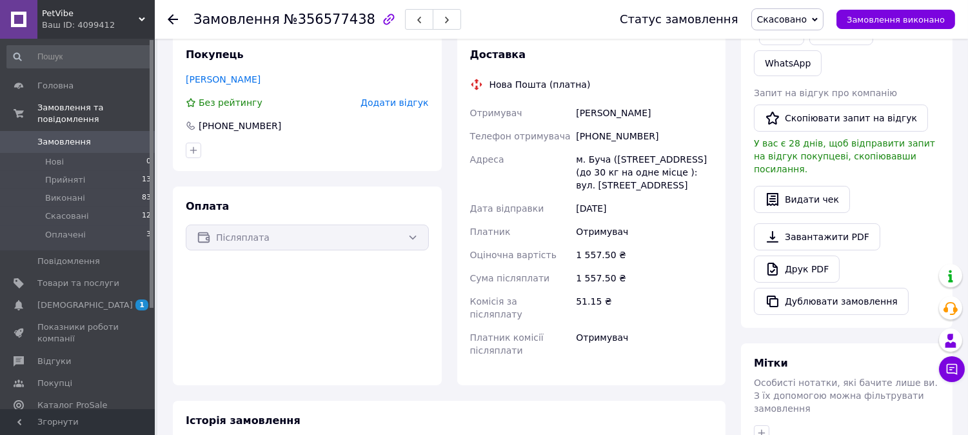
scroll to position [391, 0]
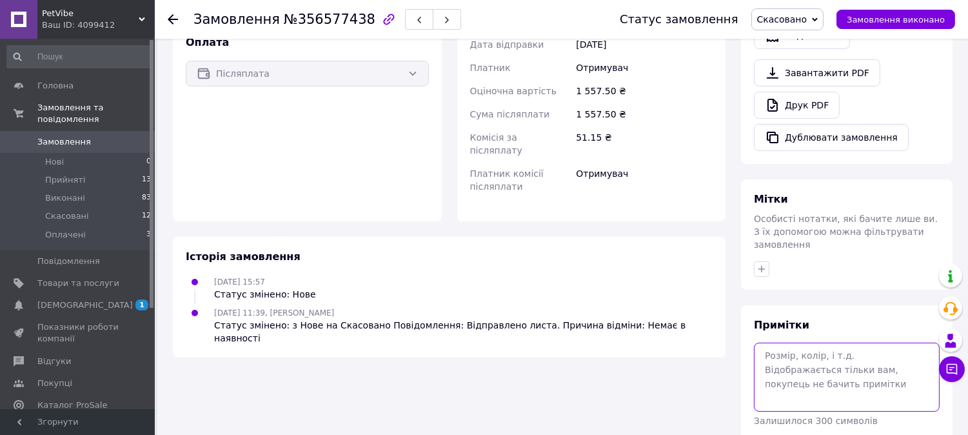
click at [780, 342] on textarea at bounding box center [847, 376] width 186 height 68
paste textarea "нет в наличии и ждать не хочет"
type textarea "нет в наличии и ждать не хочет"
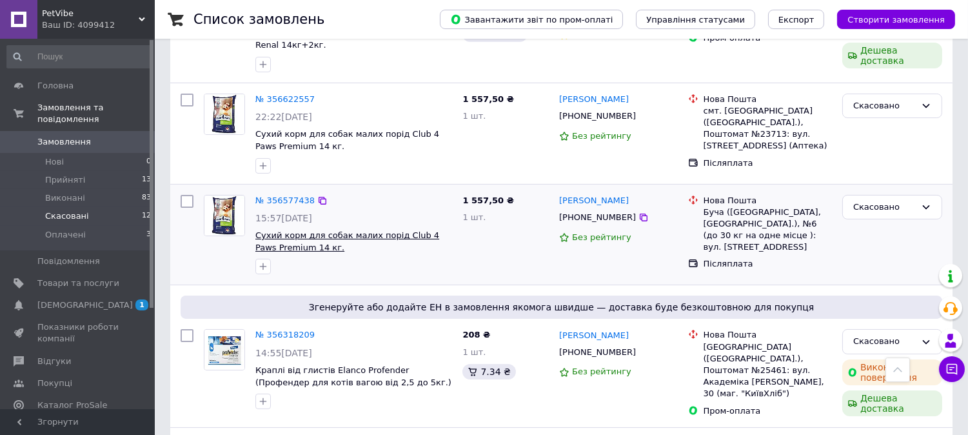
scroll to position [429, 0]
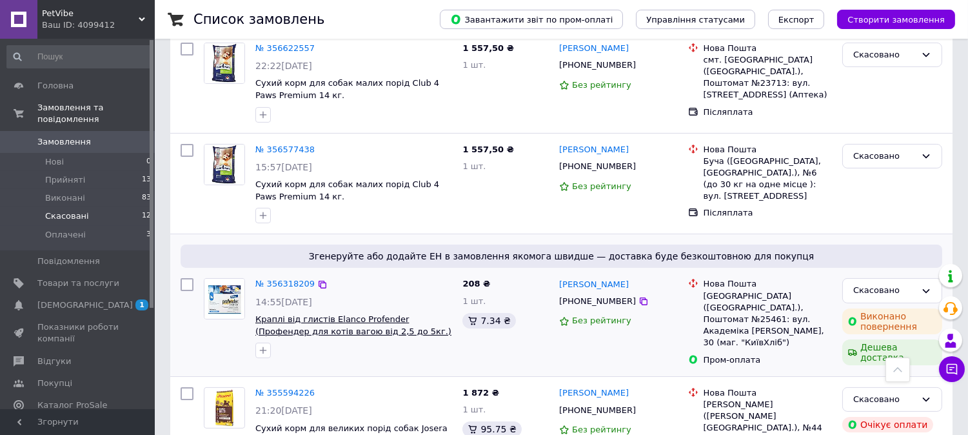
click at [336, 314] on span "Краплі від глистів Elanco Profender (Профендер для котів вагою від 2,5 до 5кг.)…" at bounding box center [353, 331] width 196 height 34
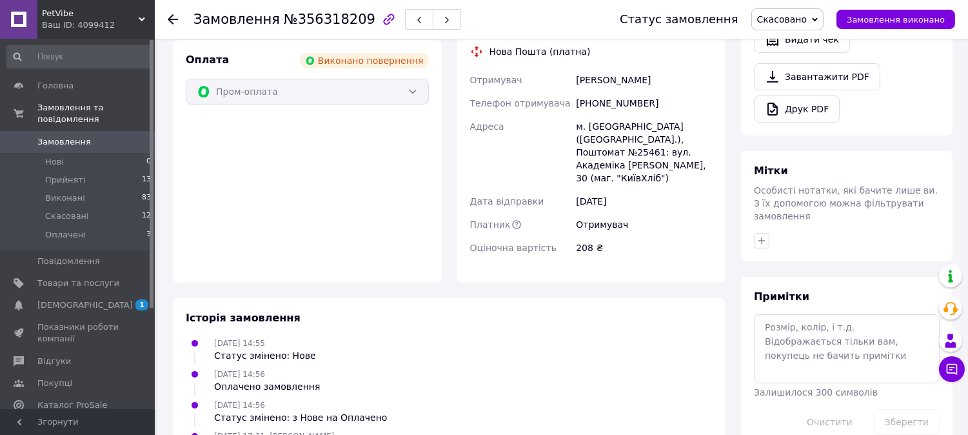
scroll to position [529, 0]
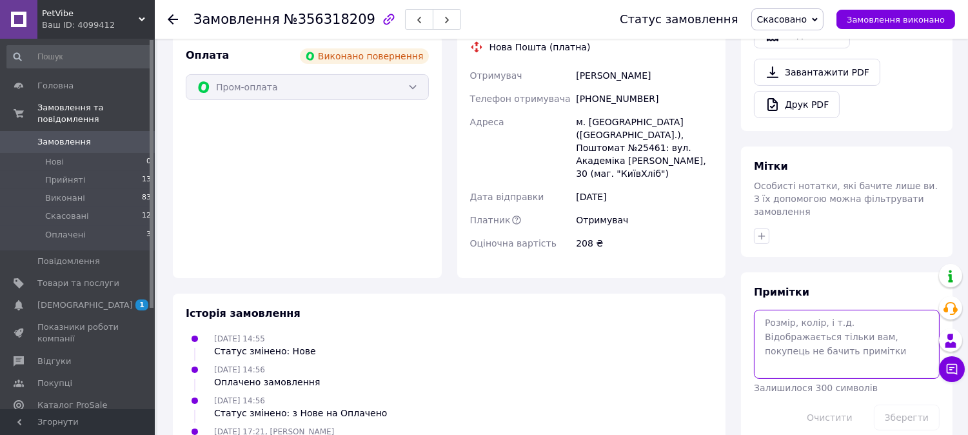
click at [813, 309] on textarea at bounding box center [847, 343] width 186 height 68
paste textarea "нет в наличии и ждать не хочет"
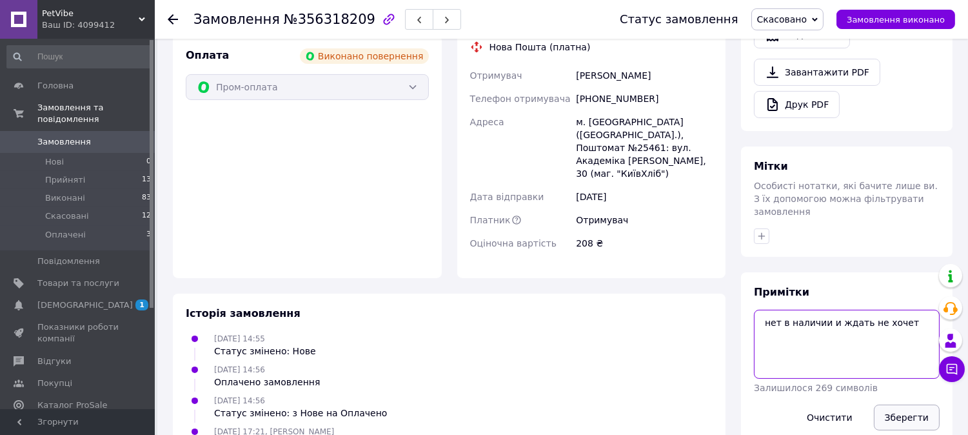
type textarea "нет в наличии и ждать не хочет"
click at [909, 404] on button "Зберегти" at bounding box center [907, 417] width 66 height 26
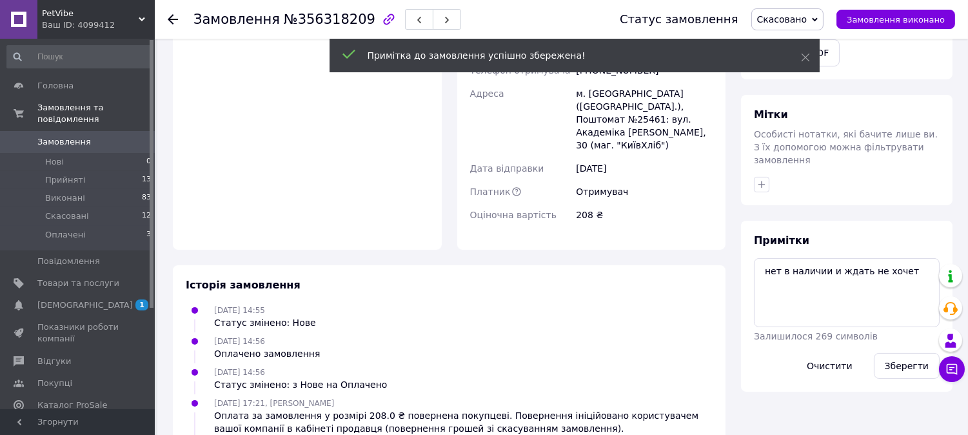
scroll to position [443, 0]
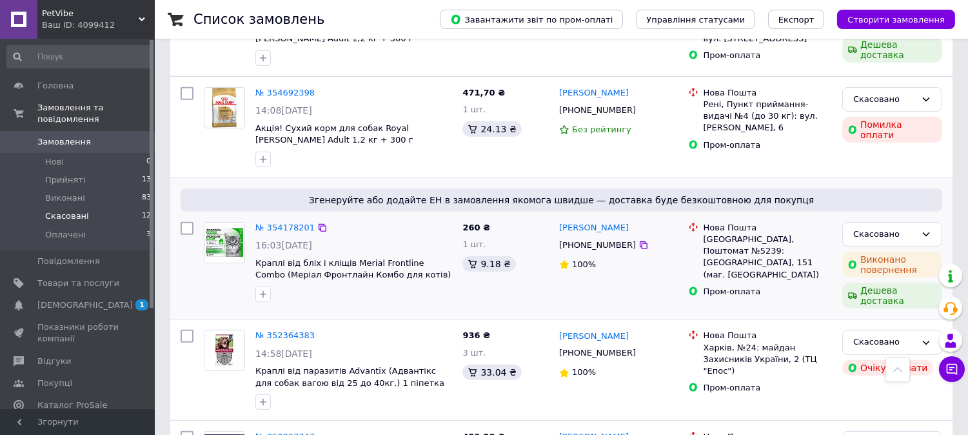
scroll to position [1074, 0]
click at [317, 257] on span "Краплі від бліх і кліщів Merial Frontline Combo (Меріал Фронтлайн Комбо для кот…" at bounding box center [352, 274] width 195 height 34
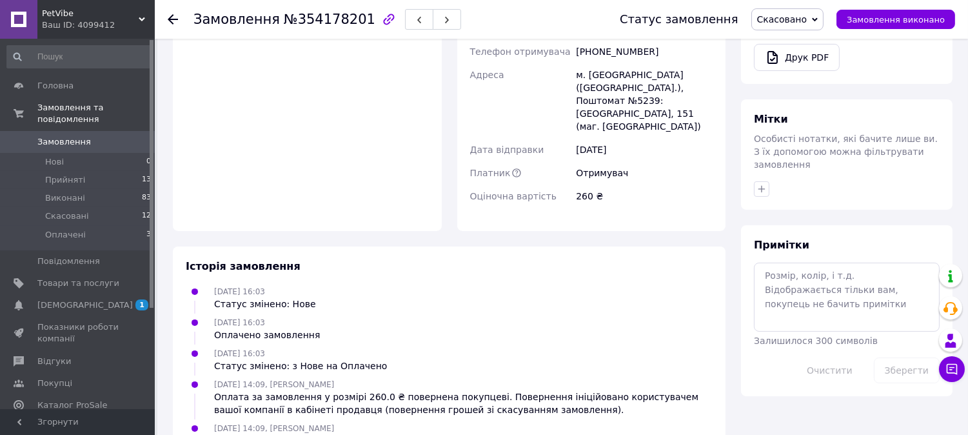
scroll to position [572, 0]
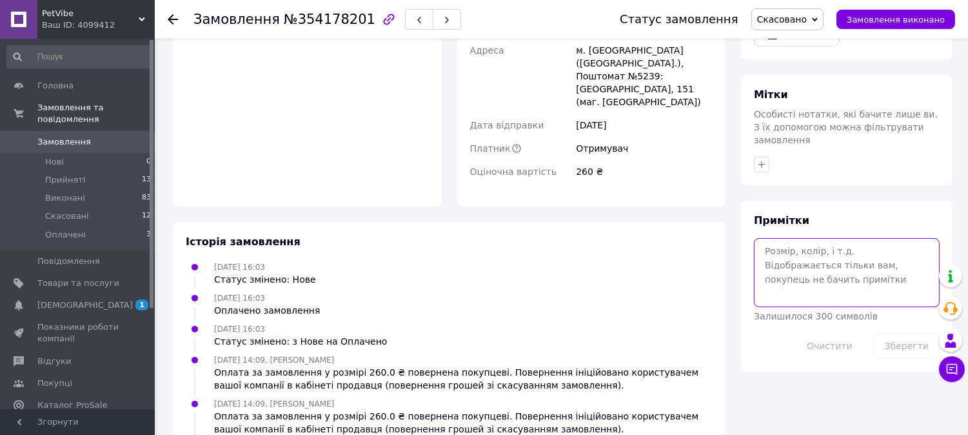
click at [774, 252] on textarea at bounding box center [847, 272] width 186 height 68
paste textarea "нет в наличии и ждать не хочет"
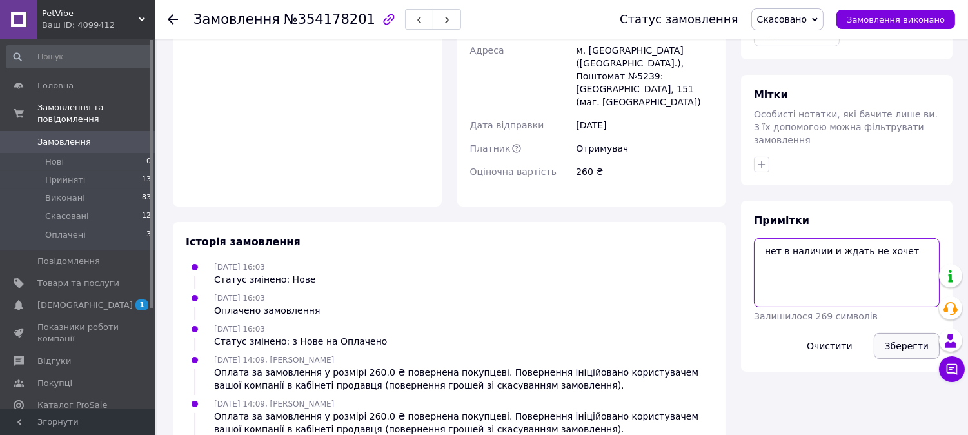
type textarea "нет в наличии и ждать не хочет"
click at [905, 333] on button "Зберегти" at bounding box center [907, 346] width 66 height 26
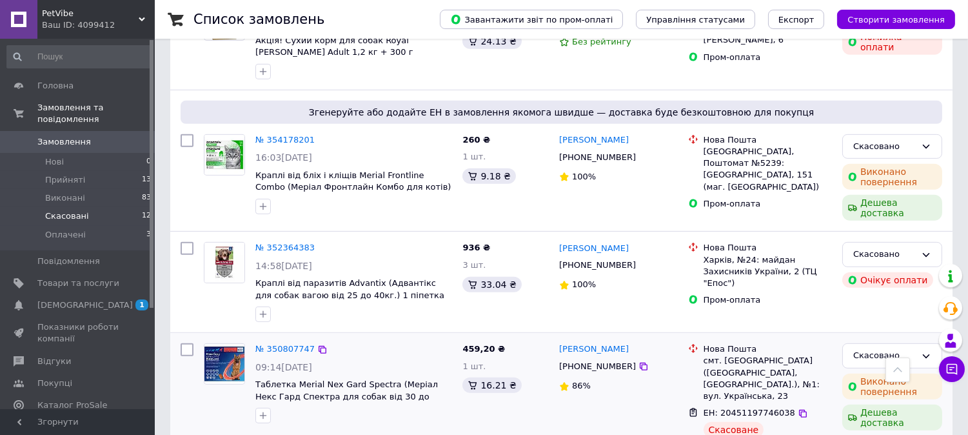
scroll to position [1164, 0]
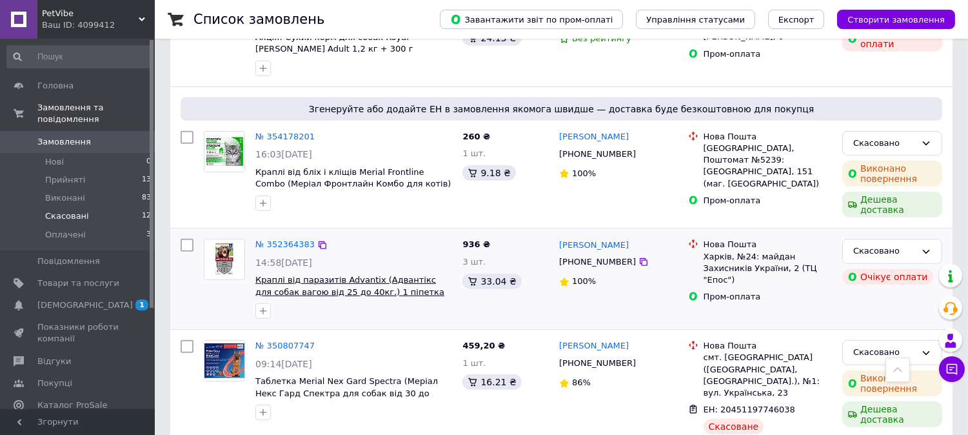
click at [332, 275] on span "Краплі від паразитів Advantix (Адвантікс для собак вагою від 25 до 40кг.) 1 піп…" at bounding box center [349, 286] width 189 height 22
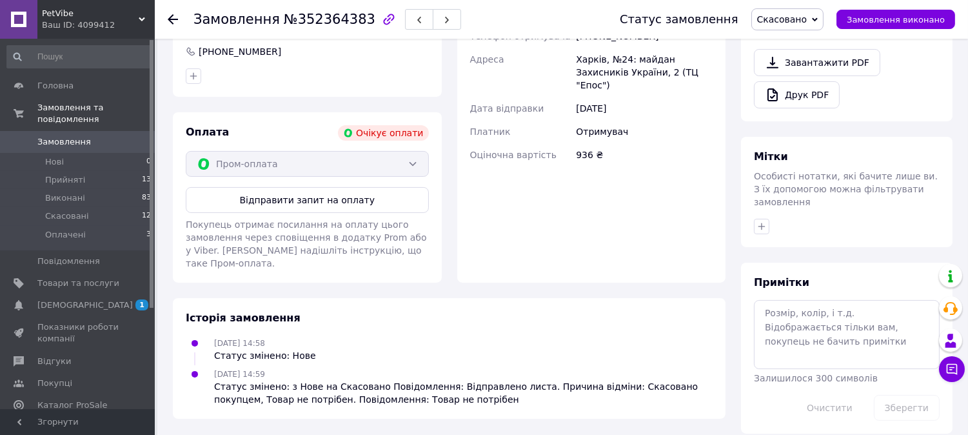
scroll to position [442, 0]
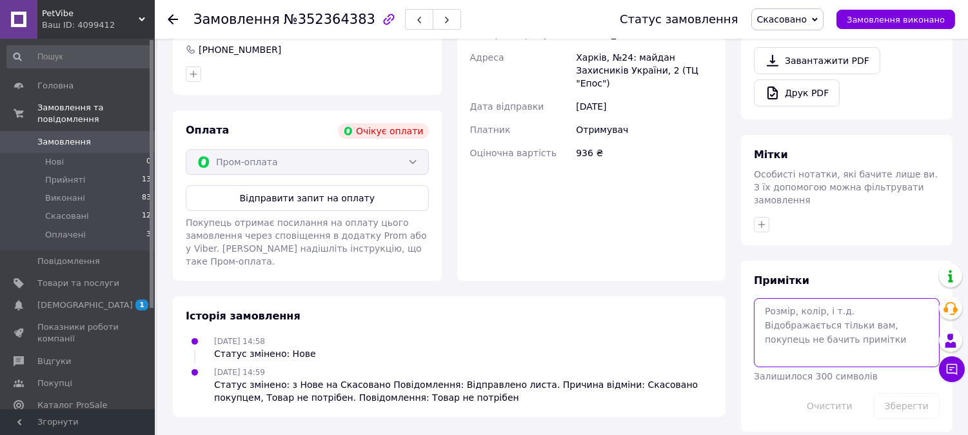
click at [770, 298] on textarea at bounding box center [847, 332] width 186 height 68
type textarea "д"
click at [77, 277] on span "Товари та послуги" at bounding box center [78, 283] width 82 height 12
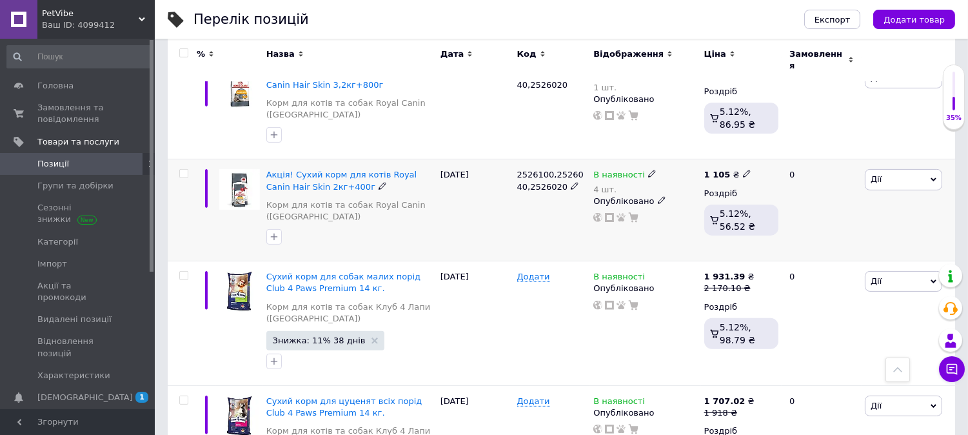
scroll to position [716, 0]
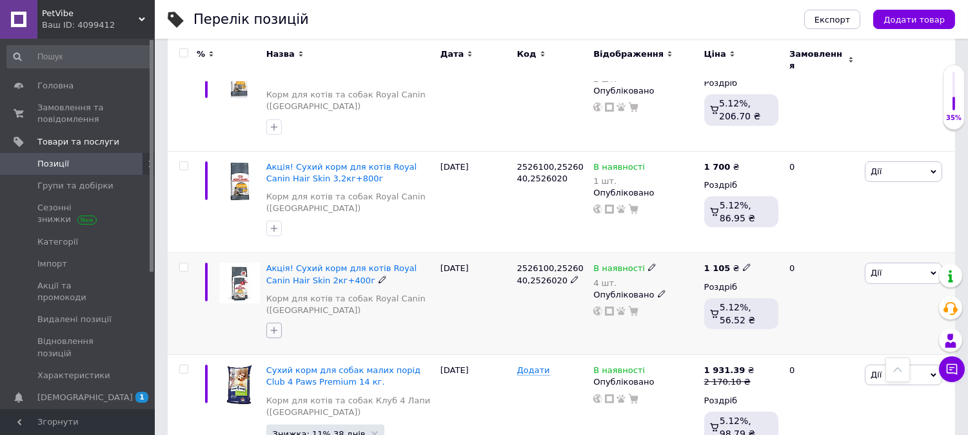
click at [271, 326] on icon "button" at bounding box center [274, 330] width 10 height 10
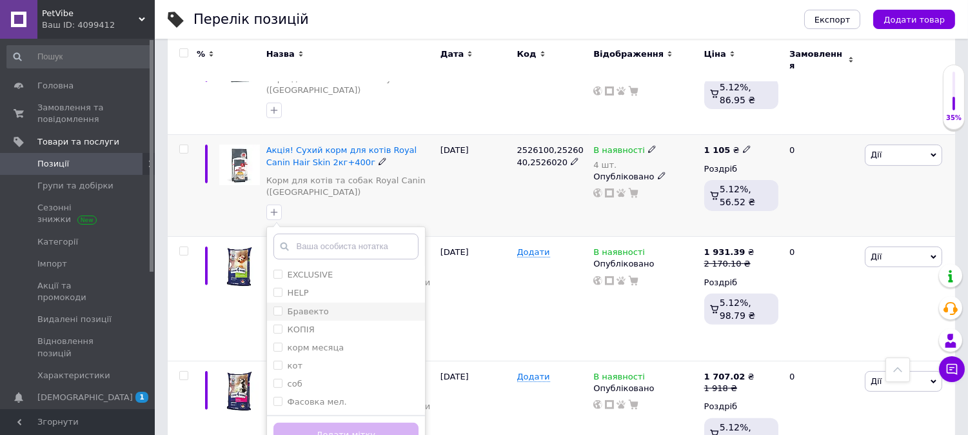
scroll to position [859, 0]
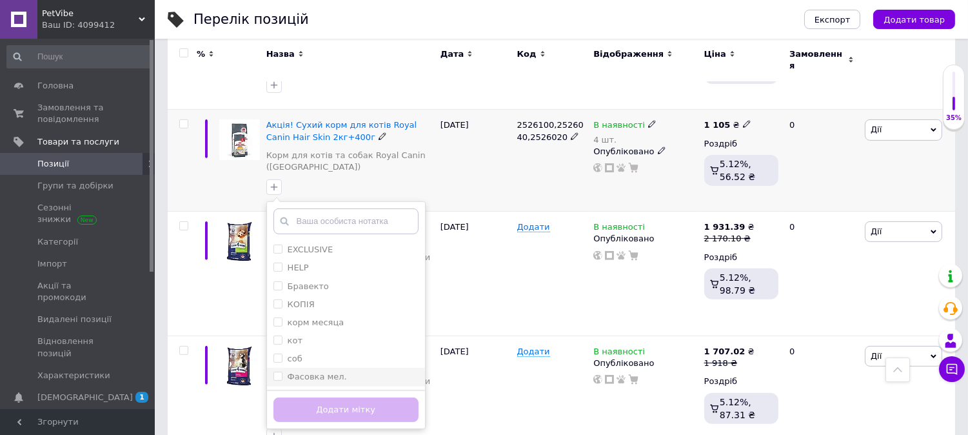
click at [278, 371] on input "Фасовка мел." at bounding box center [277, 375] width 8 height 8
checkbox input "true"
click at [291, 397] on button "Додати мітку" at bounding box center [345, 409] width 145 height 25
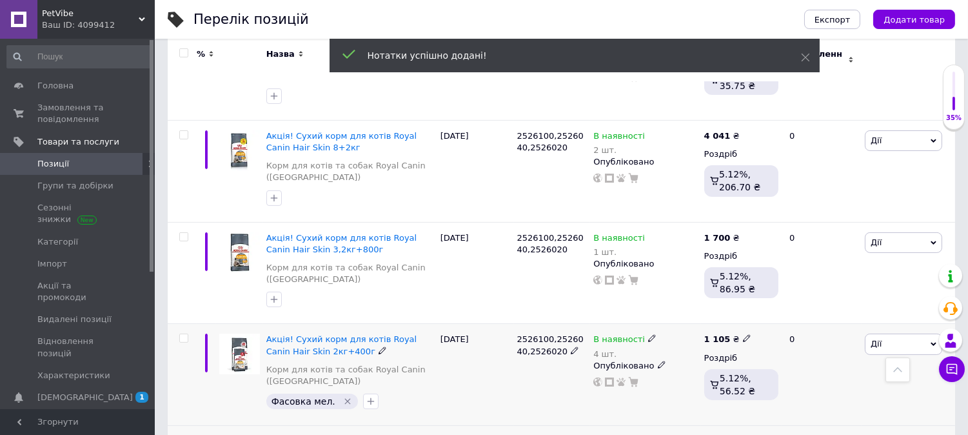
scroll to position [645, 0]
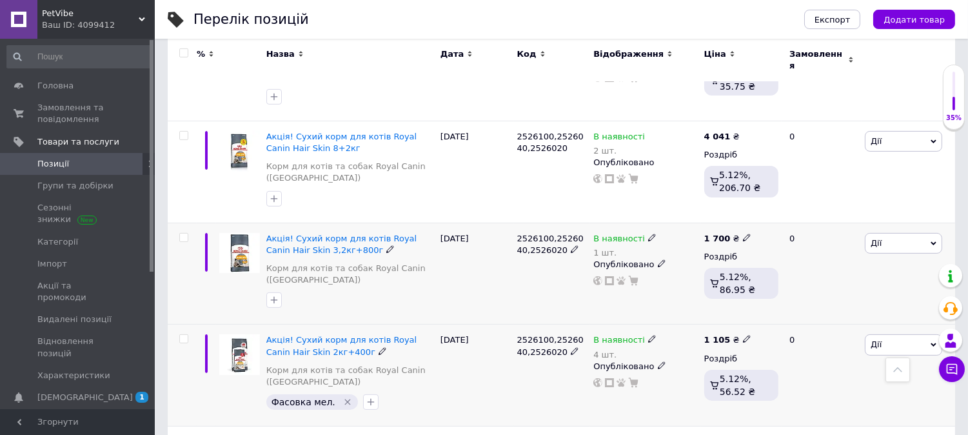
click at [264, 295] on div at bounding box center [274, 299] width 21 height 21
click at [271, 297] on icon "button" at bounding box center [273, 300] width 7 height 7
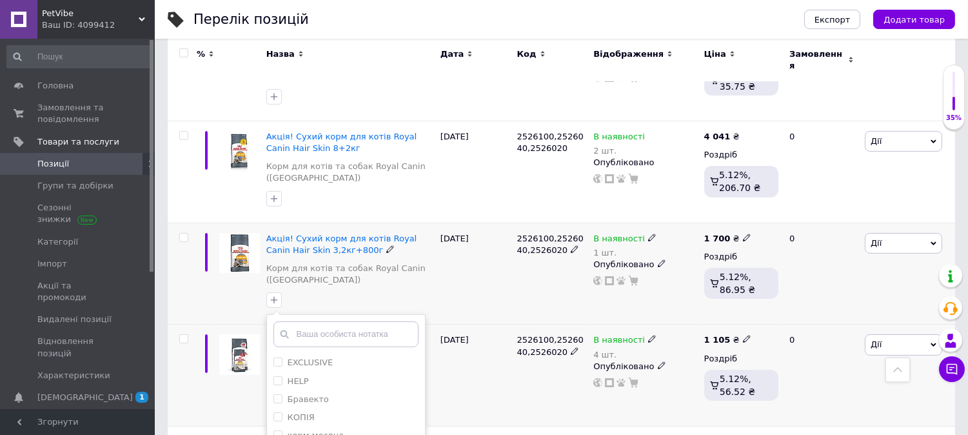
scroll to position [788, 0]
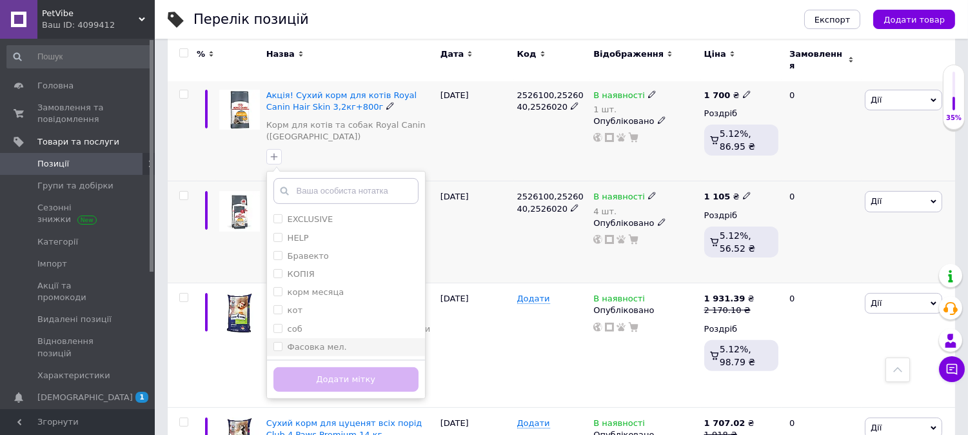
click at [274, 342] on input "Фасовка мел." at bounding box center [277, 346] width 8 height 8
checkbox input "true"
click at [286, 369] on button "Додати мітку" at bounding box center [345, 379] width 145 height 25
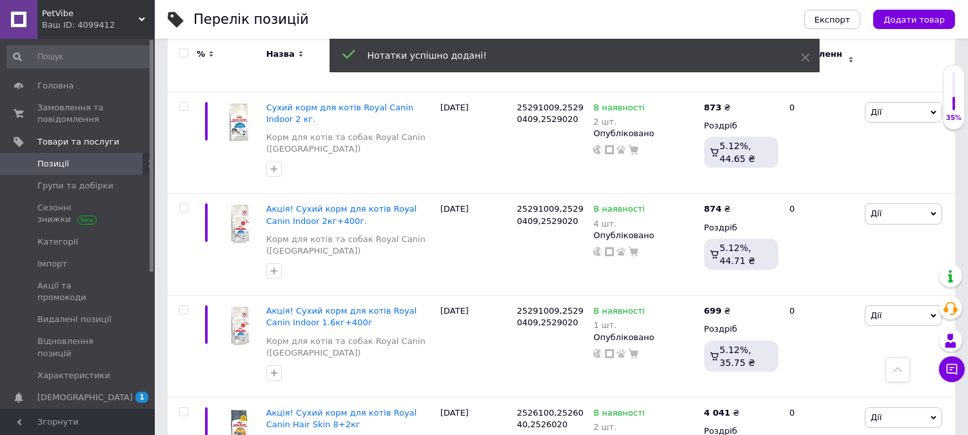
scroll to position [358, 0]
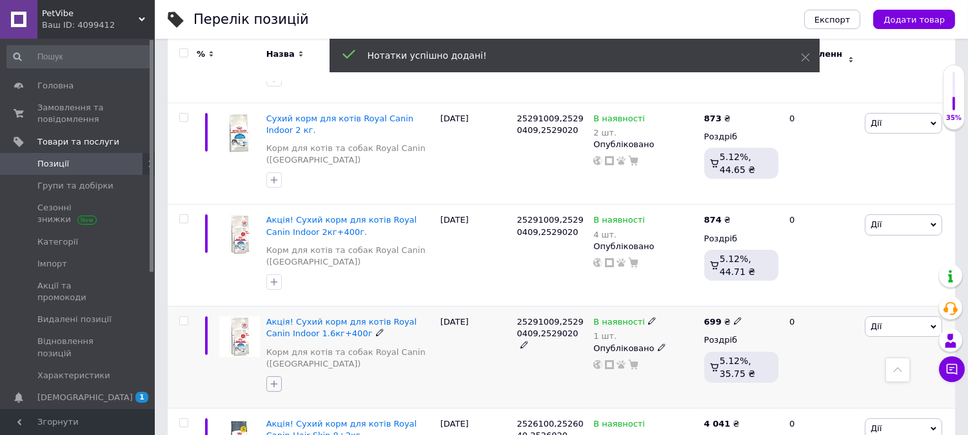
click at [266, 376] on button "button" at bounding box center [273, 383] width 15 height 15
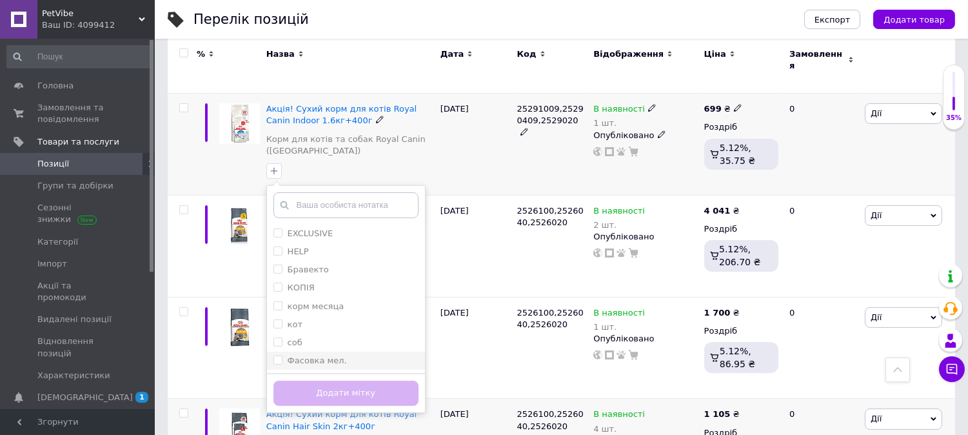
scroll to position [572, 0]
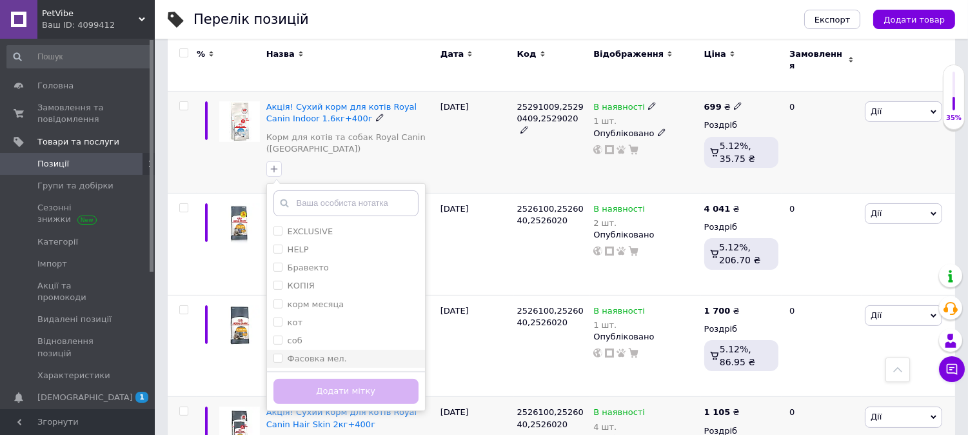
click at [277, 353] on input "Фасовка мел." at bounding box center [277, 357] width 8 height 8
checkbox input "true"
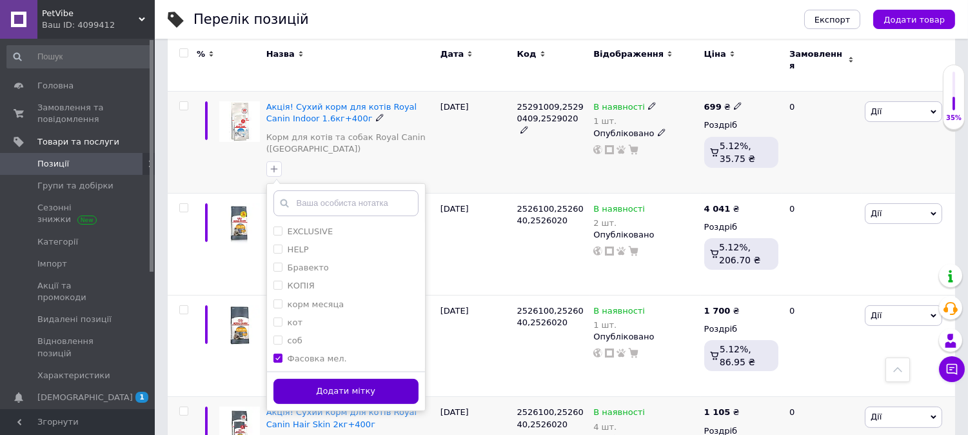
click at [280, 378] on button "Додати мітку" at bounding box center [345, 390] width 145 height 25
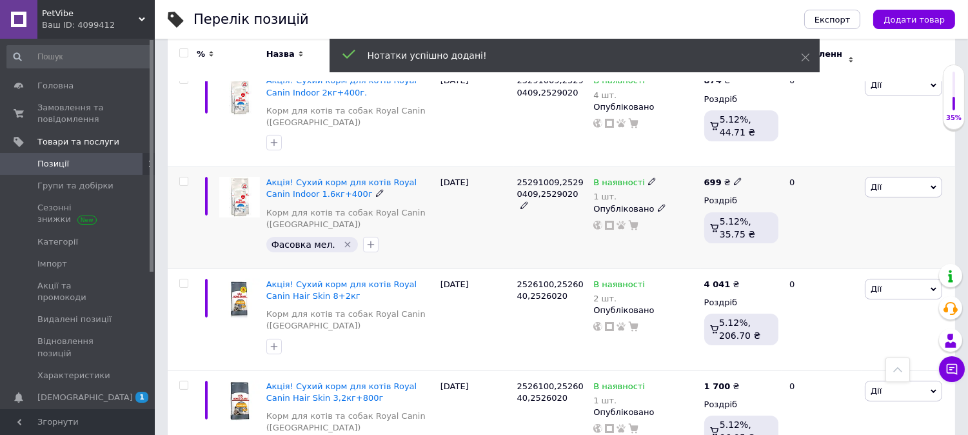
scroll to position [429, 0]
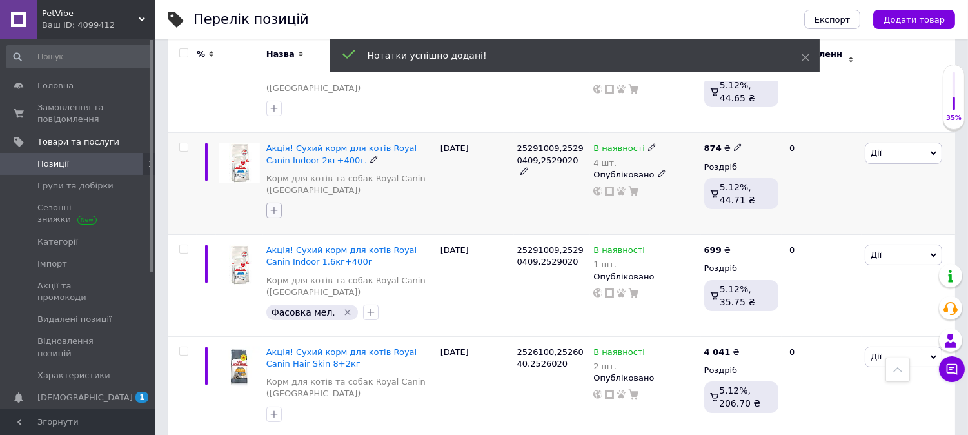
click at [273, 210] on button "button" at bounding box center [273, 209] width 15 height 15
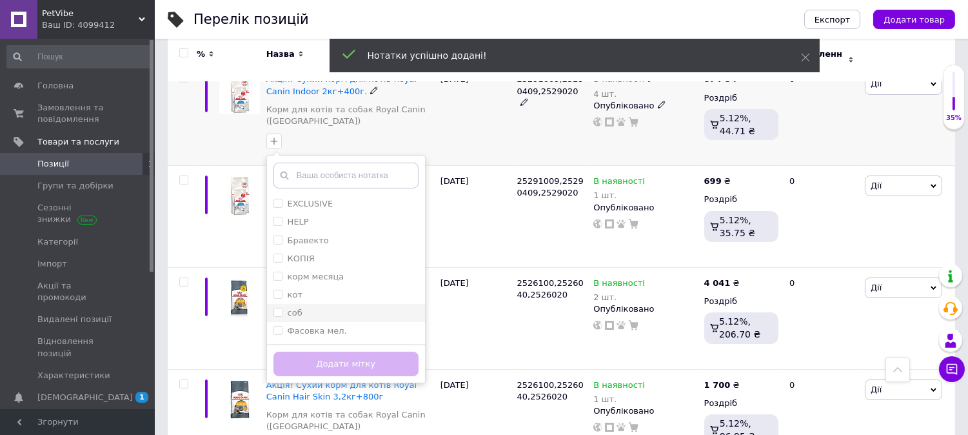
scroll to position [501, 0]
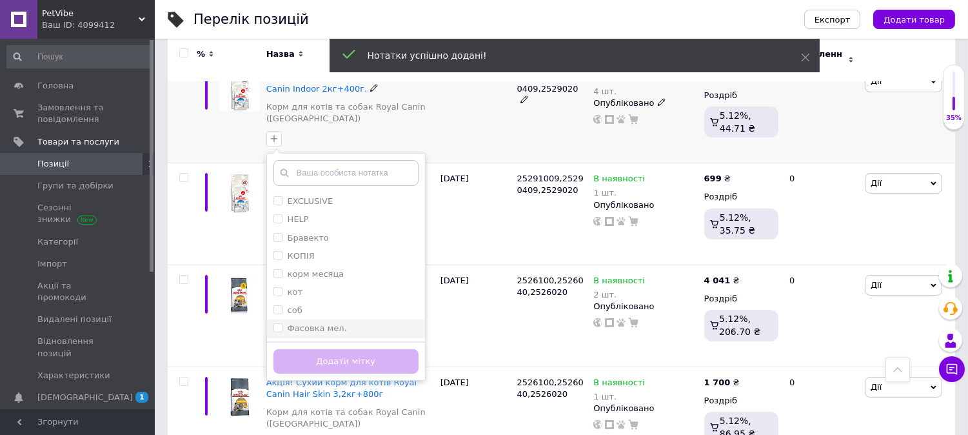
click at [273, 325] on label "Фасовка мел." at bounding box center [309, 328] width 73 height 12
click at [273, 325] on input "Фасовка мел." at bounding box center [277, 327] width 8 height 8
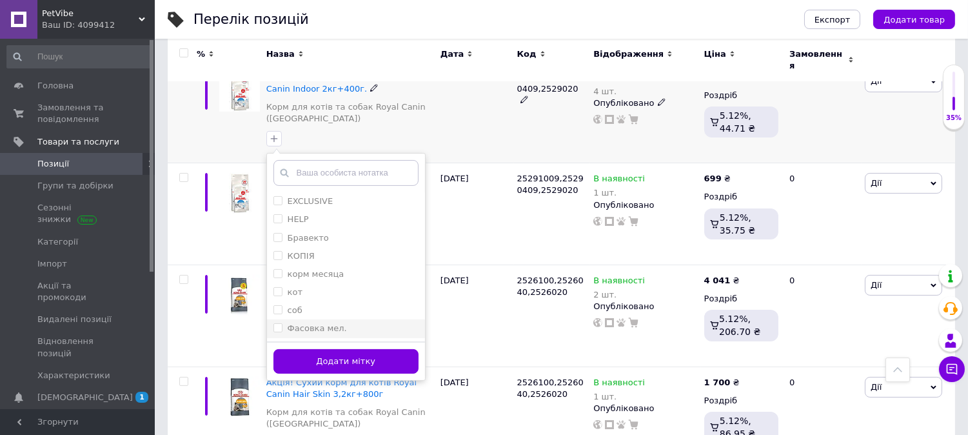
click at [275, 326] on label "Фасовка мел." at bounding box center [309, 328] width 73 height 12
click at [275, 326] on input "Фасовка мел." at bounding box center [277, 327] width 8 height 8
click at [275, 323] on input "Фасовка мел." at bounding box center [277, 327] width 8 height 8
checkbox input "true"
click at [293, 349] on button "Додати мітку" at bounding box center [345, 361] width 145 height 25
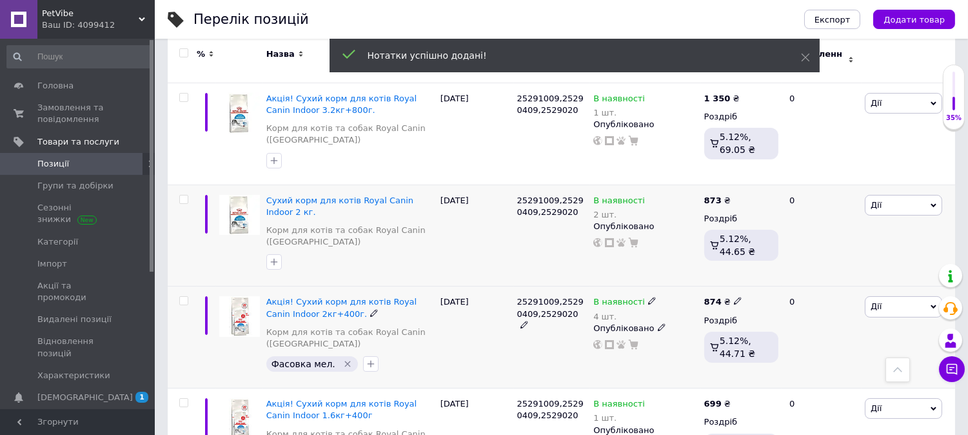
scroll to position [215, 0]
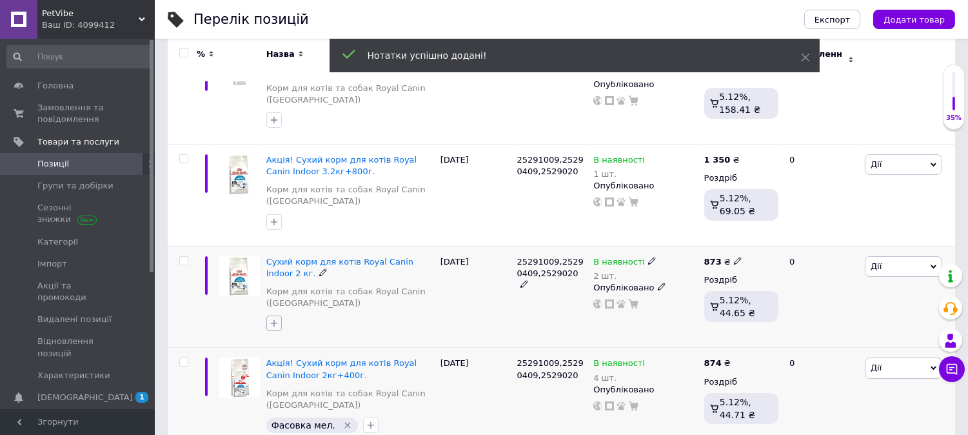
click at [277, 318] on icon "button" at bounding box center [274, 323] width 10 height 10
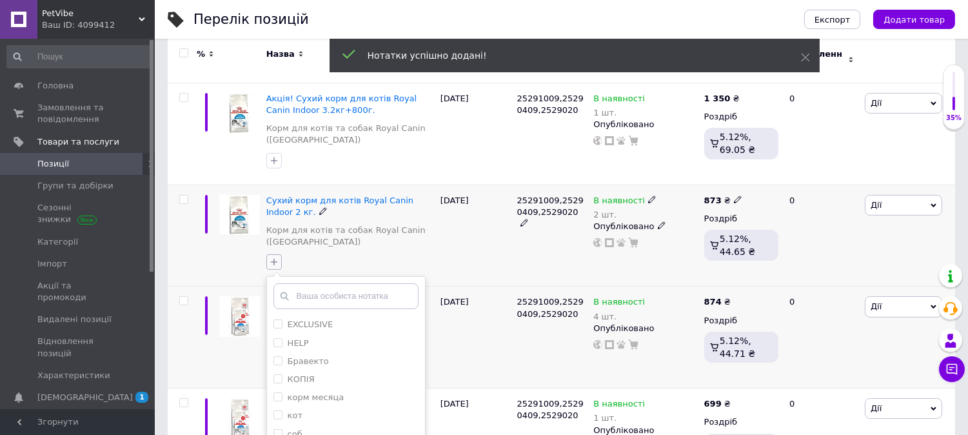
scroll to position [358, 0]
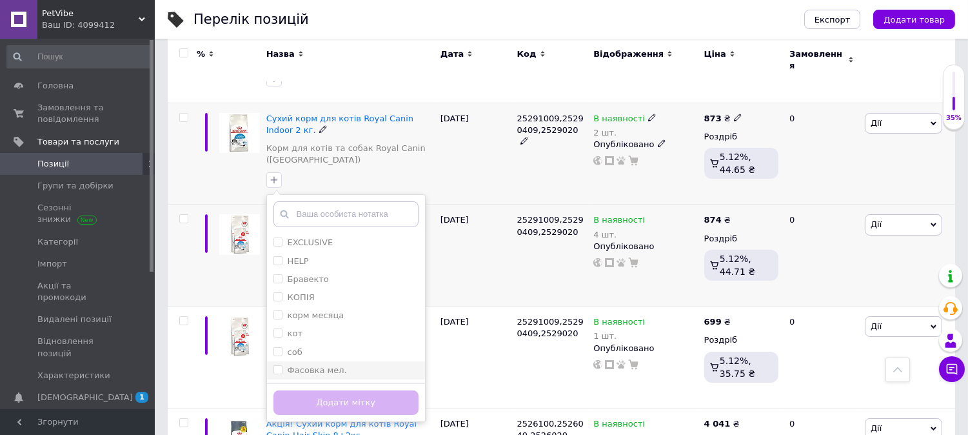
click at [278, 365] on input "Фасовка мел." at bounding box center [277, 369] width 8 height 8
checkbox input "true"
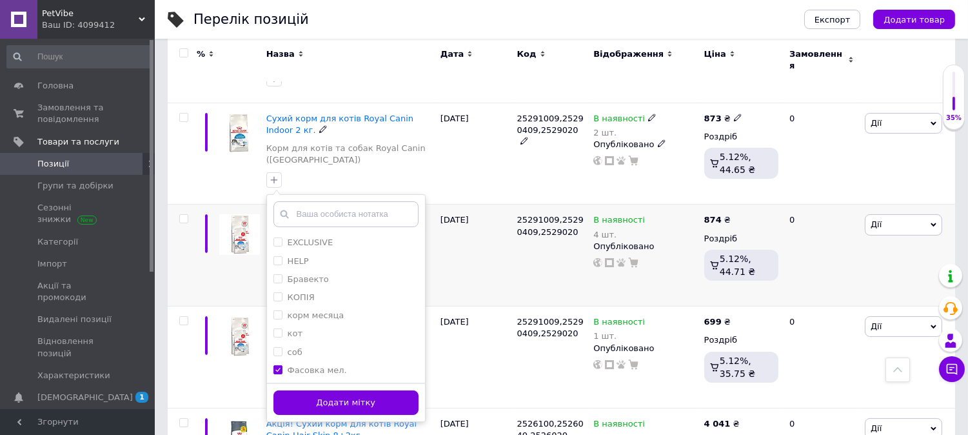
drag, startPoint x: 300, startPoint y: 398, endPoint x: 294, endPoint y: 371, distance: 28.3
click at [300, 398] on button "Додати мітку" at bounding box center [345, 402] width 145 height 25
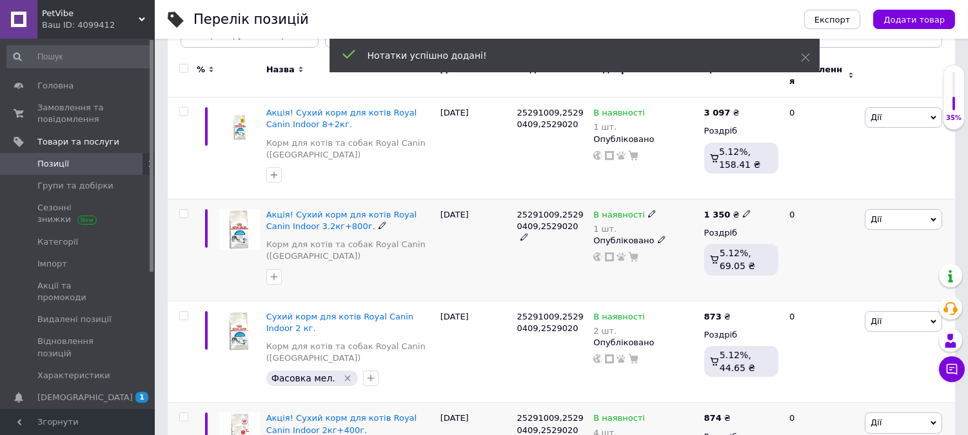
scroll to position [143, 0]
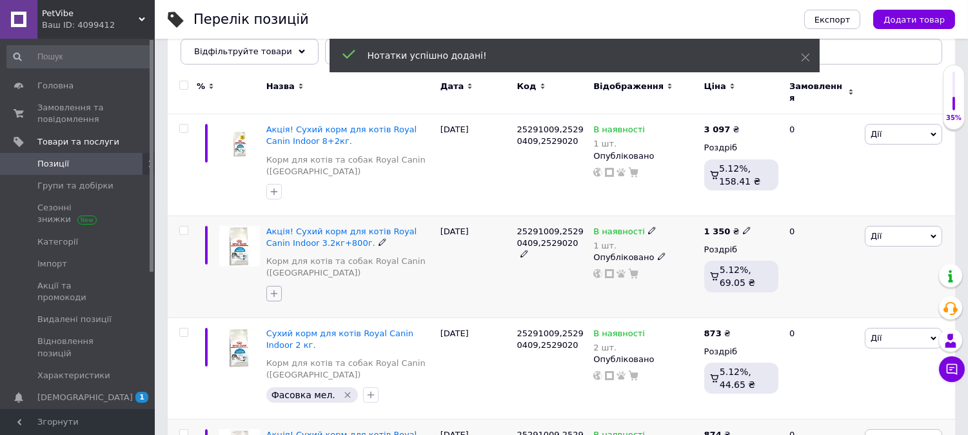
click at [276, 288] on icon "button" at bounding box center [274, 293] width 10 height 10
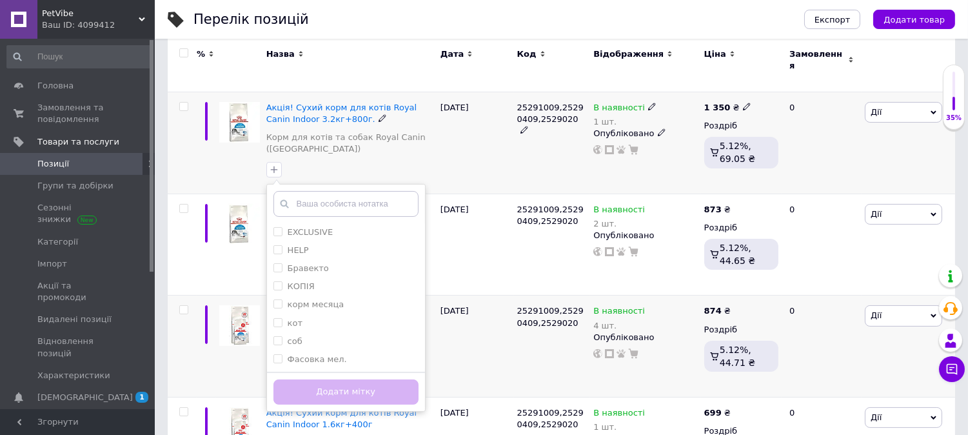
scroll to position [286, 0]
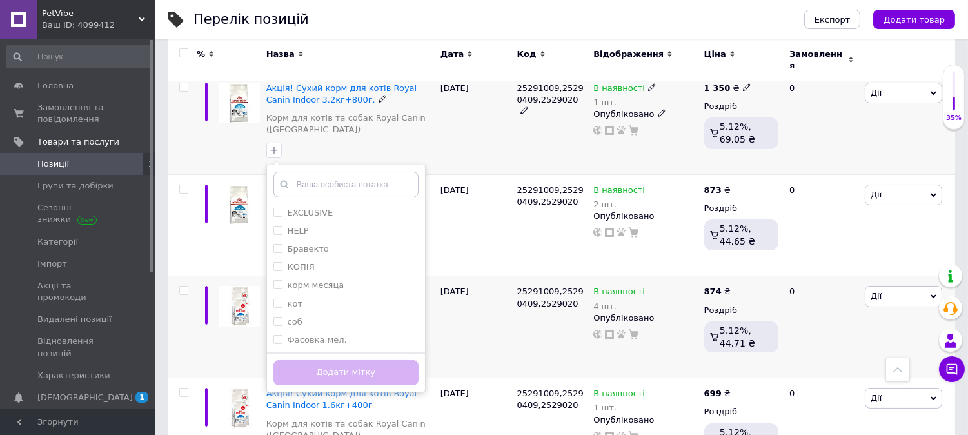
click at [275, 335] on input "Фасовка мел." at bounding box center [277, 339] width 8 height 8
checkbox input "true"
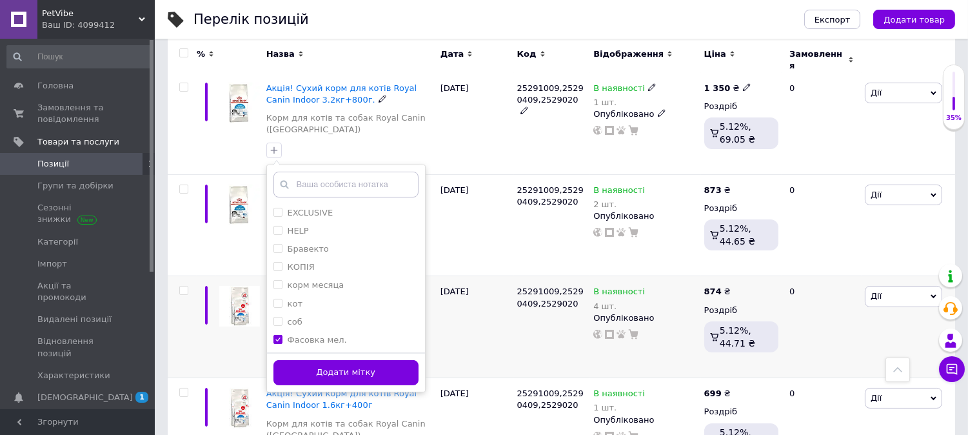
click at [290, 367] on button "Додати мітку" at bounding box center [345, 372] width 145 height 25
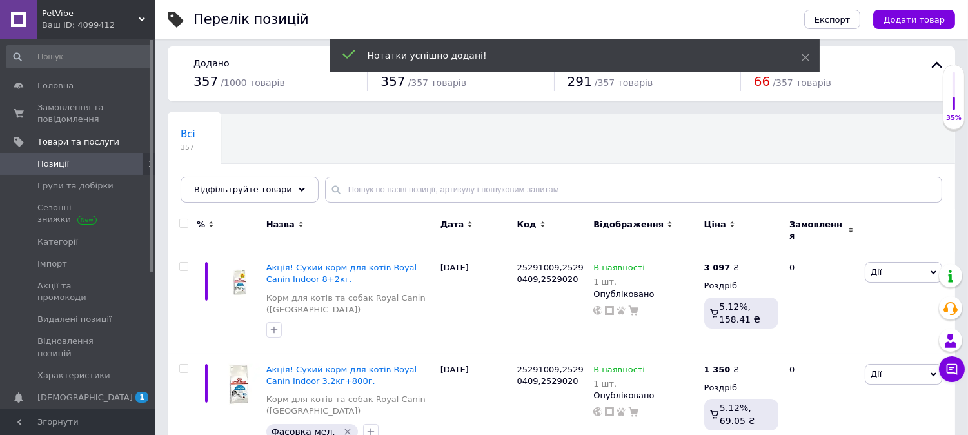
scroll to position [0, 0]
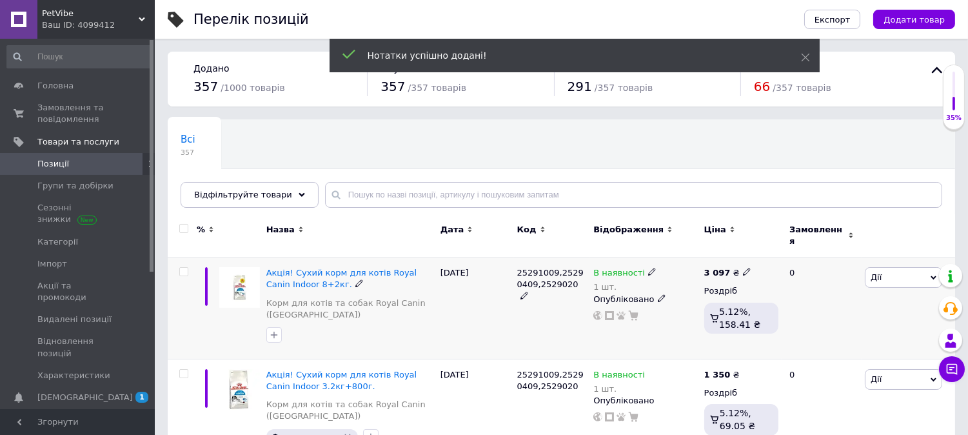
click at [182, 268] on input "checkbox" at bounding box center [183, 272] width 8 height 8
checkbox input "true"
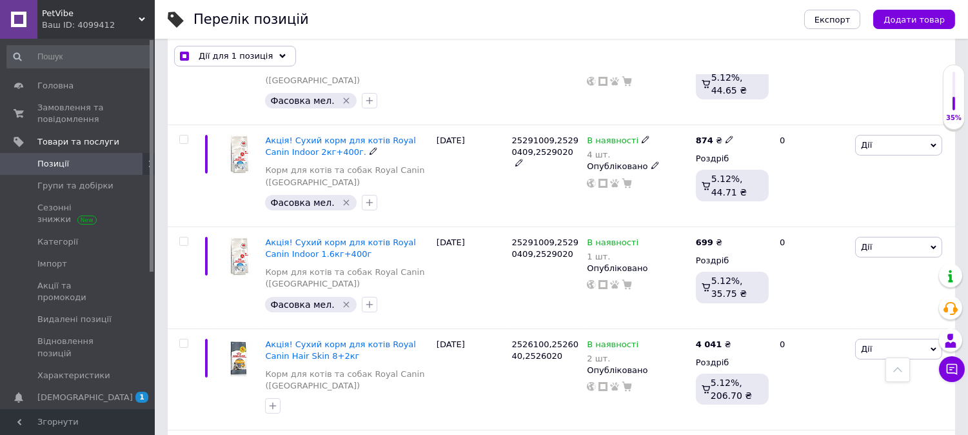
scroll to position [572, 0]
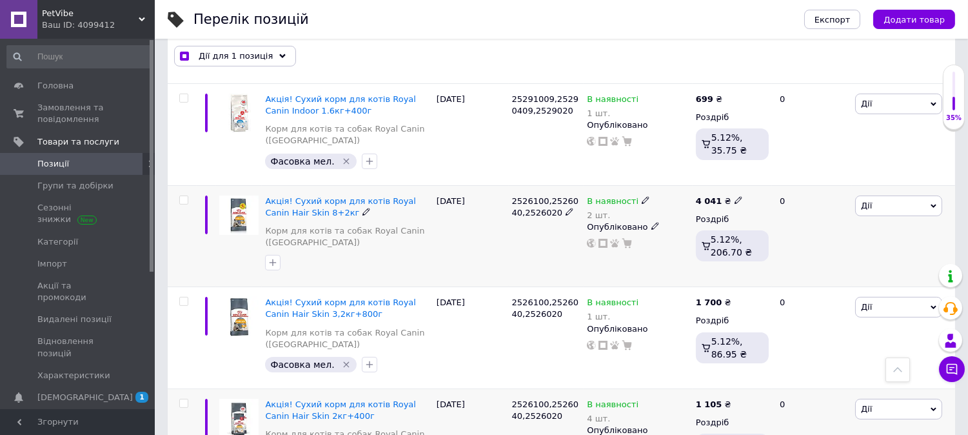
click at [184, 199] on input "checkbox" at bounding box center [183, 200] width 8 height 8
checkbox input "true"
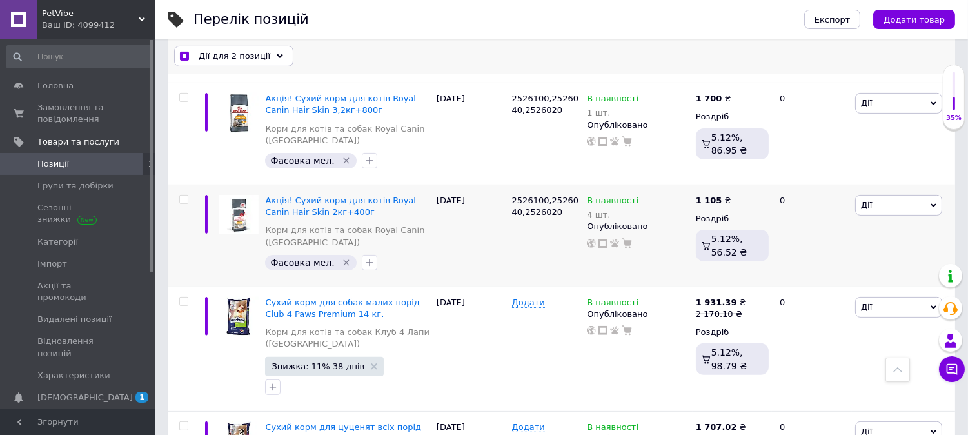
scroll to position [716, 0]
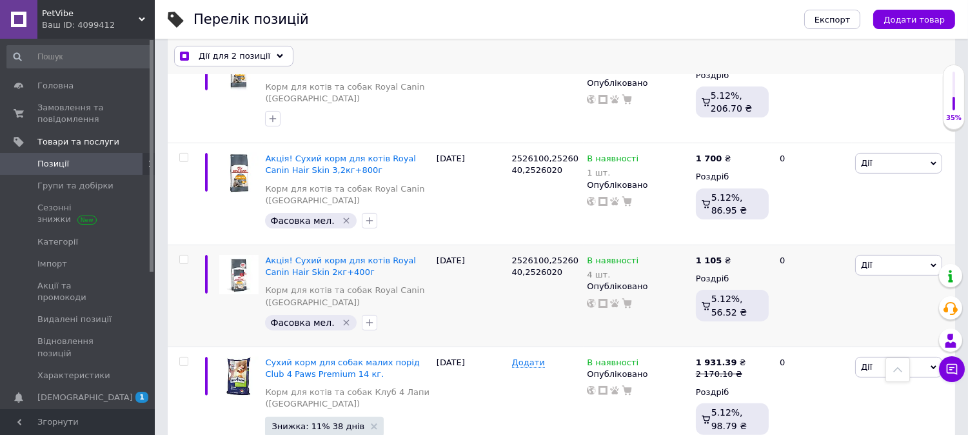
click at [235, 60] on span "Дії для 2 позиції" at bounding box center [235, 57] width 72 height 12
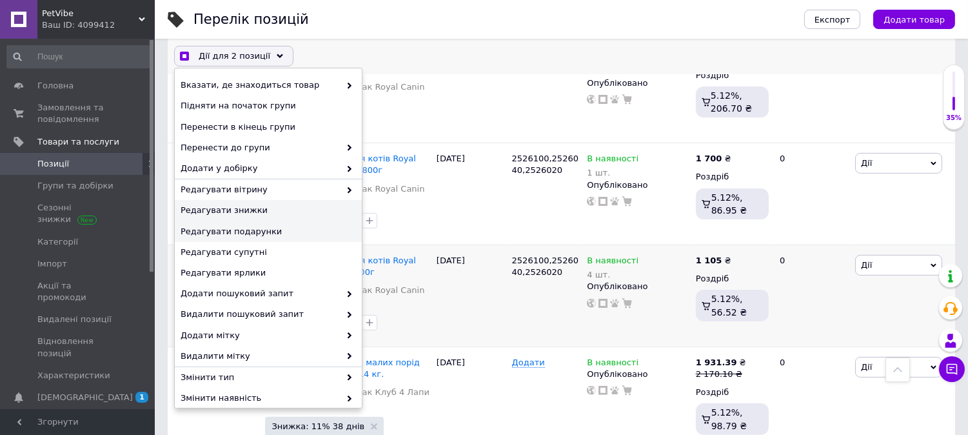
click at [226, 217] on div "Редагувати знижки" at bounding box center [268, 210] width 187 height 21
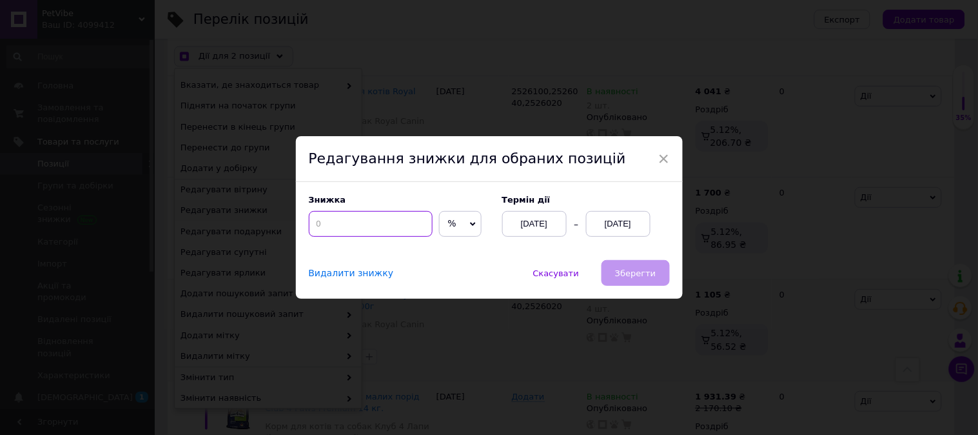
click at [323, 224] on input at bounding box center [371, 224] width 124 height 26
checkbox input "true"
type input "20"
checkbox input "true"
type input "20"
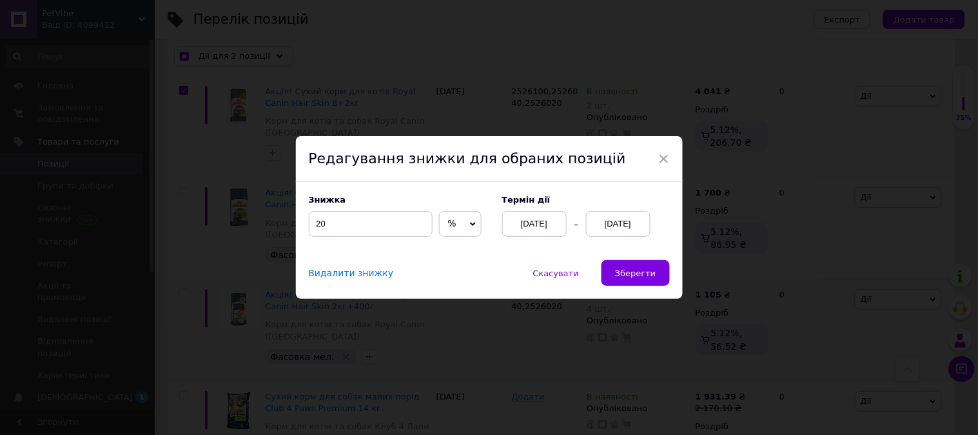
click at [621, 230] on div "[DATE]" at bounding box center [618, 224] width 64 height 26
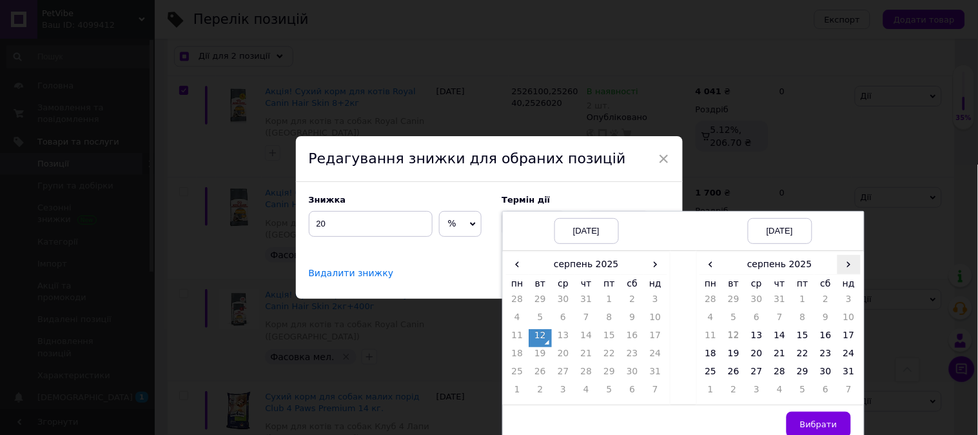
click at [843, 258] on span "›" at bounding box center [848, 264] width 23 height 19
click at [843, 256] on span "›" at bounding box center [848, 264] width 23 height 19
click at [708, 263] on span "‹" at bounding box center [710, 264] width 23 height 19
click at [800, 378] on td "26" at bounding box center [802, 374] width 23 height 18
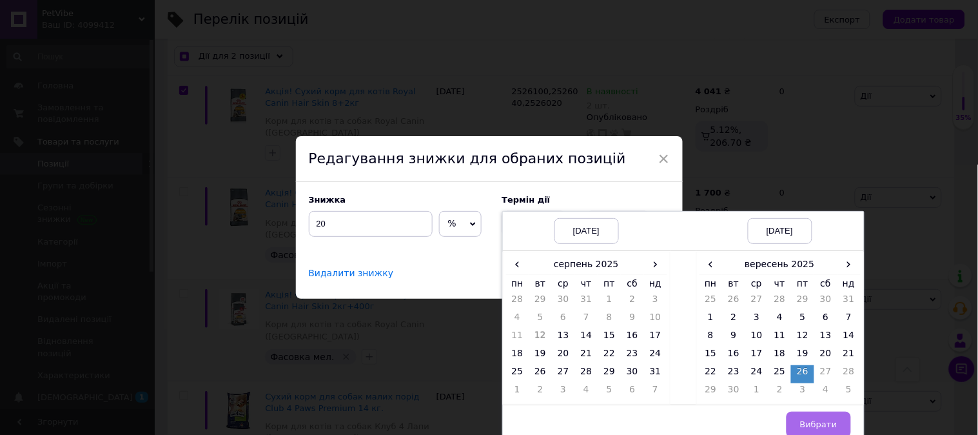
click at [804, 424] on span "Вибрати" at bounding box center [818, 424] width 37 height 10
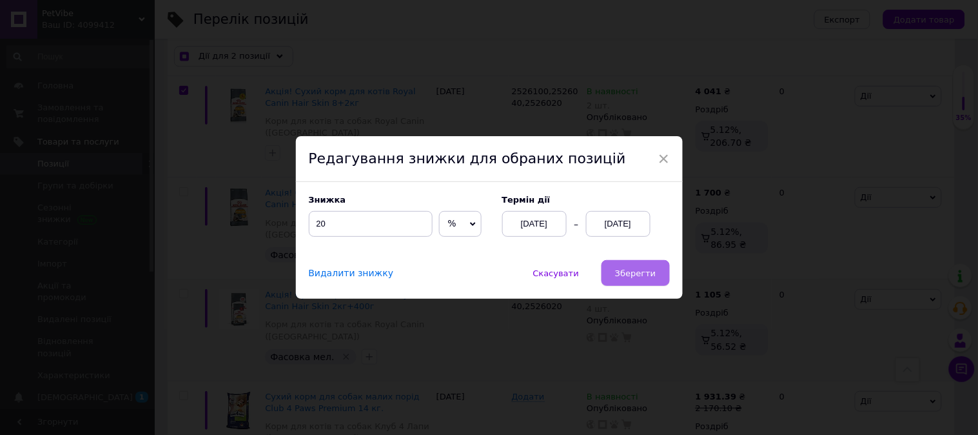
click at [640, 284] on button "Зберегти" at bounding box center [635, 273] width 68 height 26
checkbox input "true"
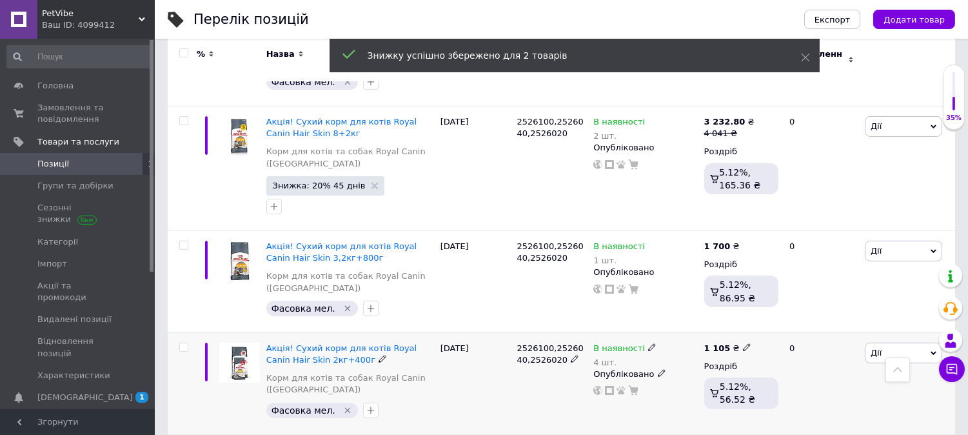
checkbox input "false"
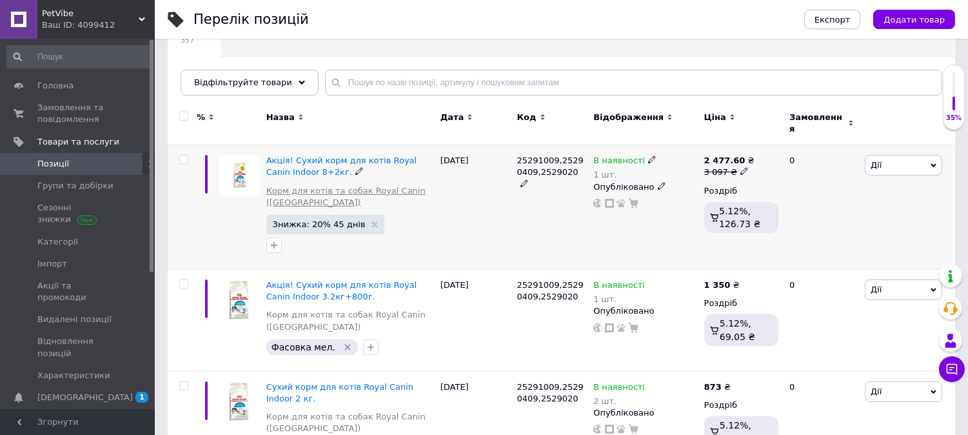
scroll to position [143, 0]
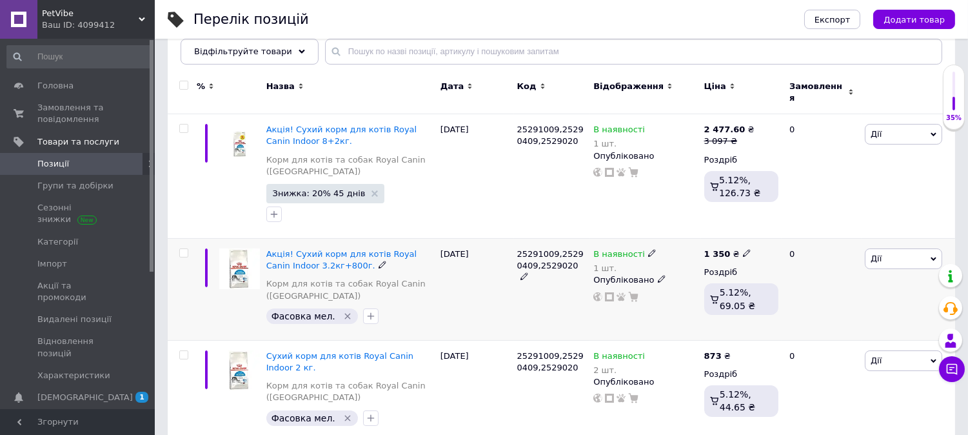
click at [184, 249] on input "checkbox" at bounding box center [183, 253] width 8 height 8
checkbox input "true"
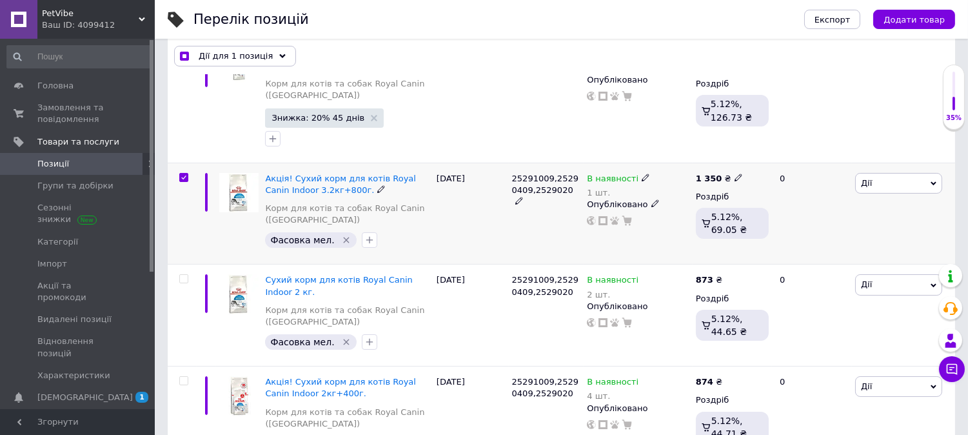
scroll to position [215, 0]
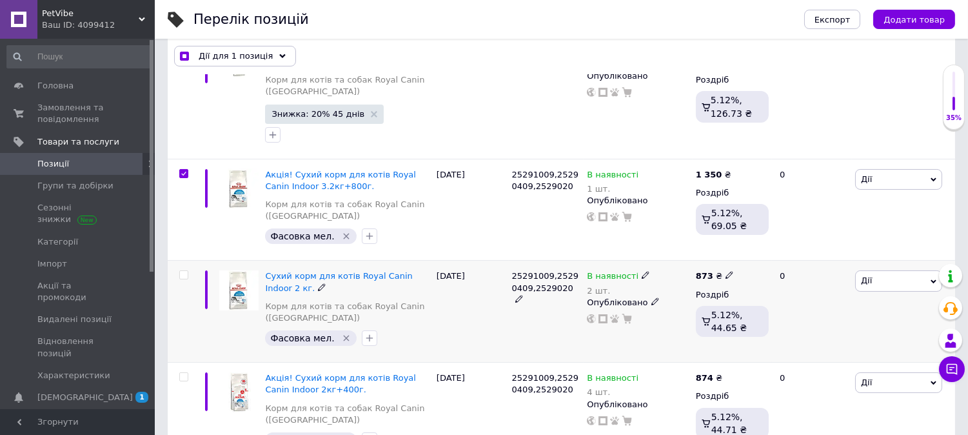
click at [182, 275] on input "checkbox" at bounding box center [183, 275] width 8 height 8
checkbox input "true"
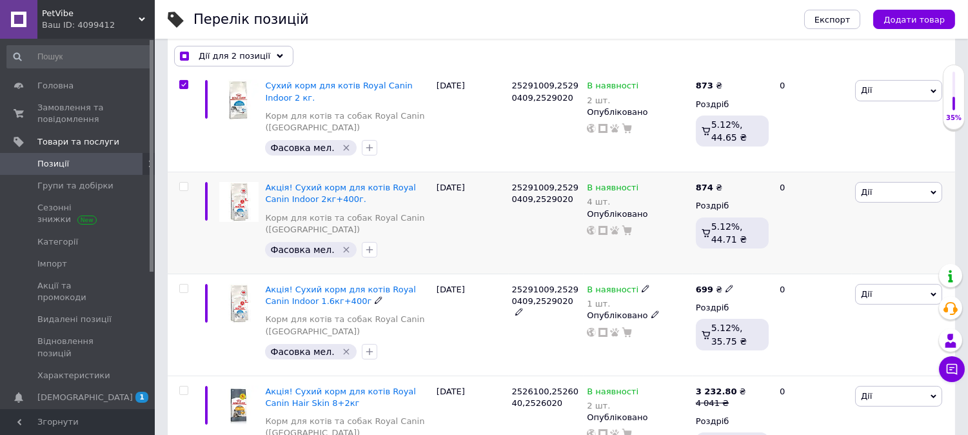
scroll to position [429, 0]
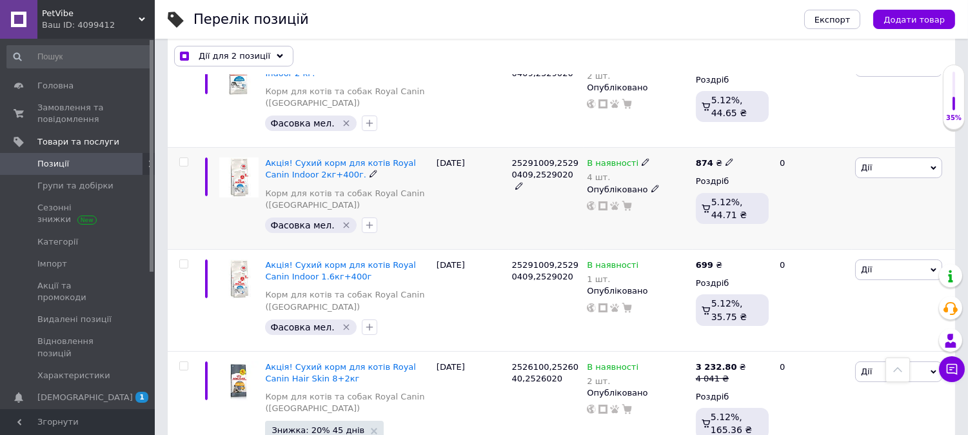
click at [181, 159] on input "checkbox" at bounding box center [183, 162] width 8 height 8
checkbox input "true"
click at [182, 260] on input "checkbox" at bounding box center [183, 264] width 8 height 8
checkbox input "true"
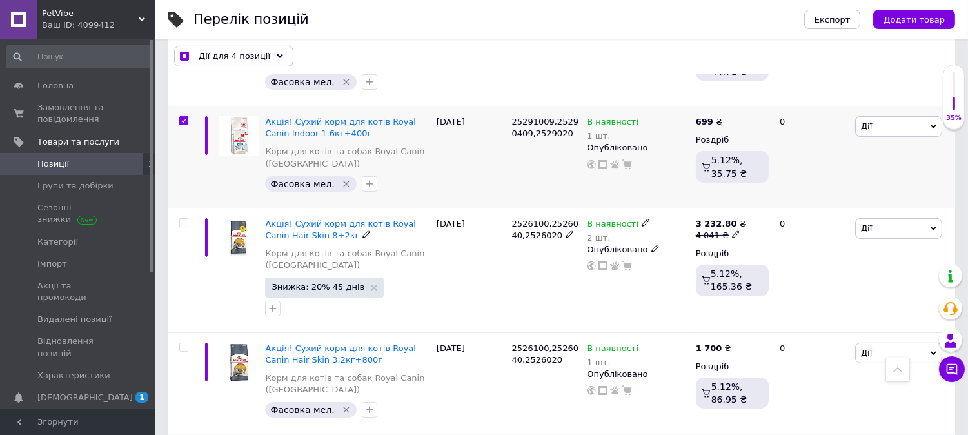
scroll to position [645, 0]
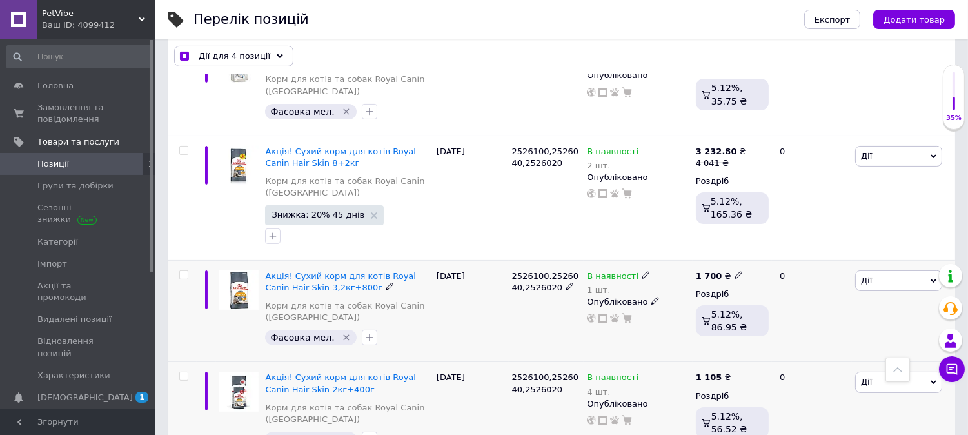
click at [179, 268] on div at bounding box center [182, 311] width 29 height 102
click at [186, 280] on div at bounding box center [182, 311] width 29 height 102
checkbox input "true"
click at [184, 275] on input "checkbox" at bounding box center [183, 275] width 8 height 8
checkbox input "true"
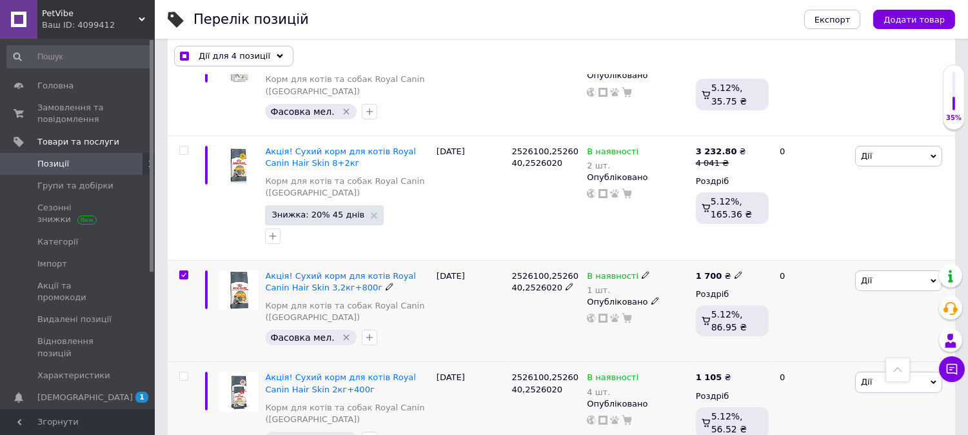
checkbox input "true"
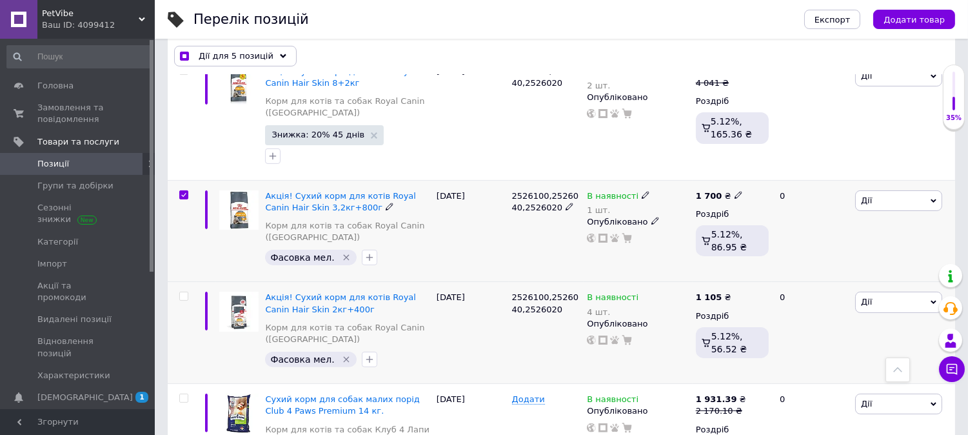
scroll to position [788, 0]
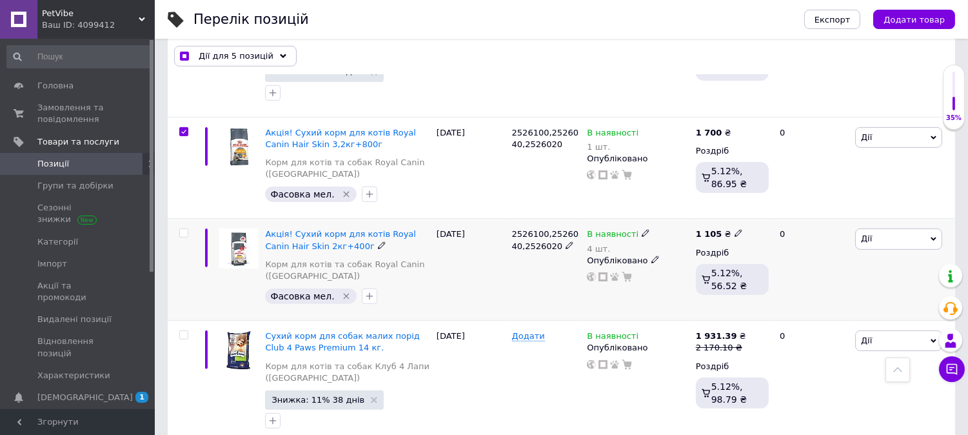
click at [183, 231] on input "checkbox" at bounding box center [183, 233] width 8 height 8
checkbox input "true"
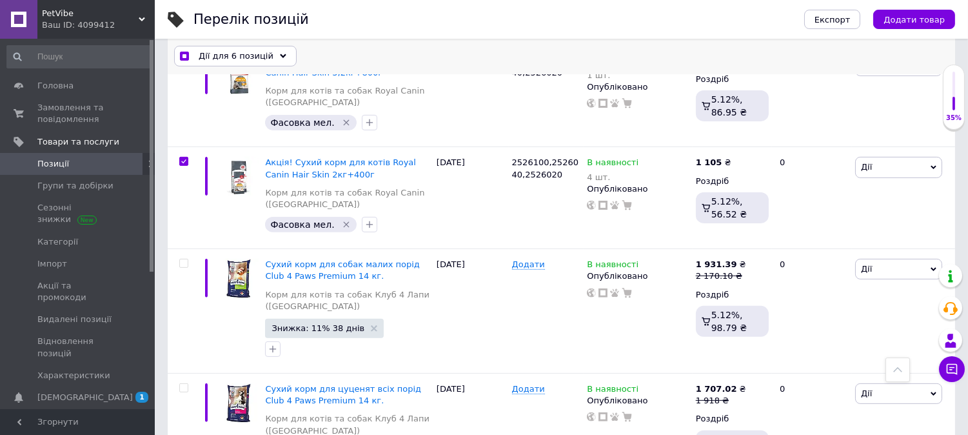
click at [233, 58] on span "Дії для 6 позицій" at bounding box center [236, 57] width 75 height 12
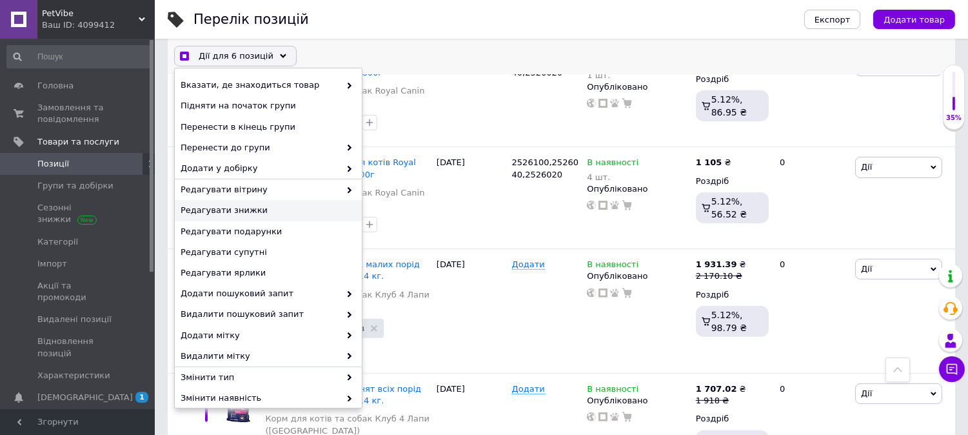
click at [224, 213] on span "Редагувати знижки" at bounding box center [267, 211] width 172 height 12
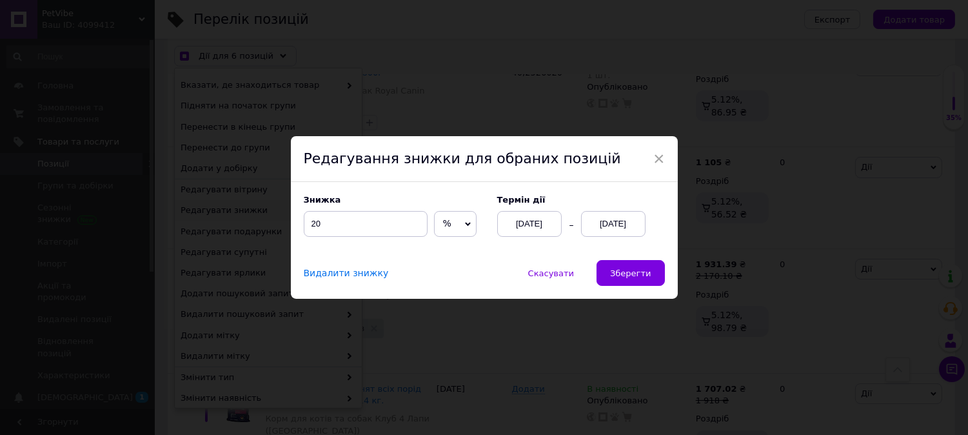
scroll to position [826, 0]
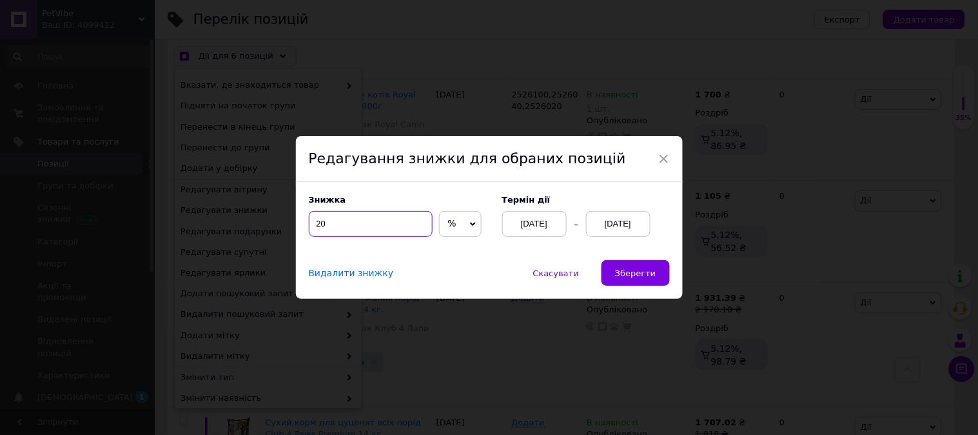
drag, startPoint x: 338, startPoint y: 226, endPoint x: 313, endPoint y: 230, distance: 24.8
click at [313, 230] on input "20" at bounding box center [371, 224] width 124 height 26
checkbox input "true"
type input "11"
checkbox input "true"
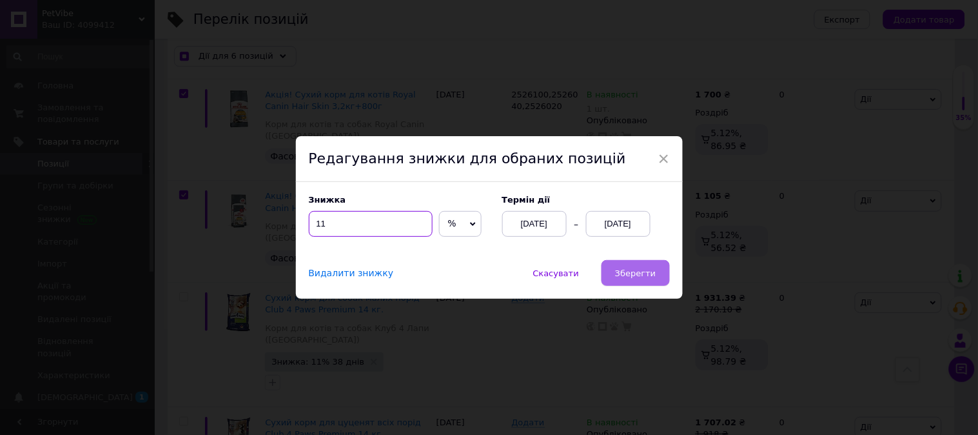
type input "11"
click at [620, 271] on span "Зберегти" at bounding box center [635, 273] width 41 height 10
checkbox input "true"
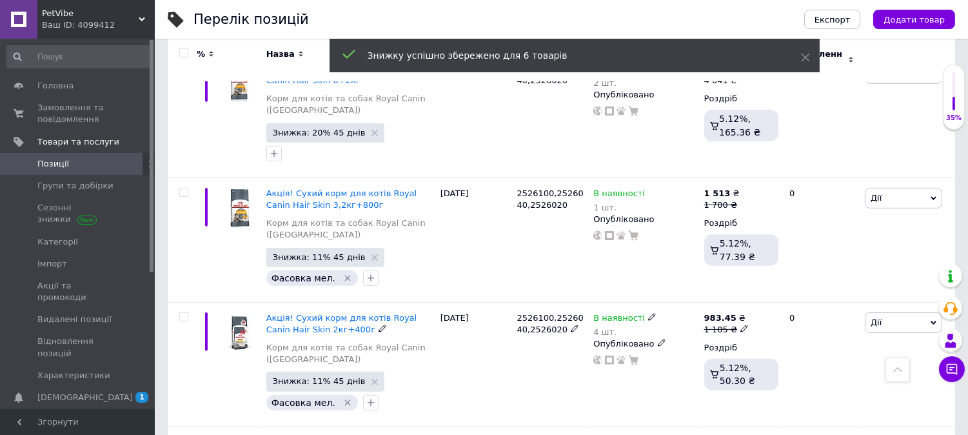
checkbox input "false"
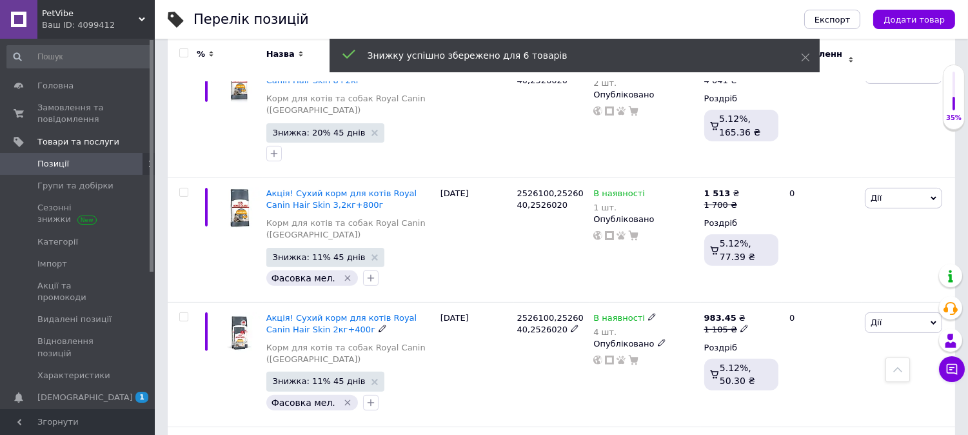
checkbox input "false"
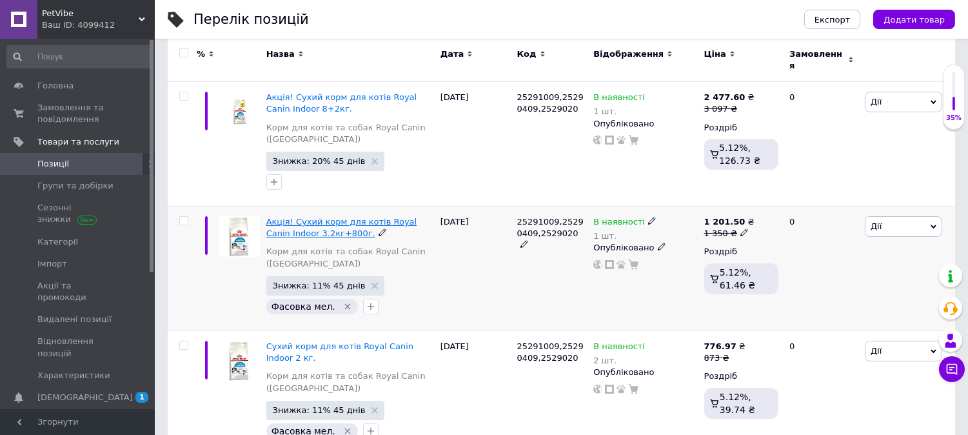
scroll to position [0, 0]
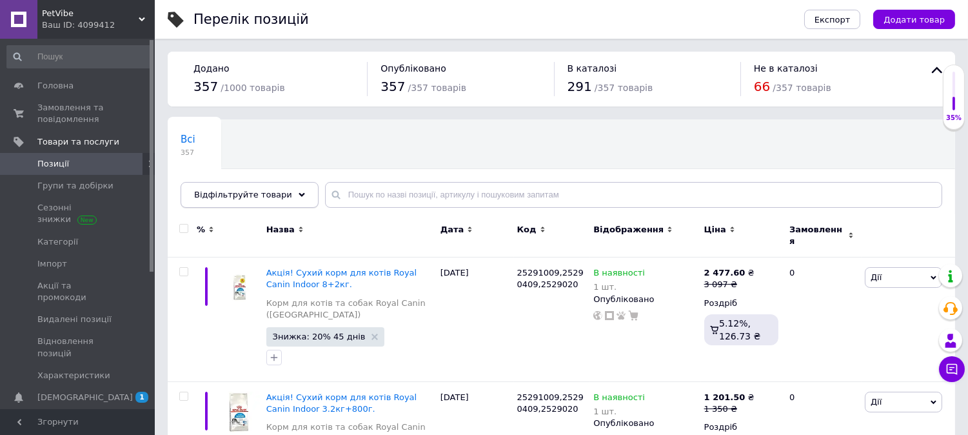
click at [298, 195] on icon at bounding box center [301, 194] width 6 height 6
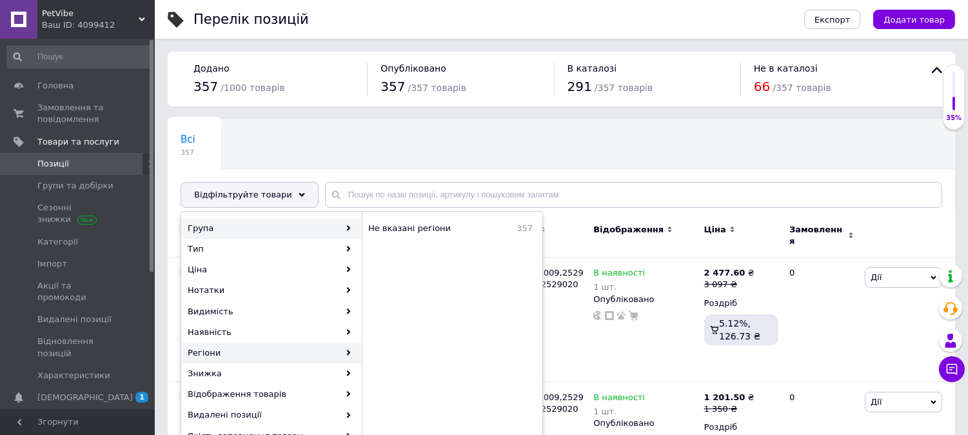
click at [242, 237] on div "Група" at bounding box center [271, 228] width 179 height 21
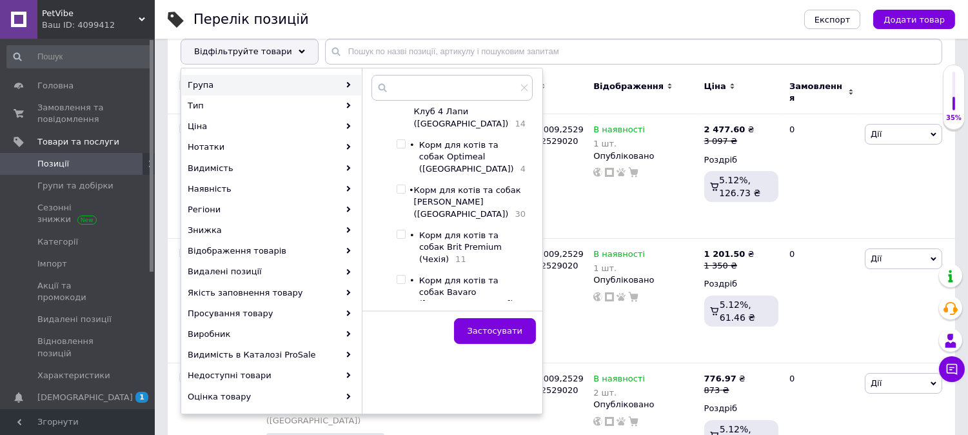
scroll to position [280, 0]
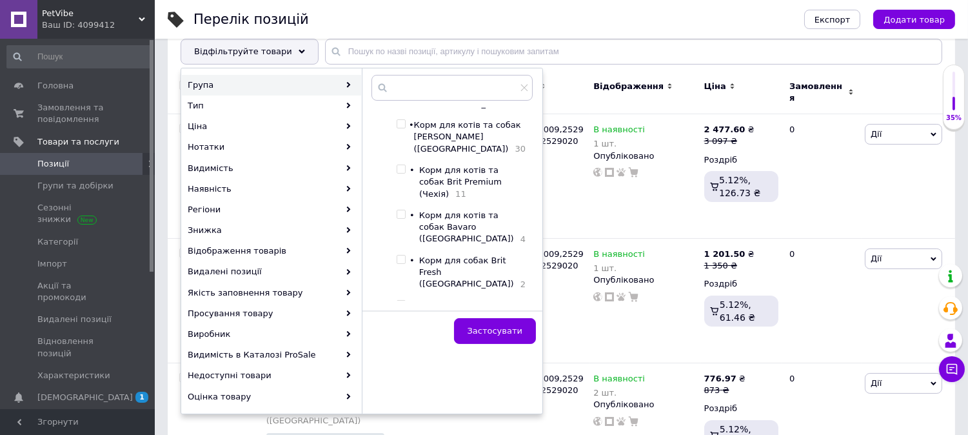
drag, startPoint x: 404, startPoint y: 271, endPoint x: 436, endPoint y: 294, distance: 40.2
click at [404, 346] on input "checkbox" at bounding box center [400, 350] width 8 height 8
checkbox input "true"
click at [505, 334] on span "Застосувати" at bounding box center [494, 331] width 55 height 10
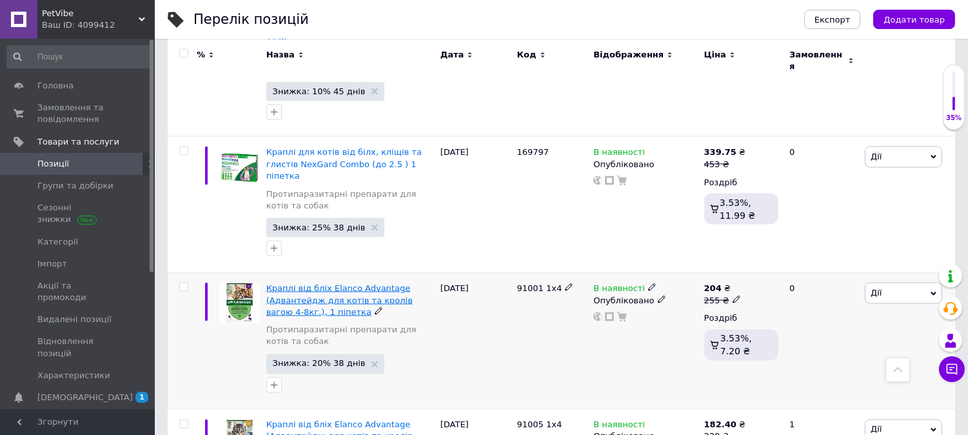
scroll to position [4071, 0]
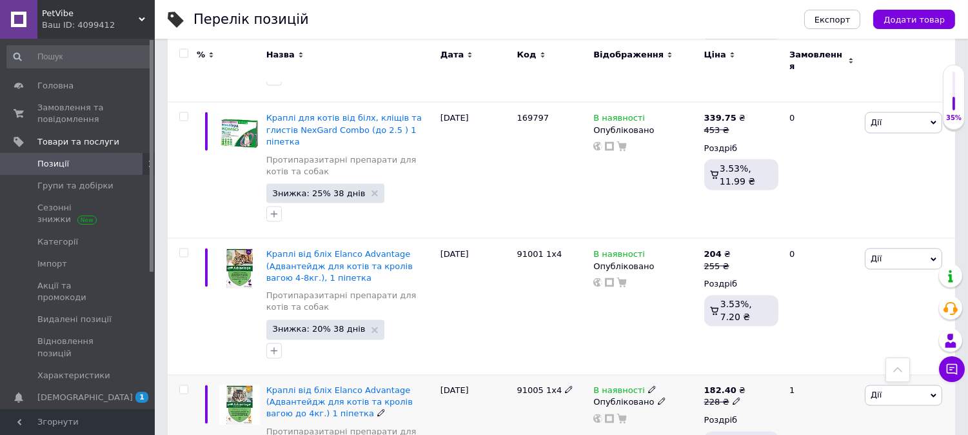
click at [734, 398] on use at bounding box center [735, 401] width 7 height 7
drag, startPoint x: 777, startPoint y: 290, endPoint x: 725, endPoint y: 304, distance: 54.7
click at [725, 385] on span "182.40 ₴ 228 ₴ Ціна 228 Валюта ₴ $ EUR CHF GBP ¥ PLN ₸ MDL HUF KGS CNY TRY KRW …" at bounding box center [724, 396] width 41 height 23
type input "20350"
click at [624, 375] on div "В наявності Опубліковано" at bounding box center [645, 443] width 110 height 136
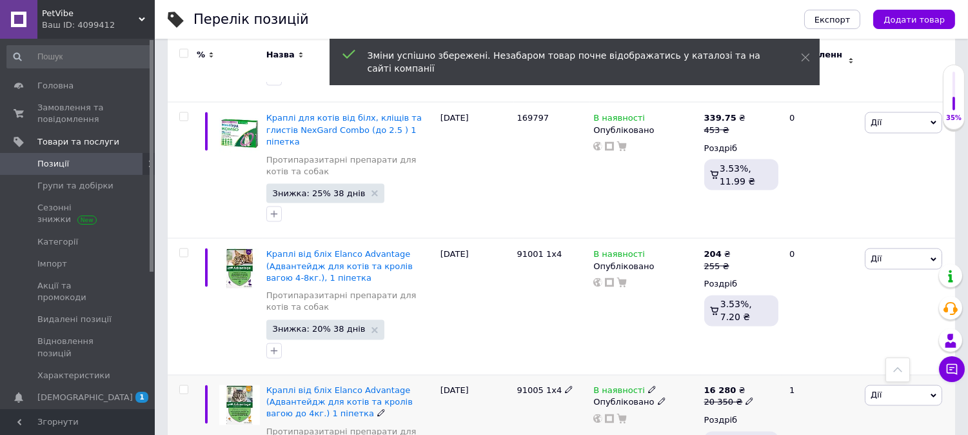
click at [745, 397] on icon at bounding box center [749, 401] width 8 height 8
click at [745, 385] on span "16 280 ₴ 20 350 ₴ Ціна 20350 Валюта ₴ $ EUR CHF GBP ¥ PLN ₸ MDL HUF KGS CNY TRY…" at bounding box center [729, 396] width 50 height 23
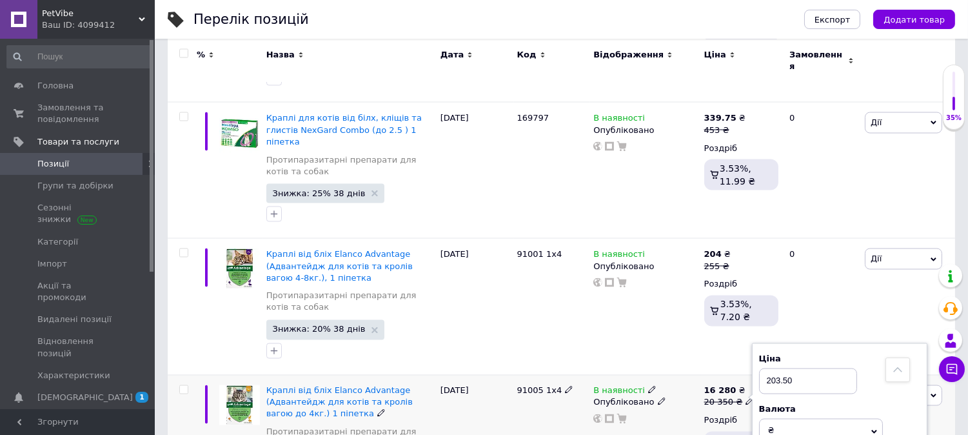
type input "203.50"
click at [512, 388] on div "[DATE]" at bounding box center [475, 443] width 77 height 136
click at [735, 261] on icon at bounding box center [736, 265] width 8 height 8
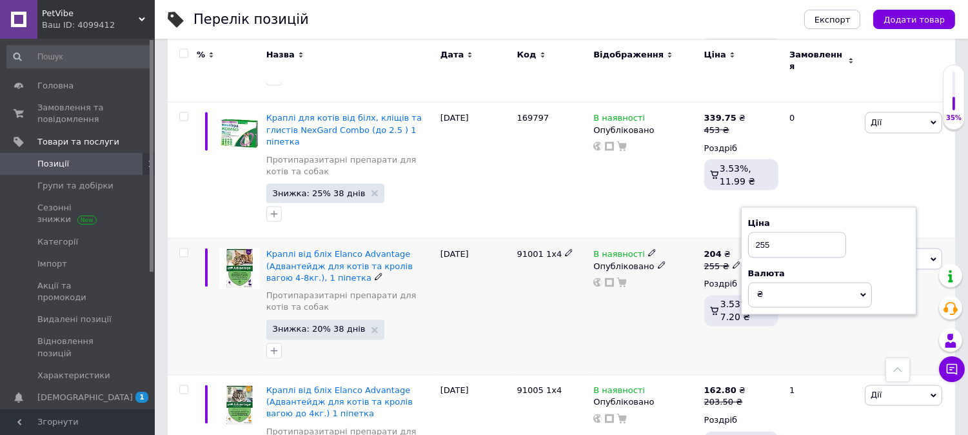
drag, startPoint x: 769, startPoint y: 146, endPoint x: 749, endPoint y: 150, distance: 20.2
click at [749, 232] on input "255" at bounding box center [797, 245] width 98 height 26
type input "227.50"
click at [594, 253] on div "В наявності Опубліковано" at bounding box center [645, 307] width 110 height 136
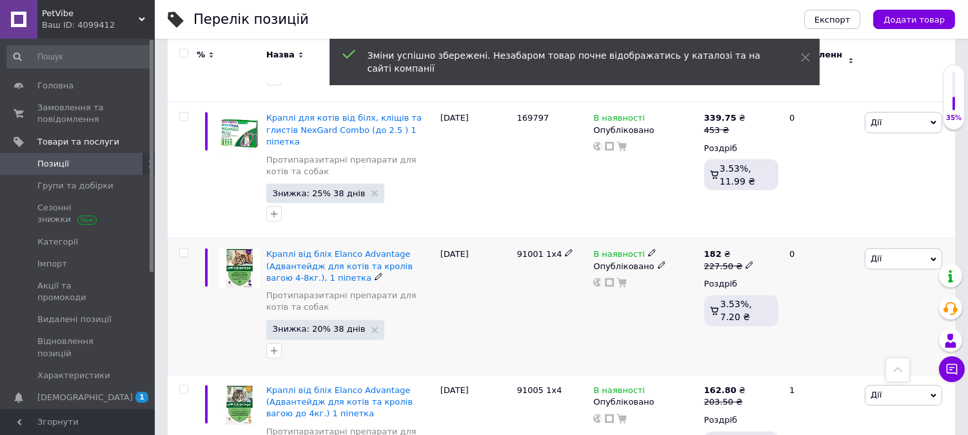
click at [184, 249] on input "checkbox" at bounding box center [183, 253] width 8 height 8
checkbox input "true"
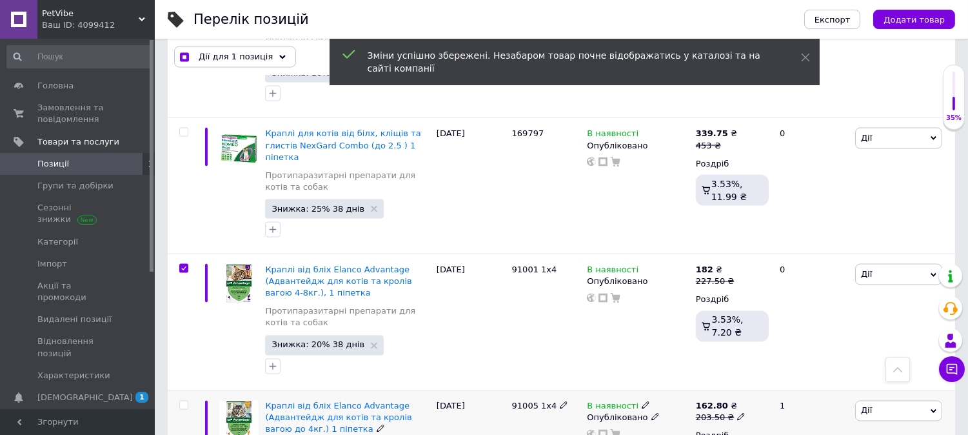
scroll to position [4071, 0]
click at [182, 402] on input "checkbox" at bounding box center [183, 406] width 8 height 8
checkbox input "true"
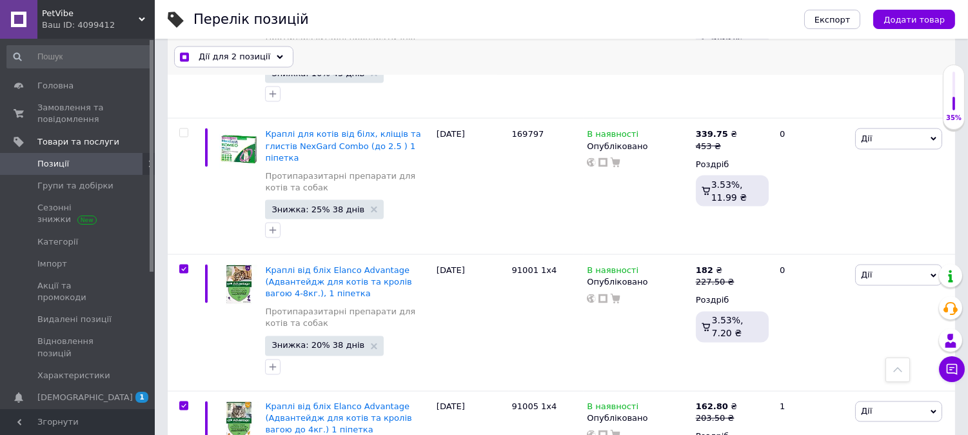
click at [208, 51] on span "Дії для 2 позиції" at bounding box center [235, 57] width 72 height 12
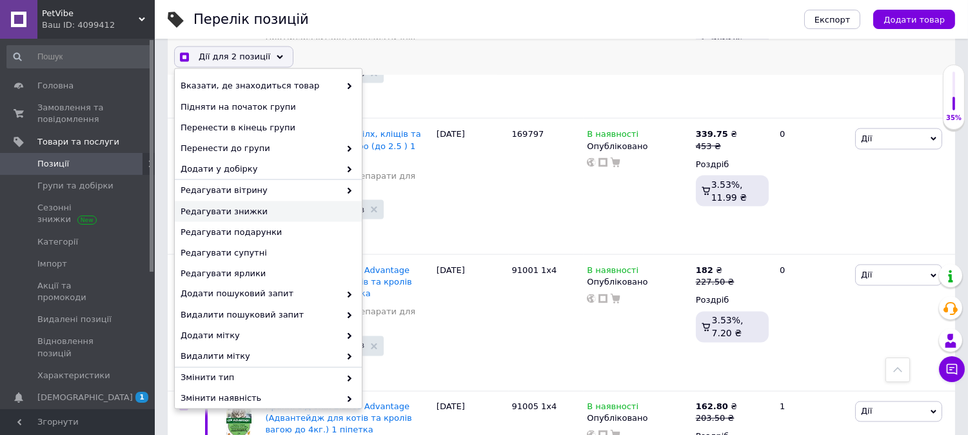
click at [313, 205] on span "Редагувати знижки" at bounding box center [267, 211] width 172 height 12
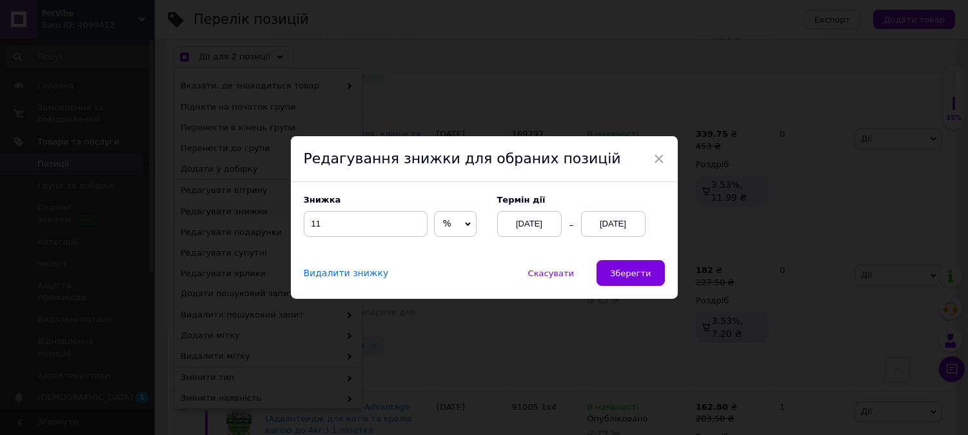
scroll to position [4036, 0]
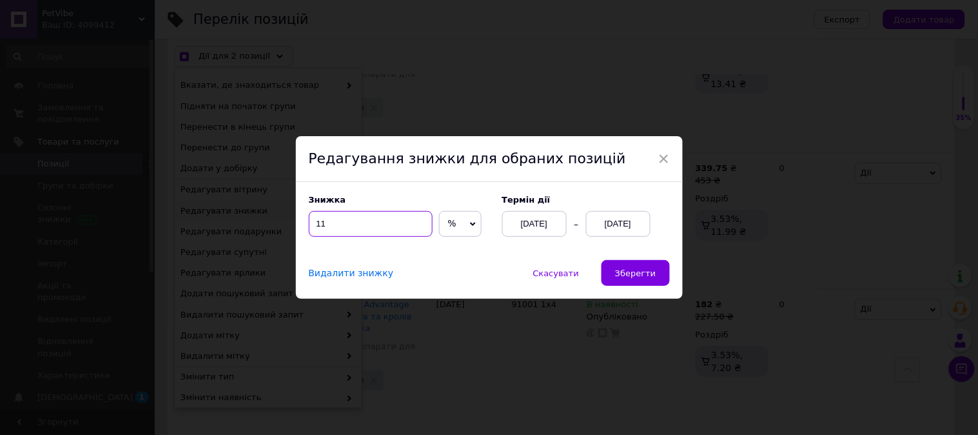
drag, startPoint x: 327, startPoint y: 220, endPoint x: 294, endPoint y: 224, distance: 33.1
click at [296, 224] on div "Знижка 11 % ₴ Термін дії [DATE] [DATE]" at bounding box center [489, 221] width 387 height 78
checkbox input "true"
type input "10"
checkbox input "true"
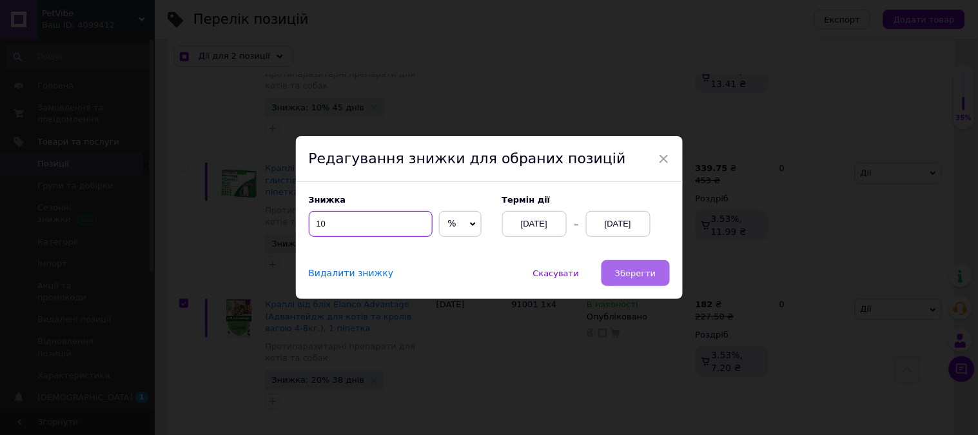
type input "10"
click at [621, 275] on span "Зберегти" at bounding box center [635, 273] width 41 height 10
checkbox input "true"
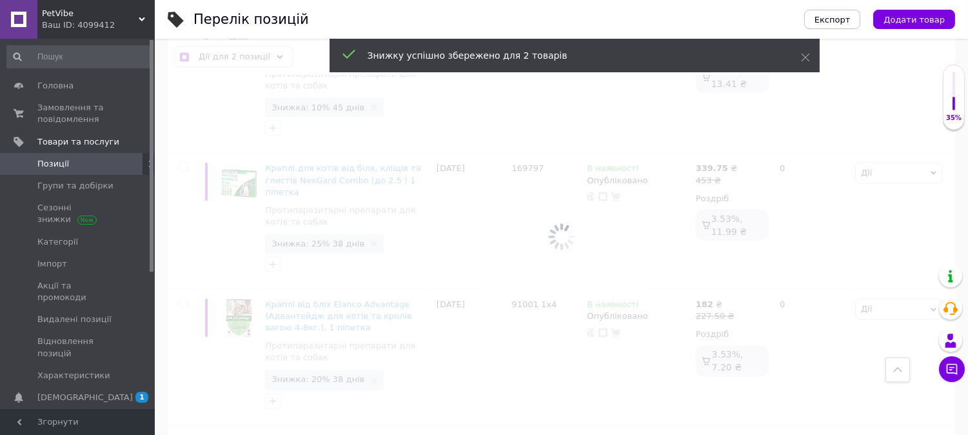
checkbox input "false"
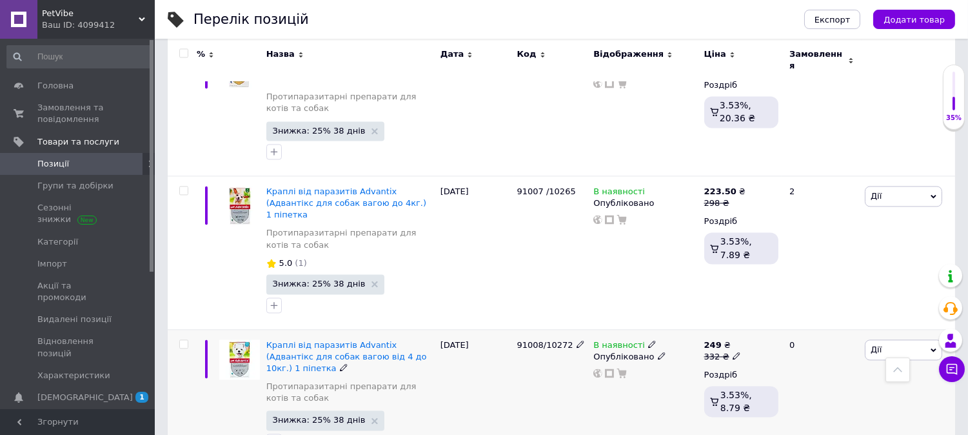
scroll to position [4896, 0]
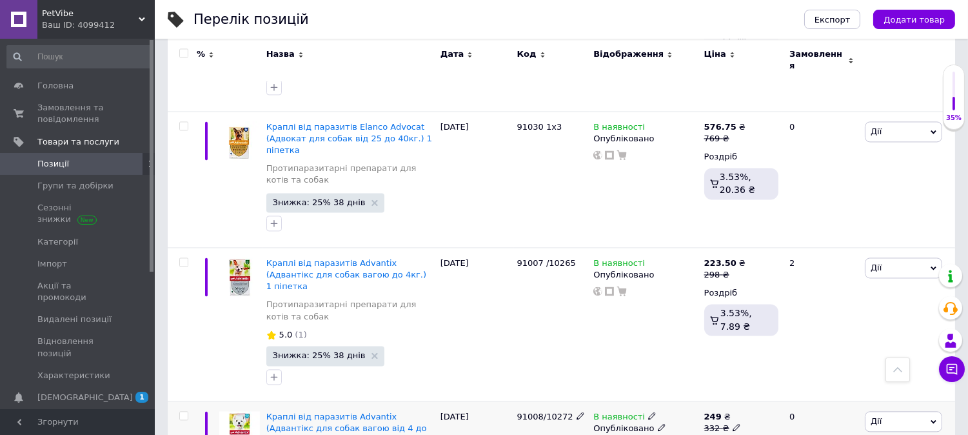
click at [736, 422] on span at bounding box center [736, 426] width 8 height 8
drag, startPoint x: 778, startPoint y: 262, endPoint x: 730, endPoint y: 280, distance: 51.2
click at [730, 411] on span "249 ₴ 332 ₴ Ціна 332 Валюта ₴ $ EUR CHF GBP ¥ PLN ₸ MDL HUF KGS CNY TRY KRW lei" at bounding box center [722, 422] width 37 height 23
type input "296"
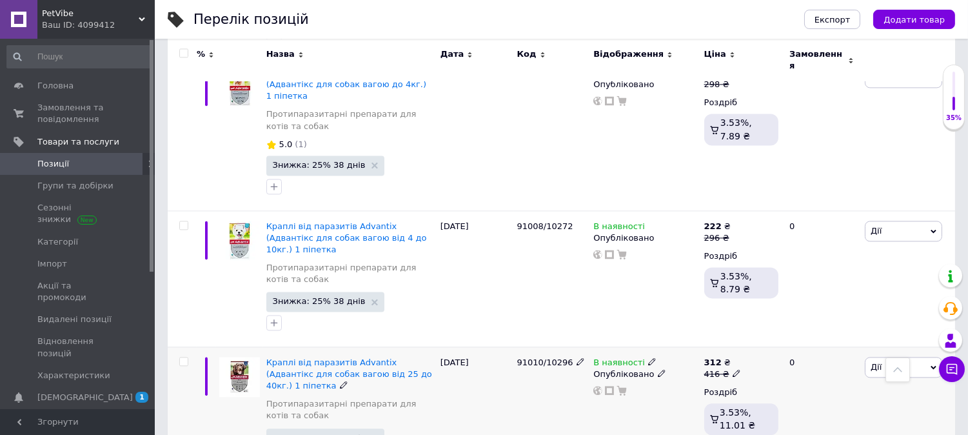
scroll to position [5111, 0]
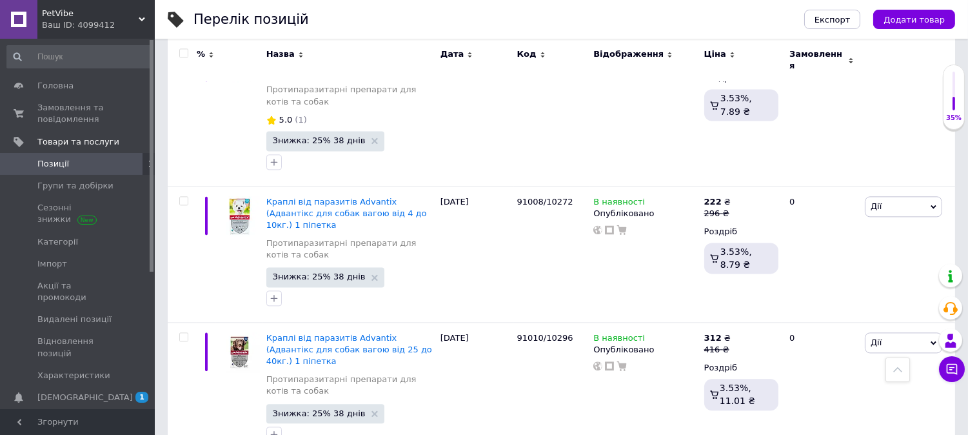
drag, startPoint x: 776, startPoint y: 304, endPoint x: 723, endPoint y: 311, distance: 52.8
type input "328"
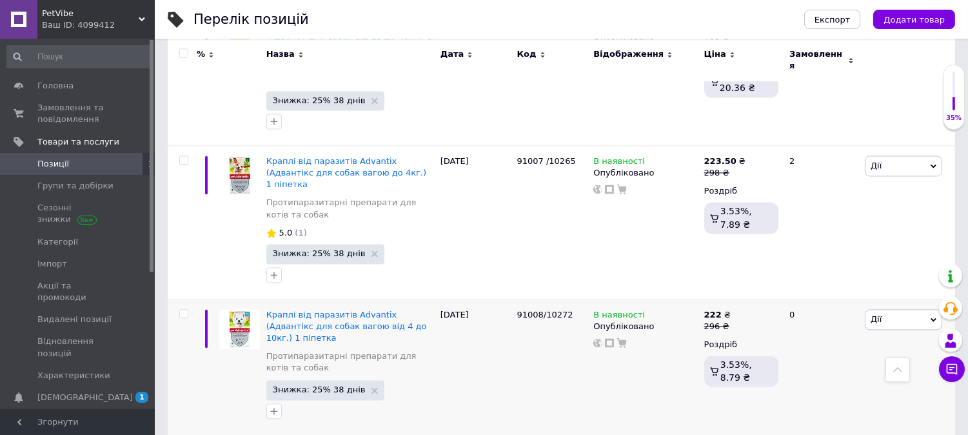
scroll to position [5039, 0]
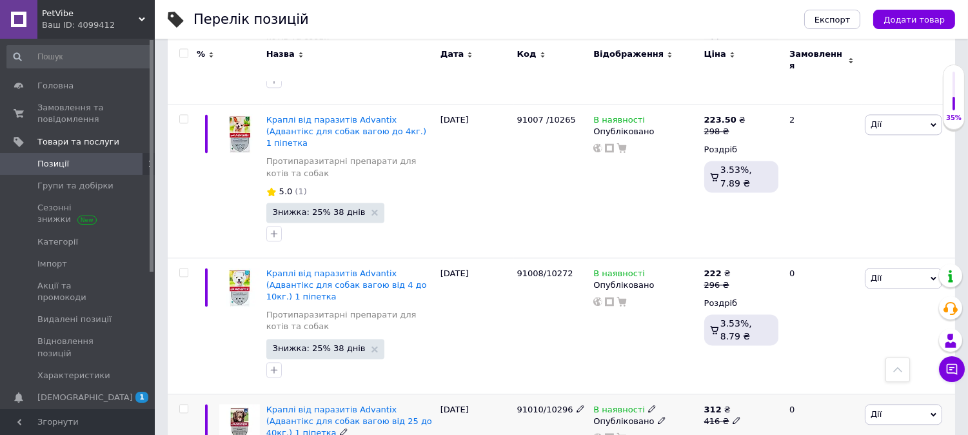
click at [732, 416] on icon at bounding box center [736, 420] width 8 height 8
drag, startPoint x: 785, startPoint y: 246, endPoint x: 726, endPoint y: 250, distance: 58.8
click at [726, 404] on span "312 ₴ 416 ₴ Ціна 416 Валюта ₴ $ EUR CHF GBP ¥ PLN ₸ MDL HUF KGS CNY TRY KRW lei" at bounding box center [722, 415] width 37 height 23
type input "371"
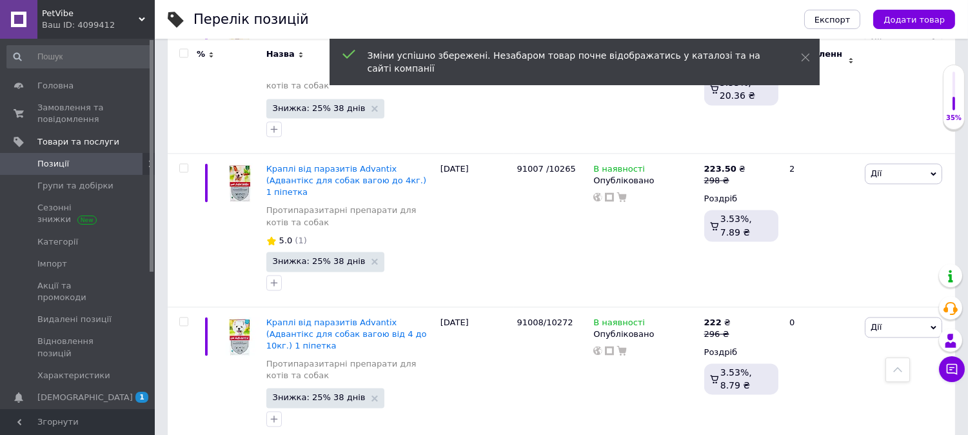
scroll to position [4968, 0]
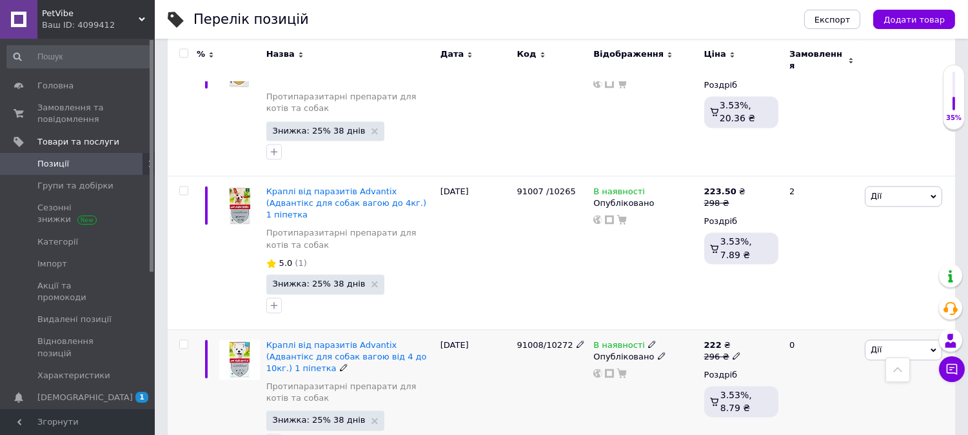
click at [181, 340] on input "checkbox" at bounding box center [183, 344] width 8 height 8
checkbox input "true"
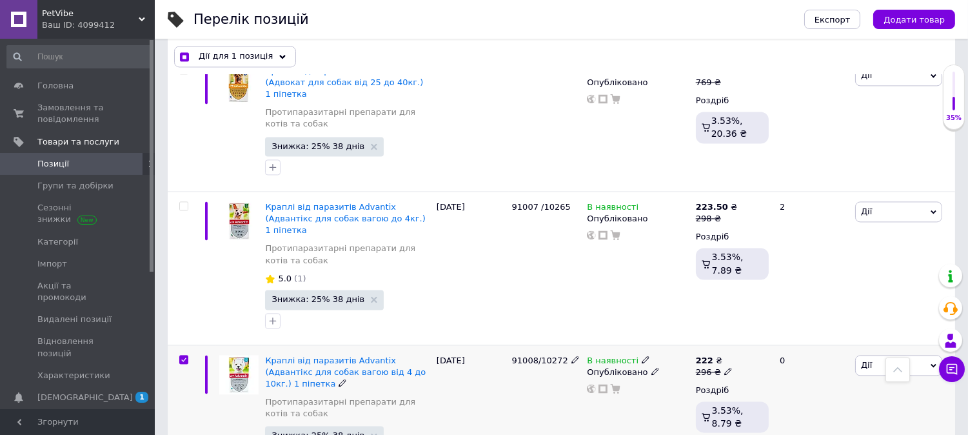
scroll to position [4980, 0]
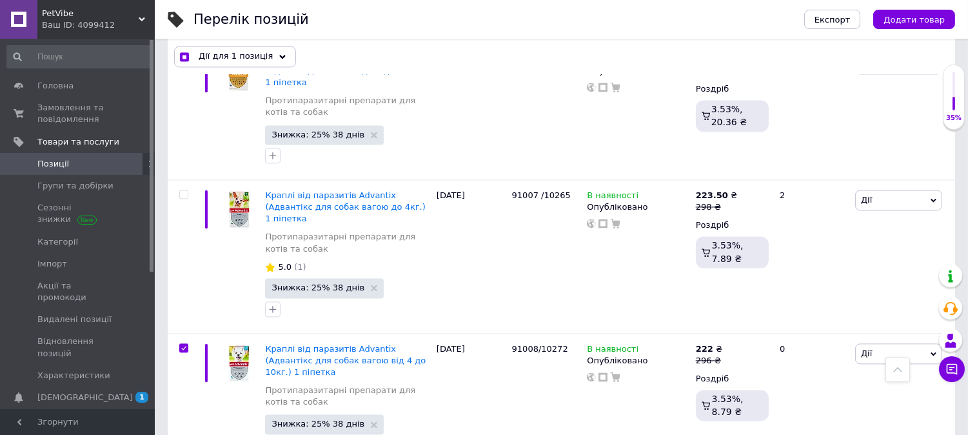
checkbox input "true"
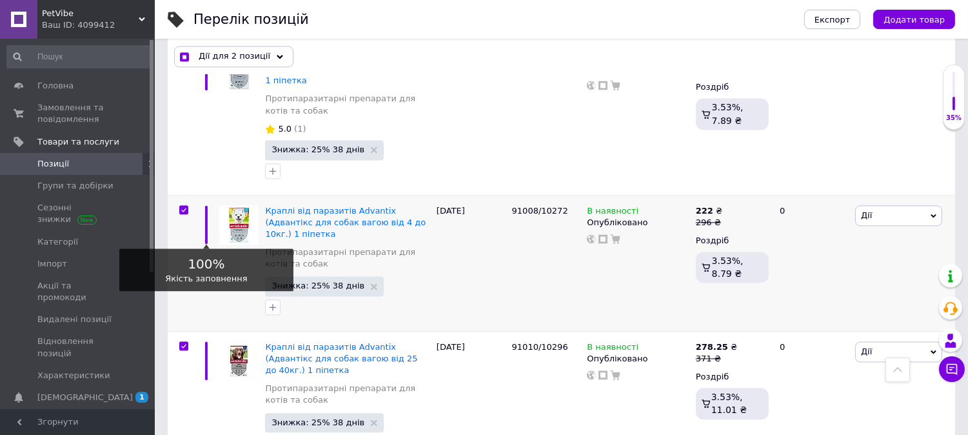
scroll to position [5123, 0]
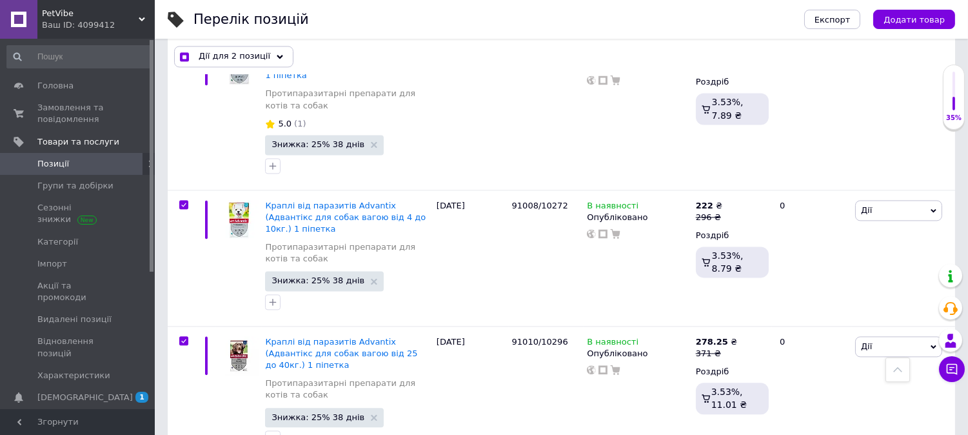
checkbox input "true"
click at [237, 63] on div "Дії для 3 позиції" at bounding box center [233, 56] width 119 height 21
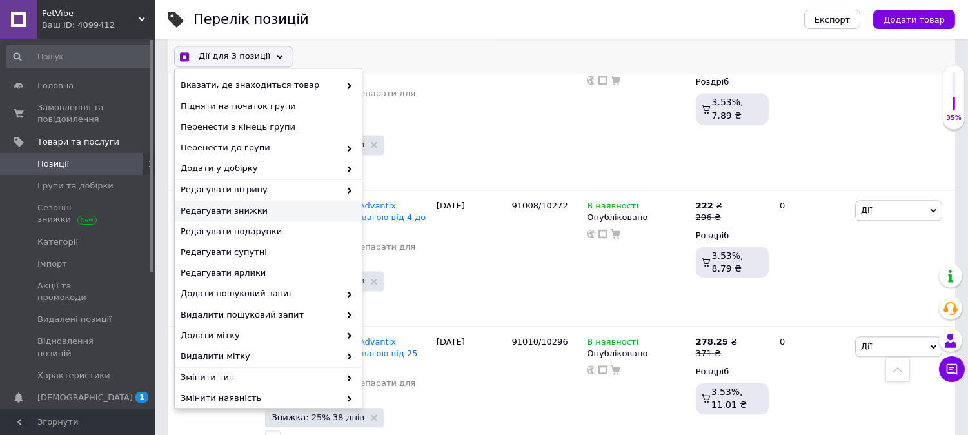
click at [242, 200] on div "Редагувати знижки" at bounding box center [268, 210] width 187 height 21
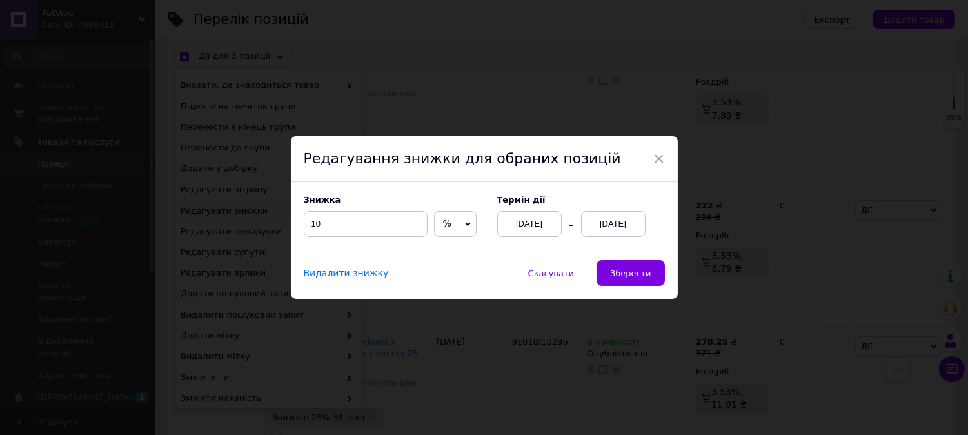
scroll to position [5089, 0]
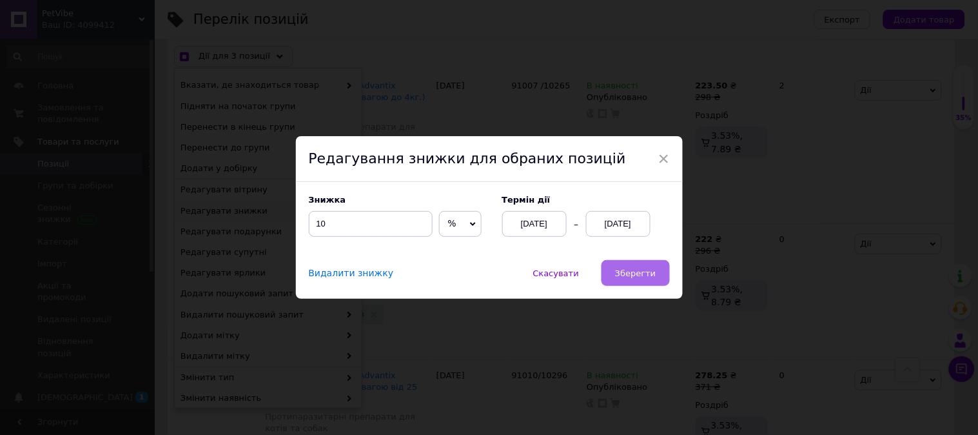
click at [645, 278] on span "Зберегти" at bounding box center [635, 273] width 41 height 10
checkbox input "true"
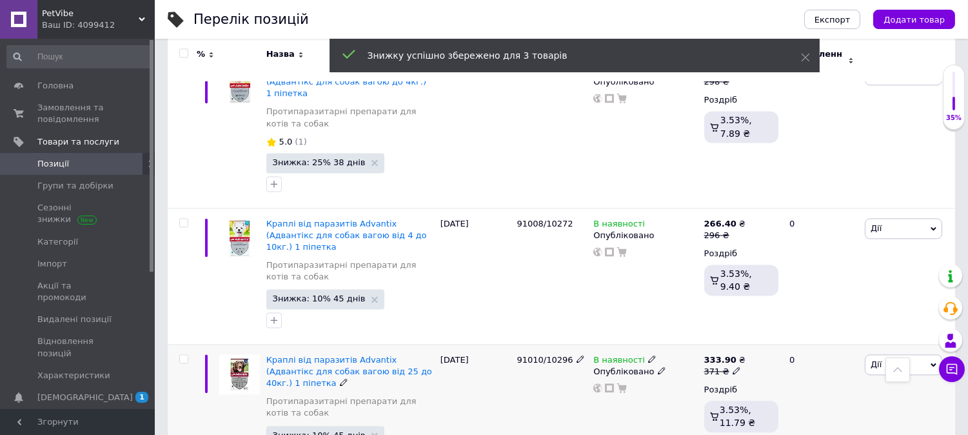
checkbox input "false"
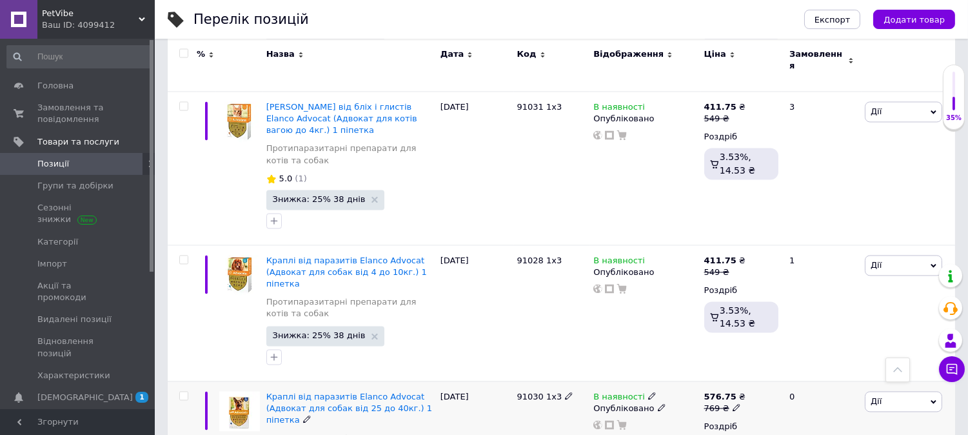
scroll to position [4648, 0]
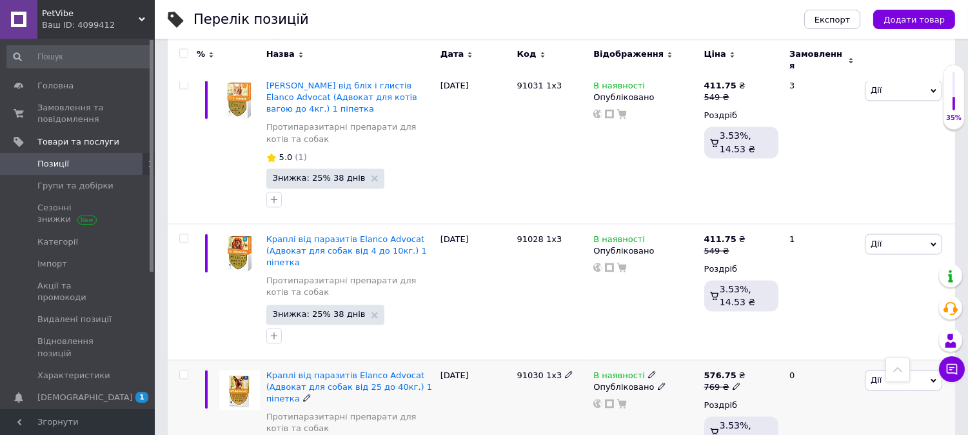
click at [732, 382] on icon at bounding box center [736, 386] width 8 height 8
drag, startPoint x: 777, startPoint y: 235, endPoint x: 721, endPoint y: 244, distance: 57.4
click at [721, 369] on span "576.75 ₴ 769 ₴ Ціна 769 Валюта ₴ $ EUR CHF GBP ¥ PLN ₸ MDL HUF KGS CNY TRY KRW …" at bounding box center [724, 380] width 41 height 23
type input "686"
click at [491, 359] on div "[DATE]" at bounding box center [475, 427] width 77 height 136
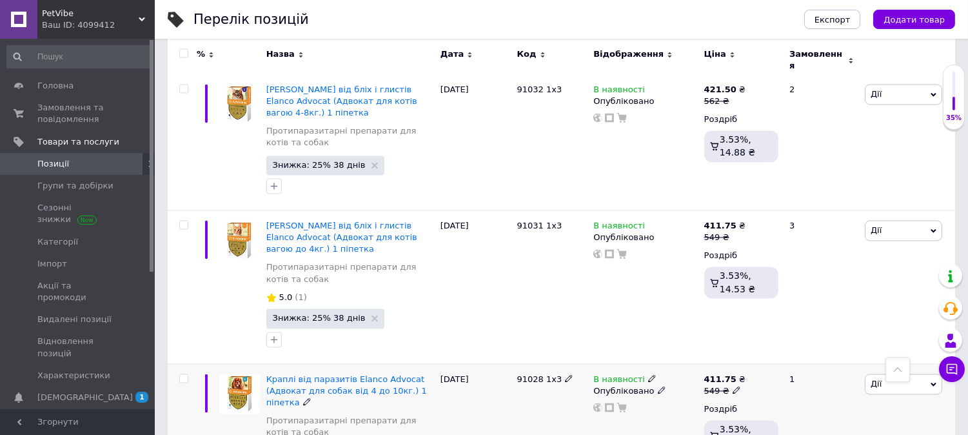
scroll to position [4504, 0]
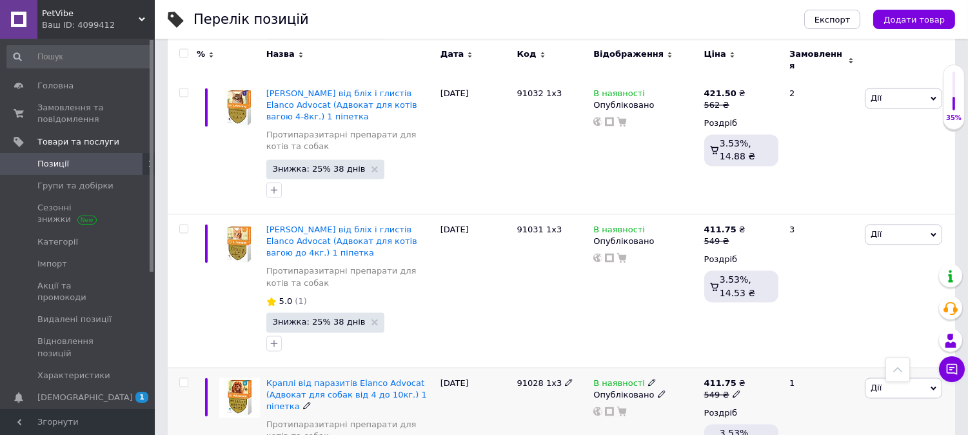
click at [732, 389] on icon at bounding box center [736, 393] width 8 height 8
drag, startPoint x: 796, startPoint y: 243, endPoint x: 734, endPoint y: 266, distance: 66.5
click at [734, 377] on span "411.75 ₴ 549 ₴ Ціна 549 Валюта ₴ $ EUR CHF GBP ¥ PLN ₸ MDL HUF KGS CNY TRY KRW …" at bounding box center [724, 388] width 41 height 23
type input "490"
click at [575, 367] on div "91028 1х3" at bounding box center [552, 435] width 77 height 136
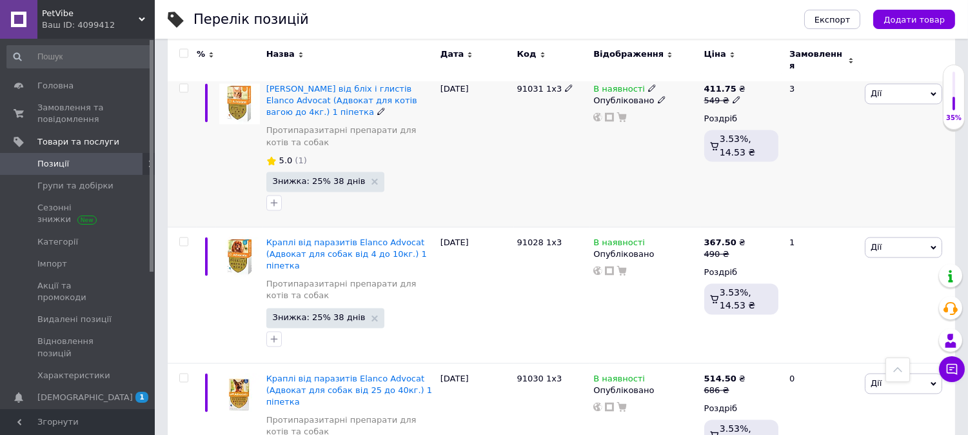
scroll to position [4720, 0]
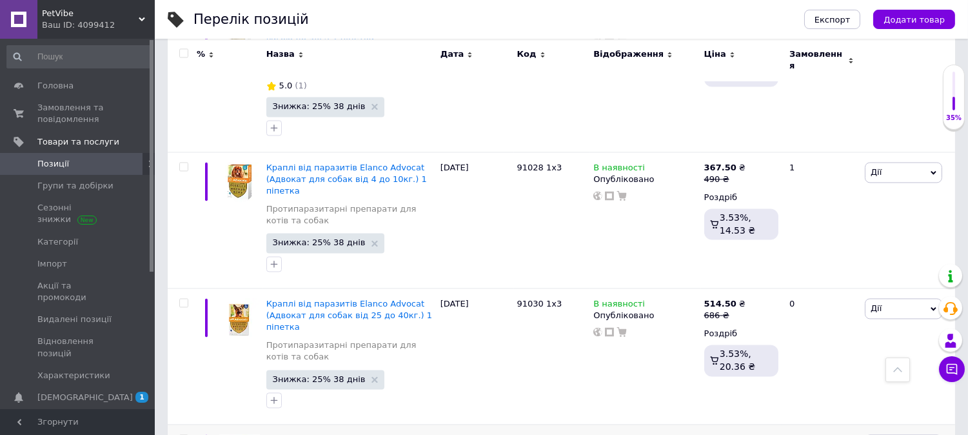
drag, startPoint x: 748, startPoint y: 316, endPoint x: 721, endPoint y: 317, distance: 27.7
type input "266.50"
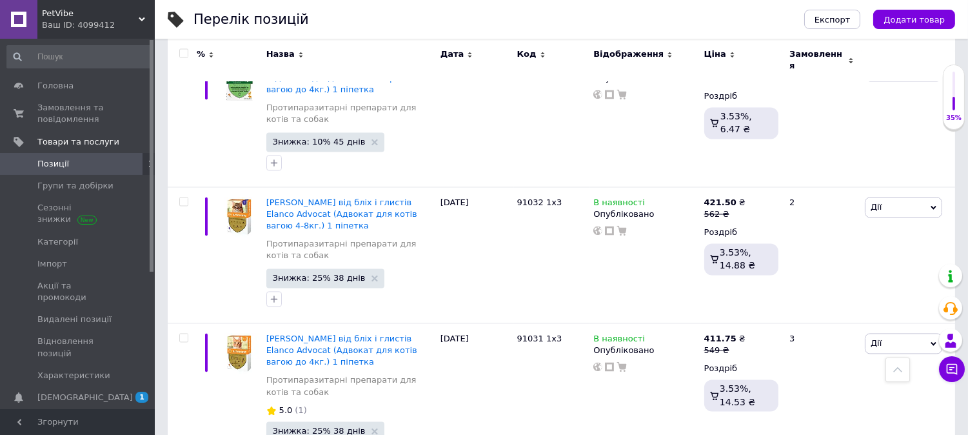
scroll to position [4361, 0]
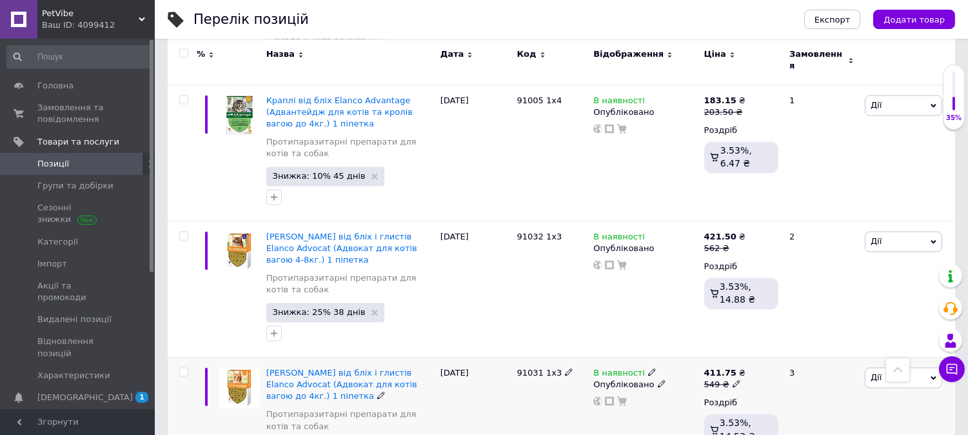
click at [732, 379] on icon at bounding box center [736, 383] width 8 height 8
drag, startPoint x: 776, startPoint y: 251, endPoint x: 727, endPoint y: 253, distance: 49.7
click at [729, 357] on div "411.75 ₴ 549 ₴ Ціна 549 Валюта ₴ $ EUR CHF GBP ¥ PLN ₸ MDL HUF KGS CNY TRY KRW …" at bounding box center [741, 433] width 81 height 153
type input "490"
click at [655, 357] on div "В наявності Опубліковано" at bounding box center [645, 433] width 110 height 153
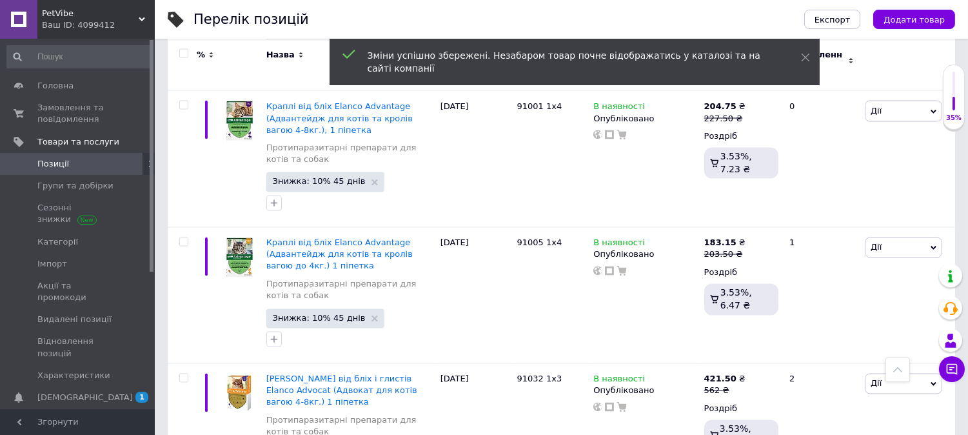
scroll to position [4218, 0]
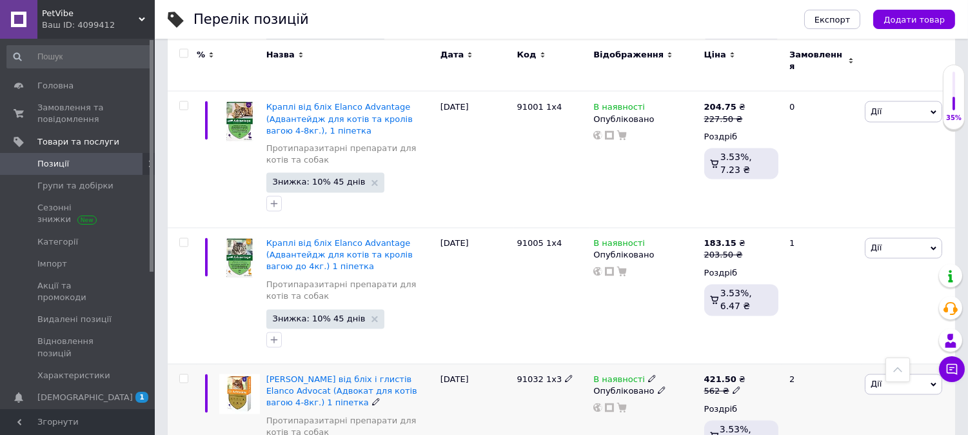
click at [732, 386] on icon at bounding box center [736, 390] width 8 height 8
drag, startPoint x: 777, startPoint y: 275, endPoint x: 698, endPoint y: 280, distance: 79.5
click at [698, 364] on div "[PERSON_NAME] від бліх і глистів Elanco Advocat (Адвокат для котів вагою 4-8кг.…" at bounding box center [561, 432] width 787 height 136
type input "501.50"
click at [572, 366] on div "91032 1х3" at bounding box center [552, 432] width 77 height 136
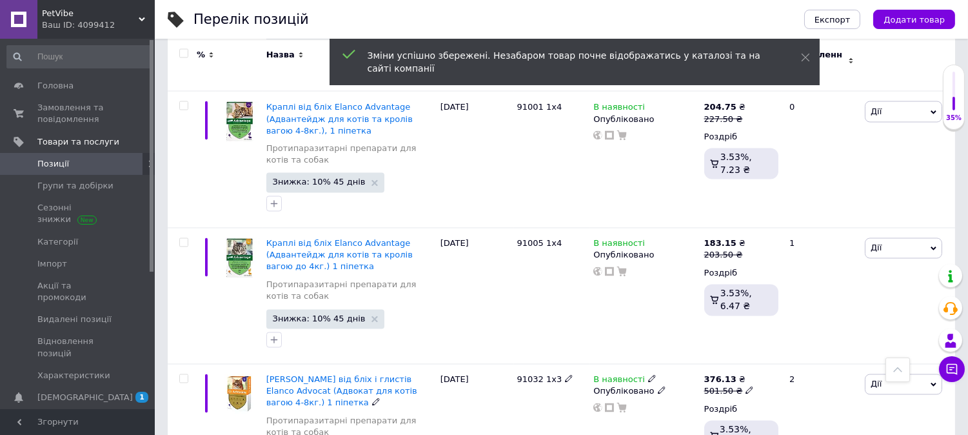
scroll to position [4290, 0]
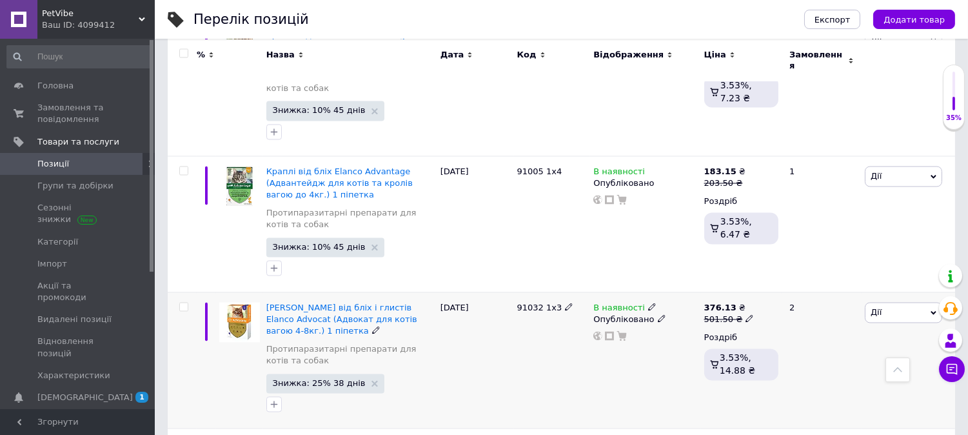
click at [184, 303] on input "checkbox" at bounding box center [183, 307] width 8 height 8
checkbox input "true"
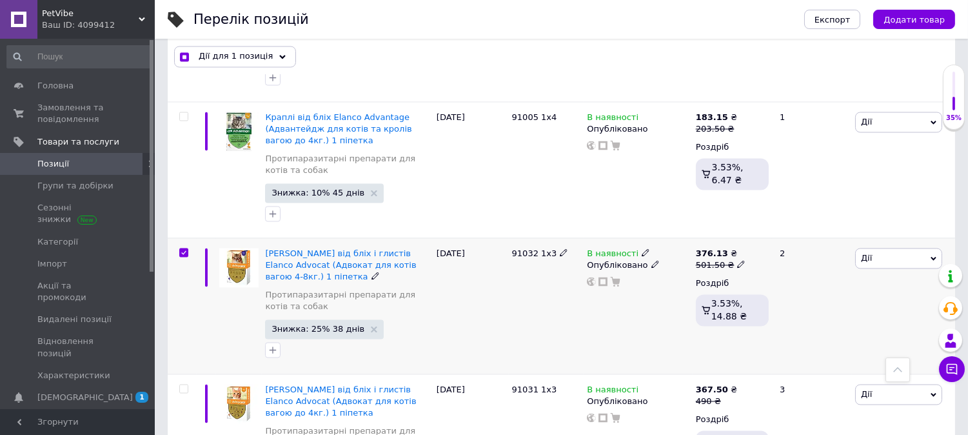
scroll to position [4361, 0]
click at [188, 383] on span at bounding box center [183, 387] width 9 height 9
click at [188, 384] on input "checkbox" at bounding box center [183, 388] width 8 height 8
checkbox input "true"
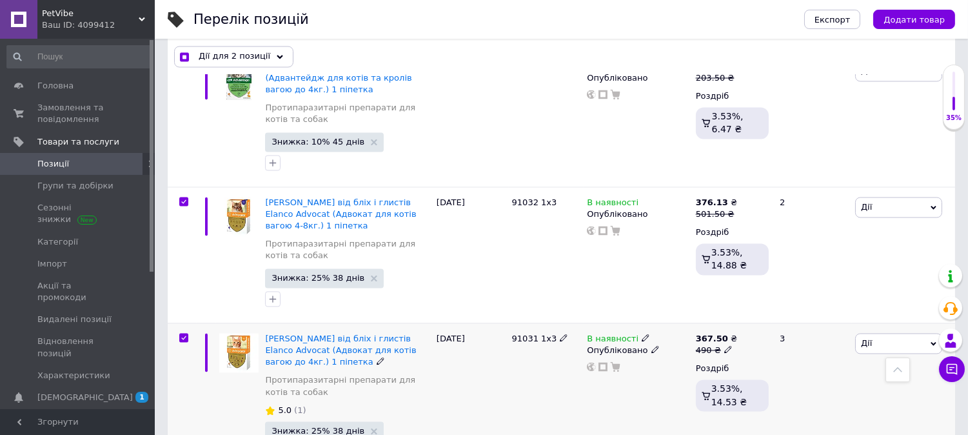
scroll to position [4432, 0]
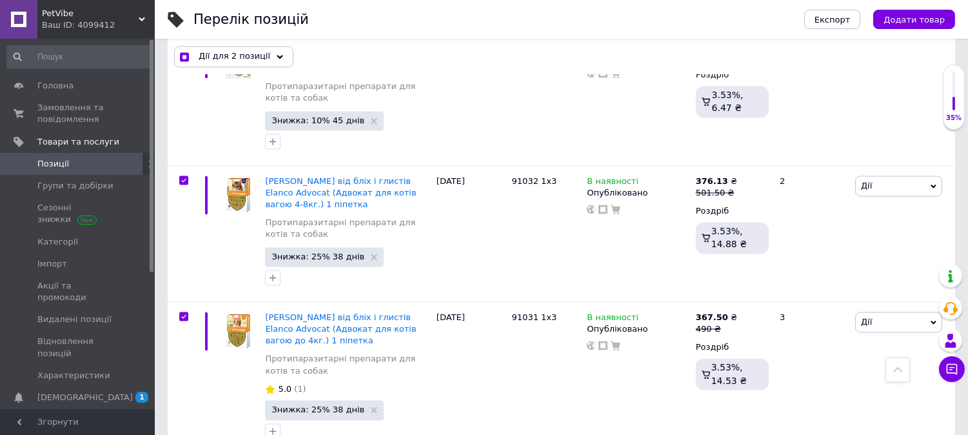
drag, startPoint x: 179, startPoint y: 348, endPoint x: 187, endPoint y: 334, distance: 16.2
checkbox input "true"
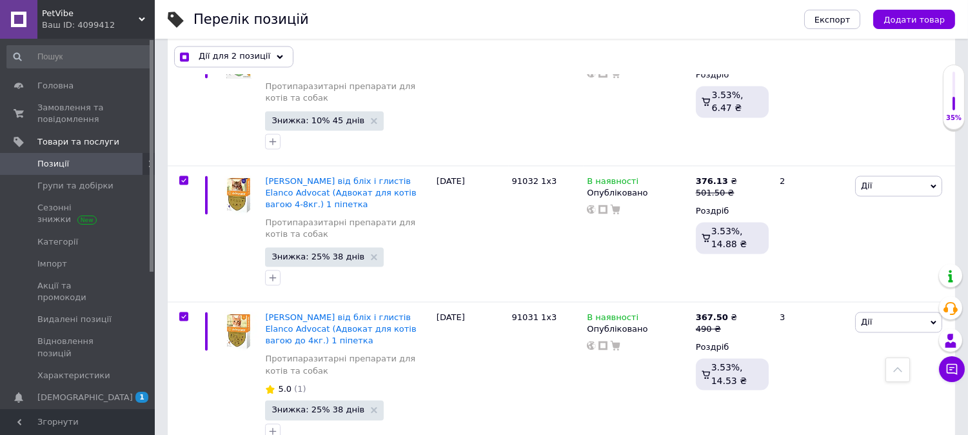
checkbox input "true"
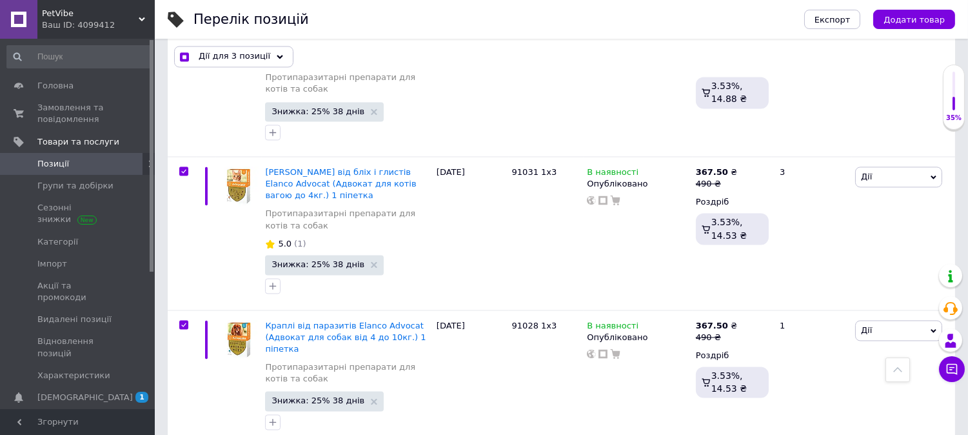
scroll to position [4647, 0]
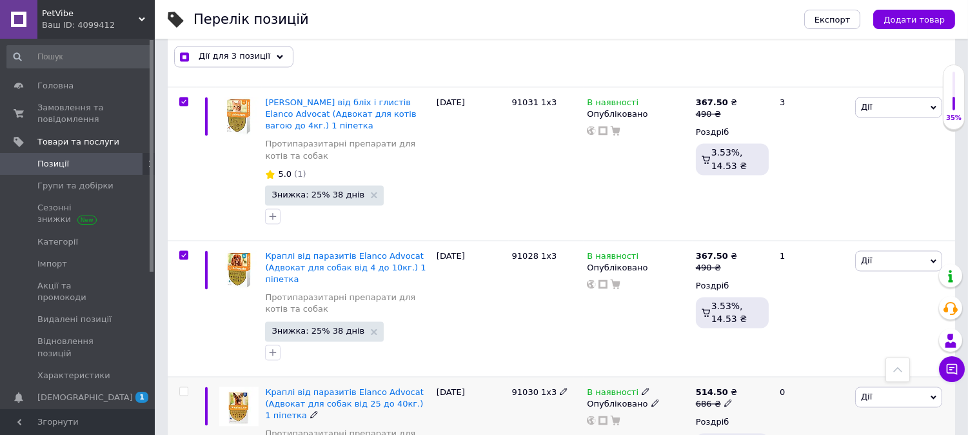
click at [183, 387] on input "checkbox" at bounding box center [183, 391] width 8 height 8
checkbox input "true"
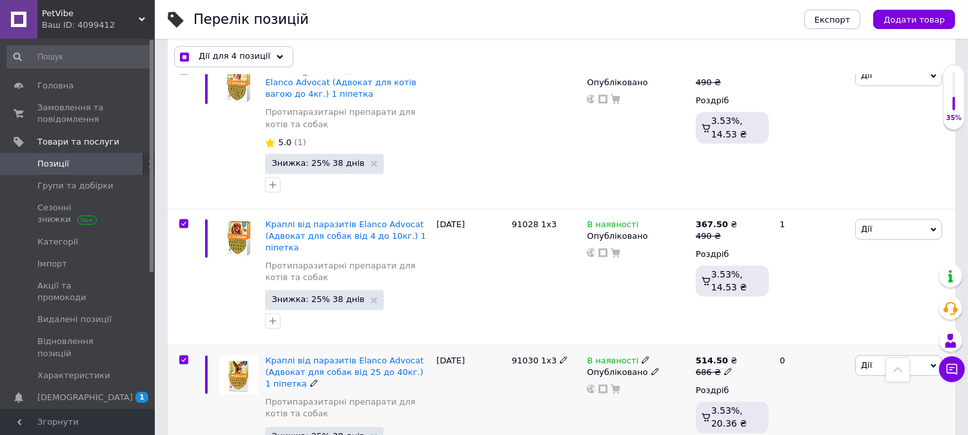
scroll to position [4791, 0]
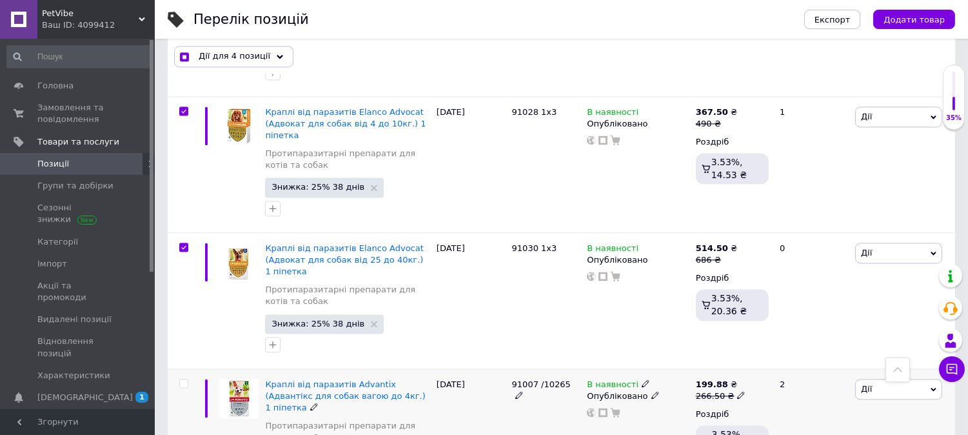
drag, startPoint x: 184, startPoint y: 253, endPoint x: 181, endPoint y: 259, distance: 6.9
click at [181, 379] on input "checkbox" at bounding box center [183, 383] width 8 height 8
checkbox input "true"
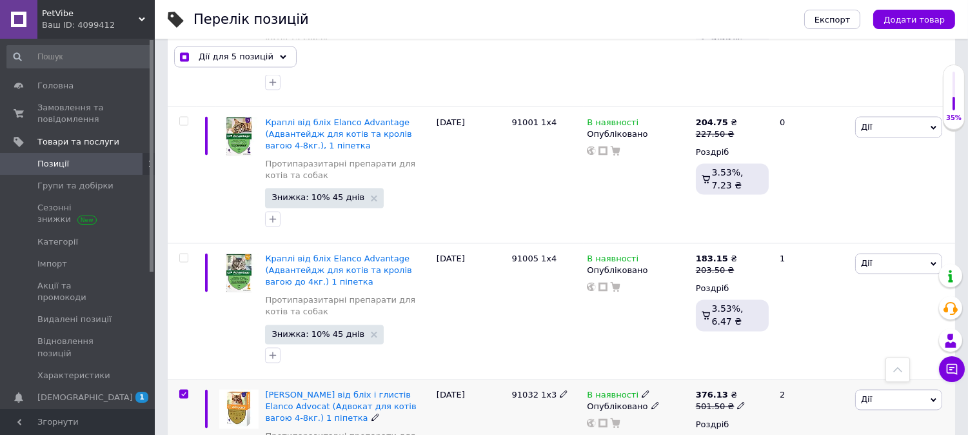
scroll to position [4218, 0]
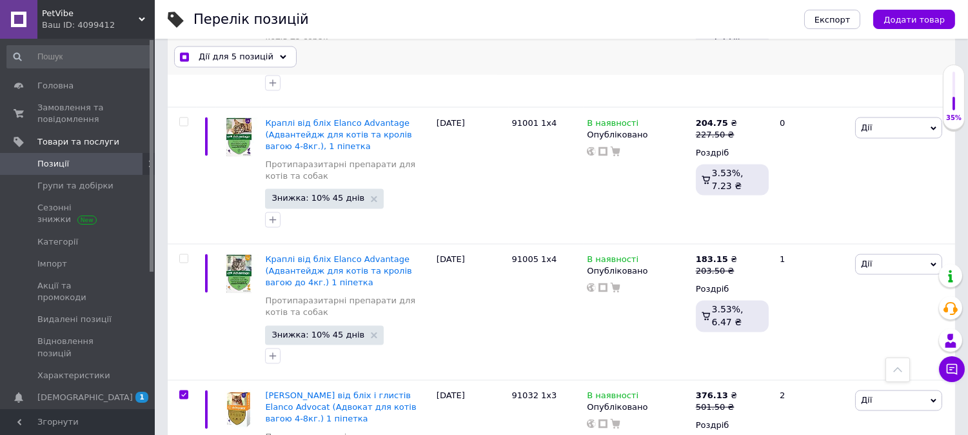
click at [230, 55] on span "Дії для 5 позицій" at bounding box center [236, 57] width 75 height 12
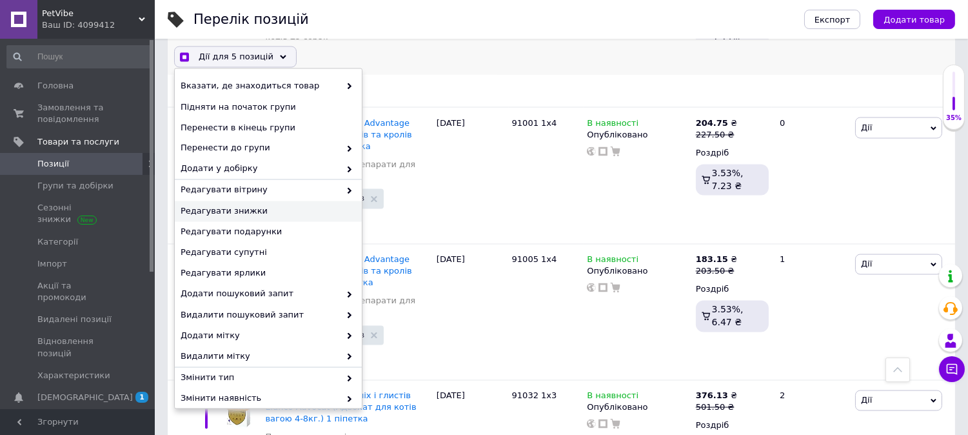
click at [240, 209] on span "Редагувати знижки" at bounding box center [267, 211] width 172 height 12
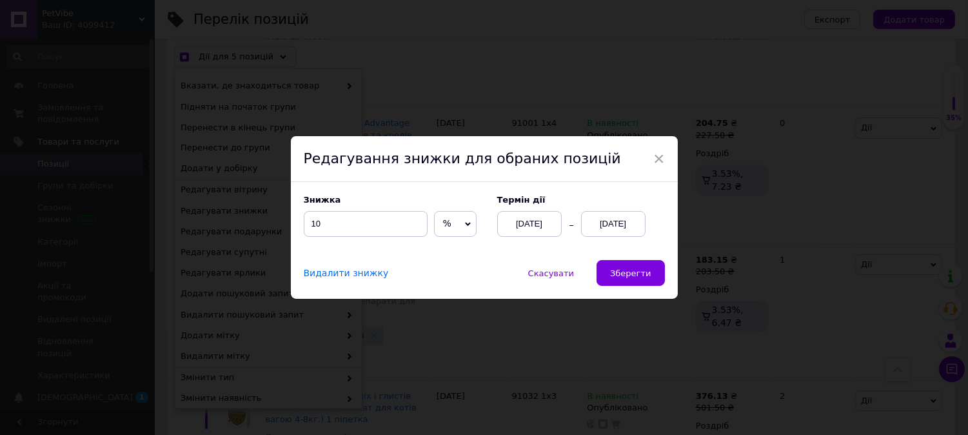
scroll to position [4183, 0]
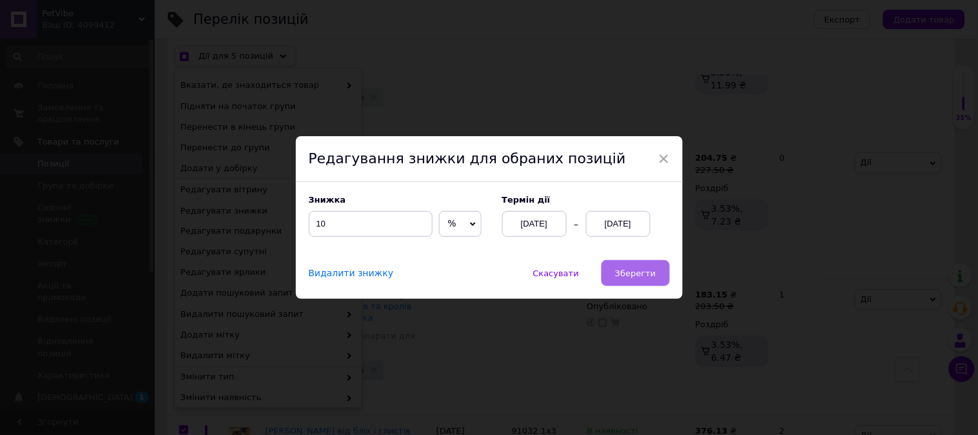
click at [621, 273] on span "Зберегти" at bounding box center [635, 273] width 41 height 10
checkbox input "true"
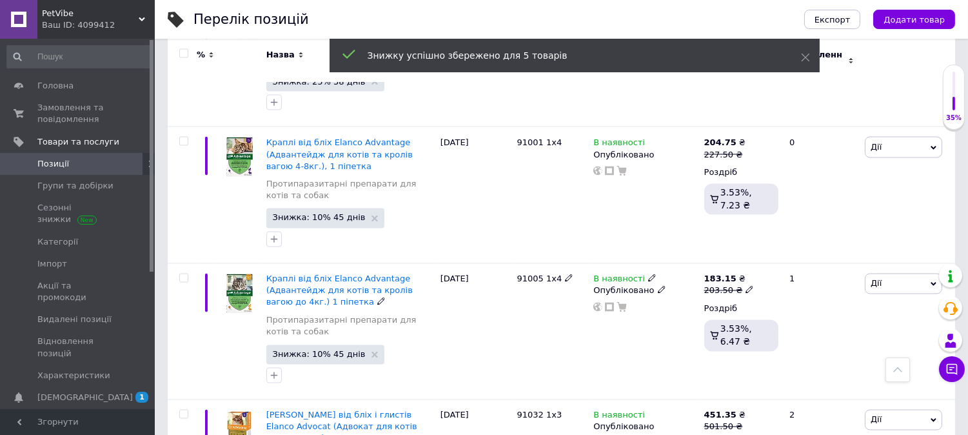
checkbox input "false"
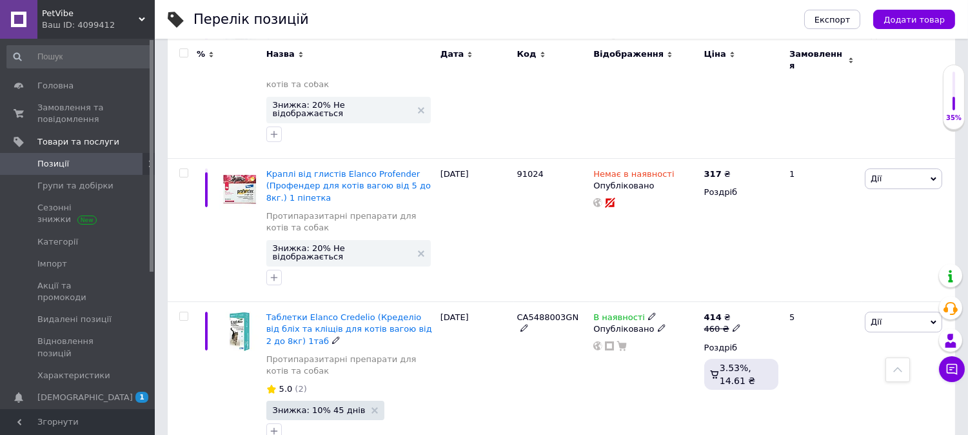
scroll to position [7999, 0]
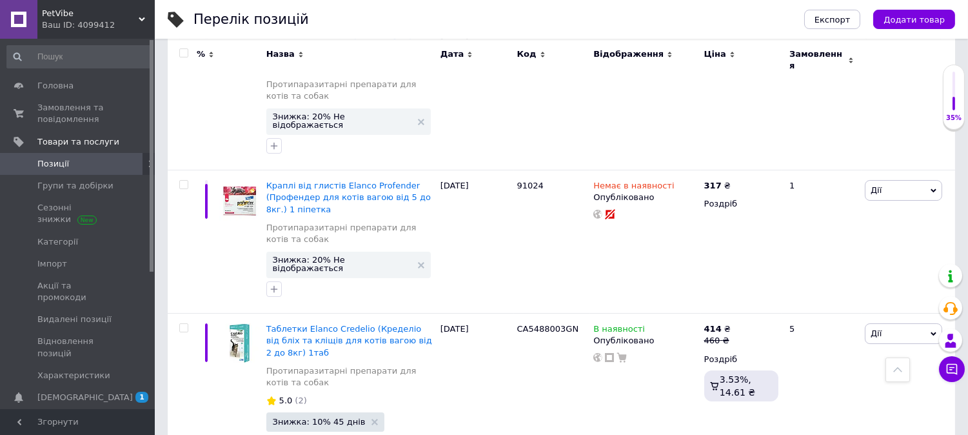
click at [79, 165] on span "Позиції" at bounding box center [78, 164] width 82 height 12
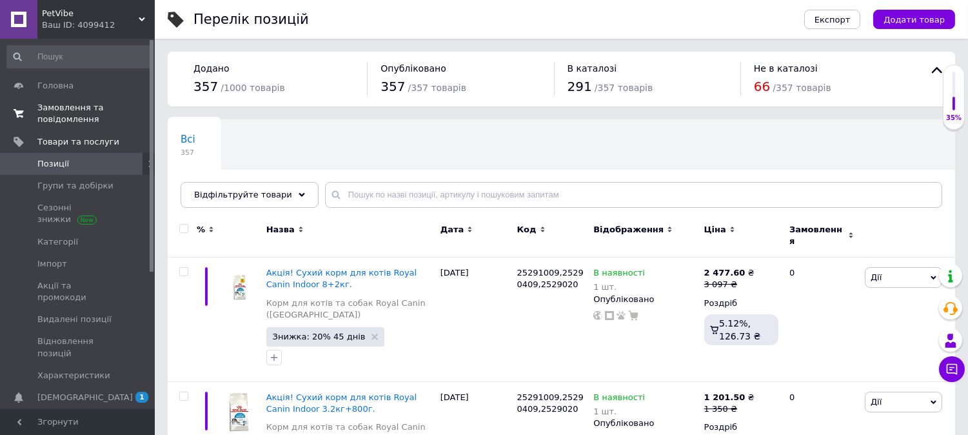
click at [64, 124] on span "Замовлення та повідомлення" at bounding box center [78, 113] width 82 height 23
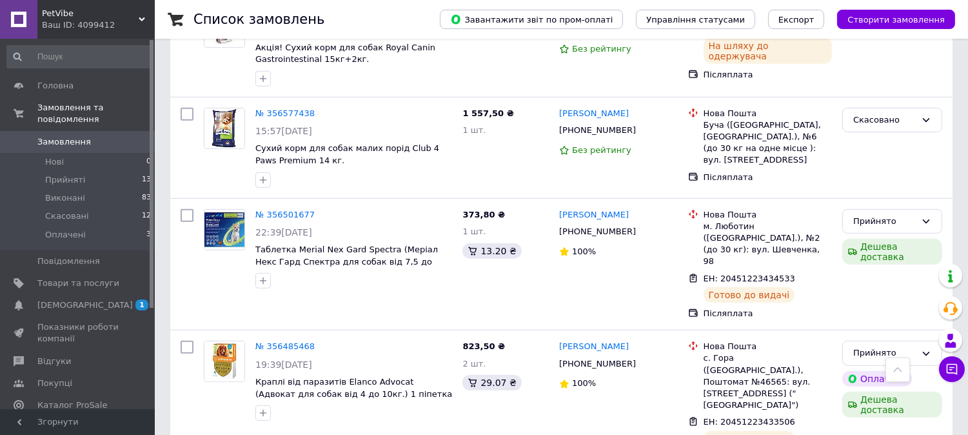
scroll to position [1146, 0]
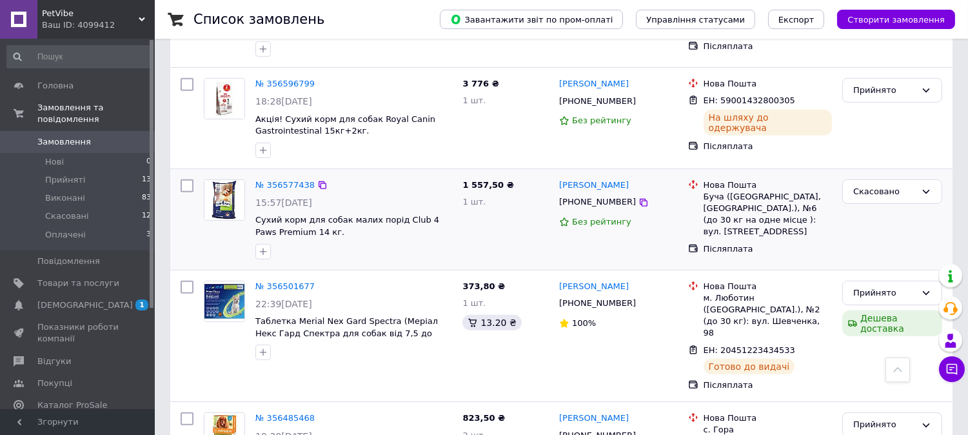
click at [185, 179] on input "checkbox" at bounding box center [187, 185] width 13 height 13
checkbox input "true"
click at [878, 185] on div "Скасовано" at bounding box center [884, 192] width 63 height 14
checkbox input "true"
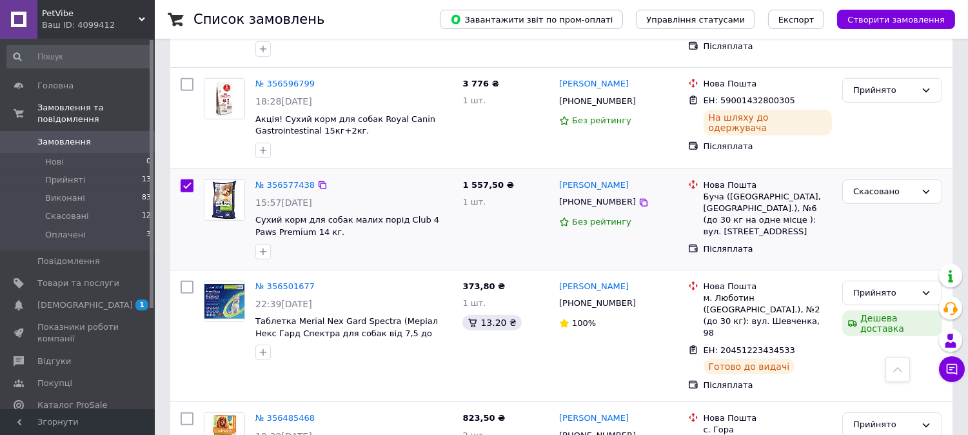
click at [182, 179] on input "checkbox" at bounding box center [187, 185] width 13 height 13
drag, startPoint x: 187, startPoint y: 146, endPoint x: 183, endPoint y: 153, distance: 8.1
click at [183, 179] on input "checkbox" at bounding box center [187, 185] width 13 height 13
checkbox input "false"
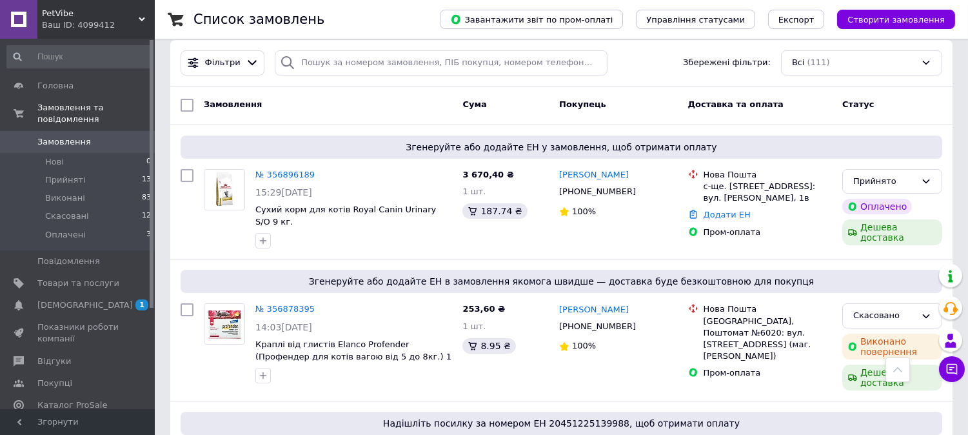
scroll to position [0, 0]
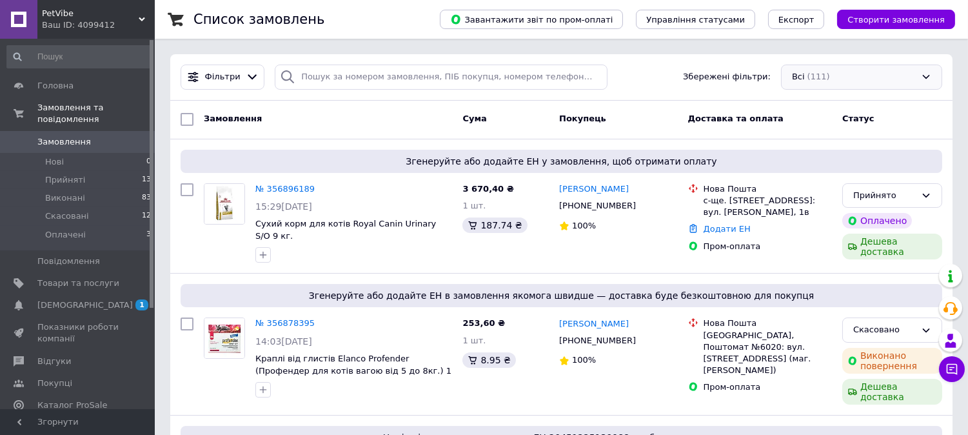
click at [888, 72] on div "Всі (111)" at bounding box center [861, 76] width 161 height 25
click at [814, 100] on span "(111)" at bounding box center [818, 104] width 23 height 10
click at [808, 122] on span "Управління фільтрами" at bounding box center [841, 126] width 99 height 10
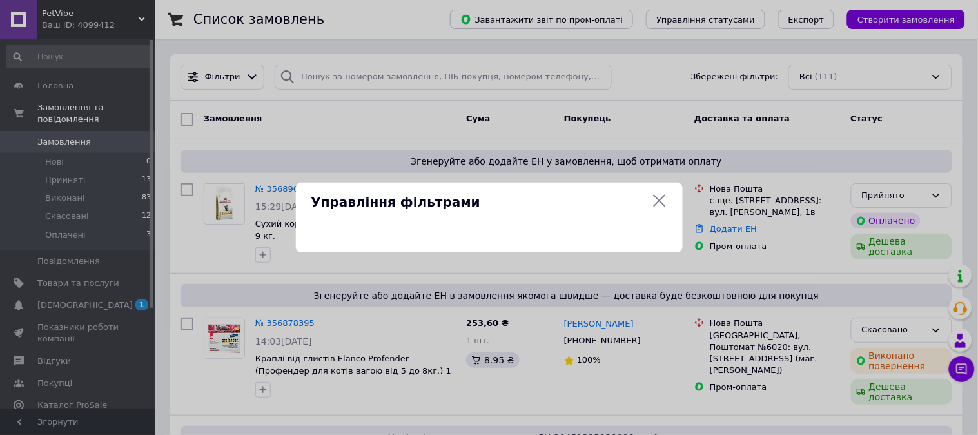
click at [655, 201] on icon at bounding box center [659, 200] width 15 height 15
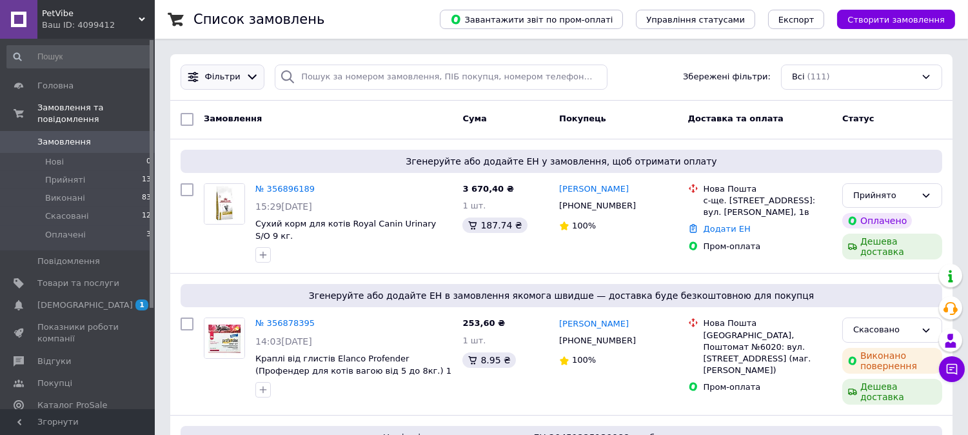
click at [235, 79] on div "Фільтри" at bounding box center [222, 77] width 41 height 12
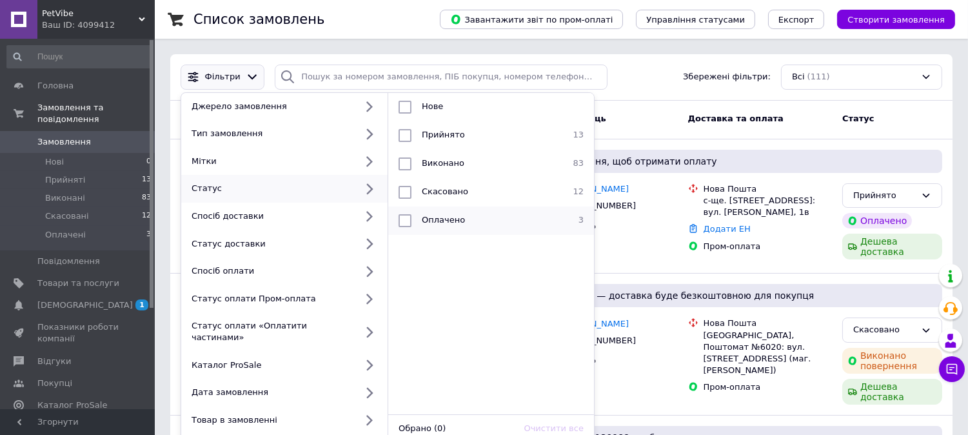
click at [404, 223] on input "checkbox" at bounding box center [404, 220] width 13 height 13
checkbox input "true"
click at [404, 168] on input "checkbox" at bounding box center [404, 163] width 13 height 13
checkbox input "true"
click at [404, 135] on input "checkbox" at bounding box center [404, 135] width 13 height 13
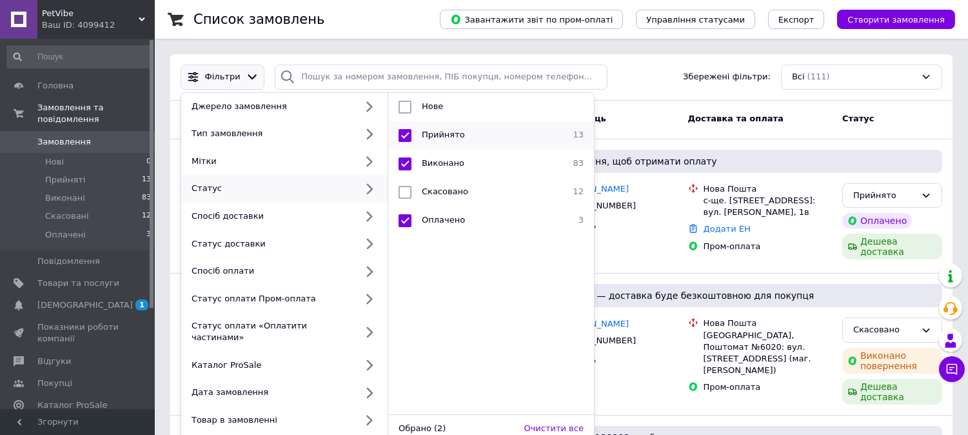
checkbox input "true"
click at [404, 104] on input "checkbox" at bounding box center [404, 107] width 13 height 13
checkbox input "true"
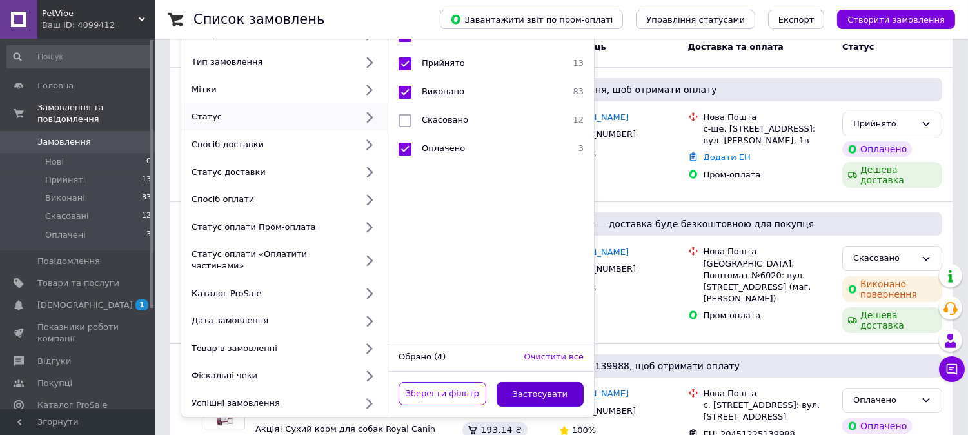
click at [543, 389] on button "Застосувати" at bounding box center [540, 394] width 88 height 25
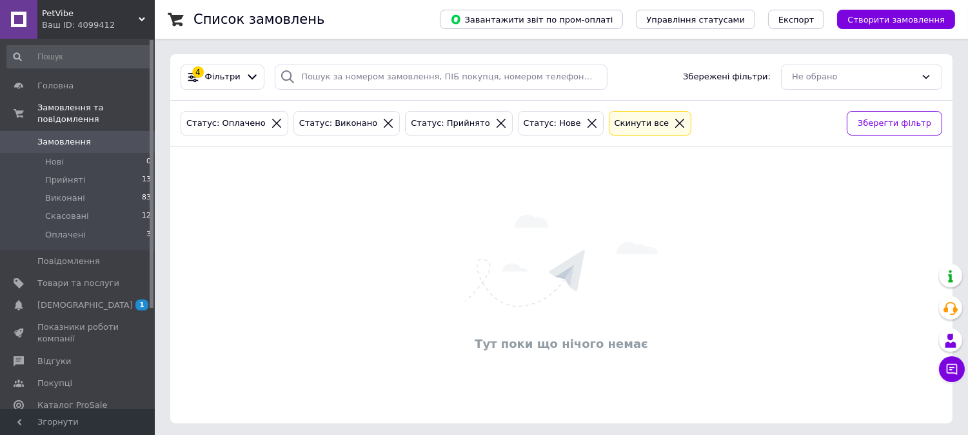
click at [272, 121] on icon at bounding box center [276, 123] width 9 height 9
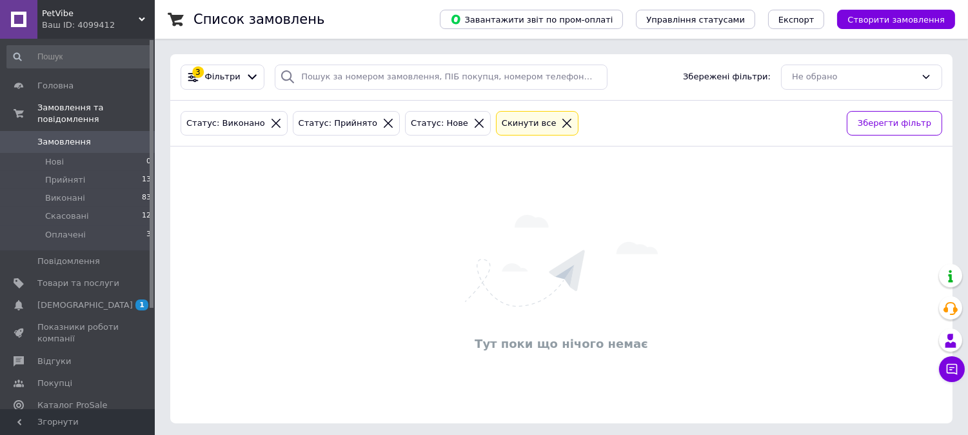
click at [269, 118] on div at bounding box center [276, 123] width 17 height 12
click at [243, 125] on div "Статус: Виконано" at bounding box center [226, 124] width 84 height 14
click at [251, 120] on div "Статус: Виконано" at bounding box center [226, 124] width 84 height 14
click at [558, 125] on div at bounding box center [566, 123] width 17 height 12
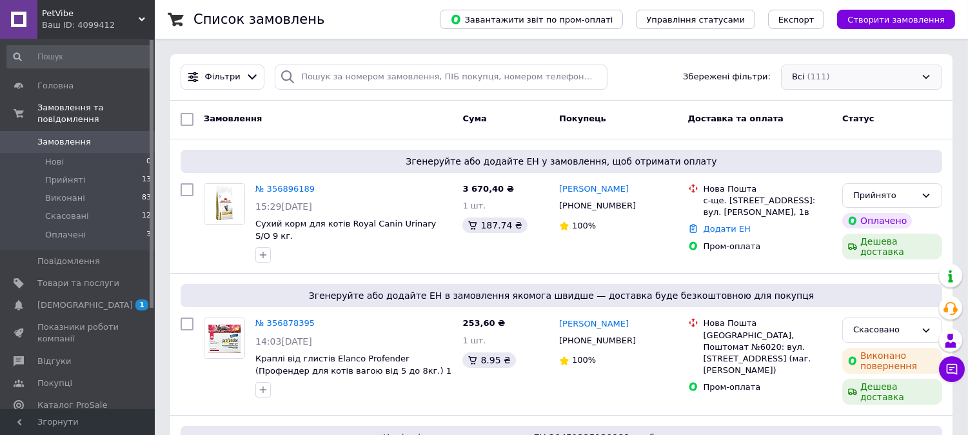
click at [848, 82] on div "Всі (111)" at bounding box center [861, 76] width 161 height 25
click at [836, 98] on div "Всі (111)" at bounding box center [861, 104] width 142 height 12
click at [797, 128] on span "Управління фільтрами" at bounding box center [841, 126] width 99 height 10
